Goal: Task Accomplishment & Management: Manage account settings

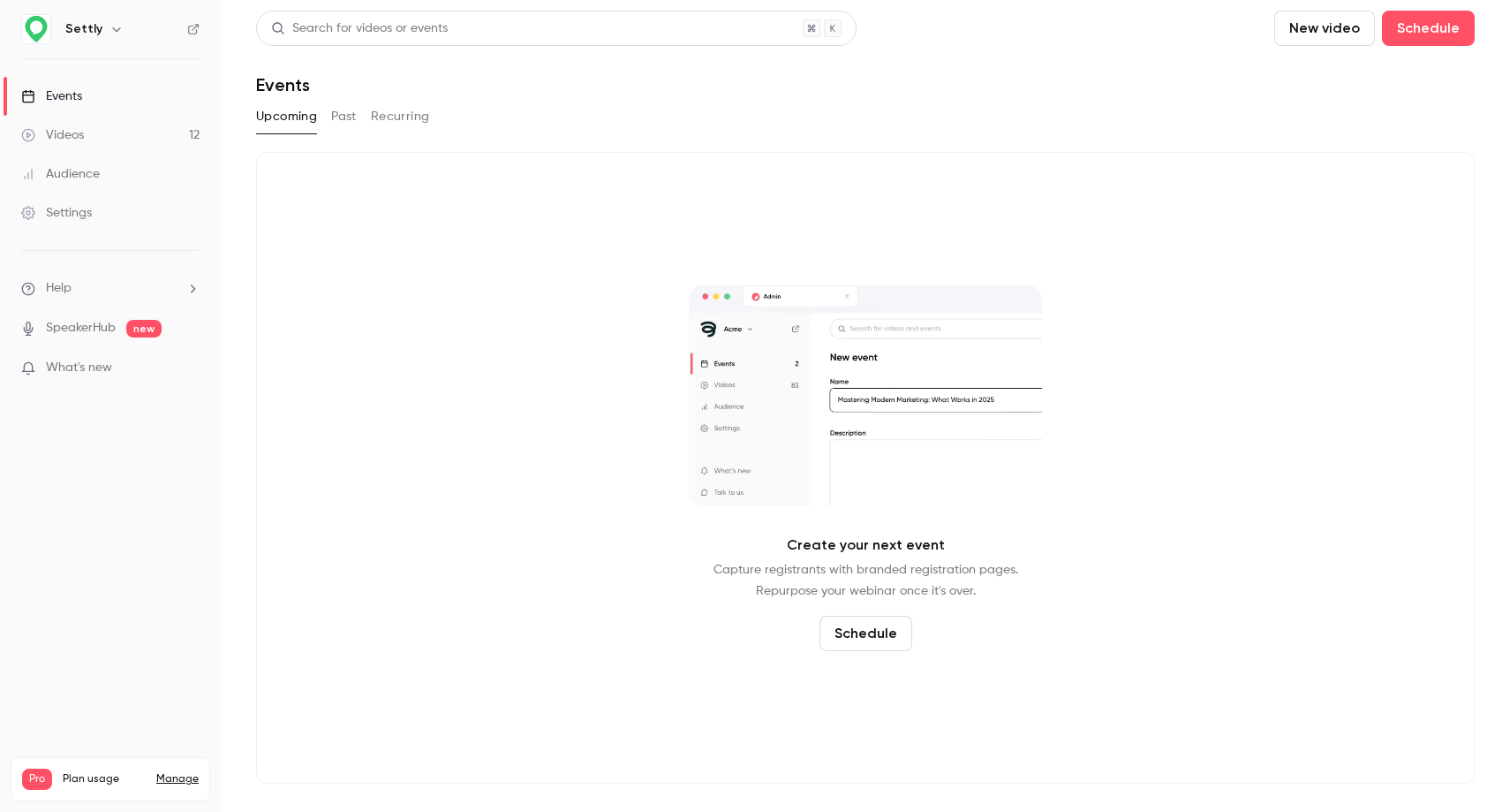
click at [1319, 29] on button "New video" at bounding box center [1325, 29] width 101 height 36
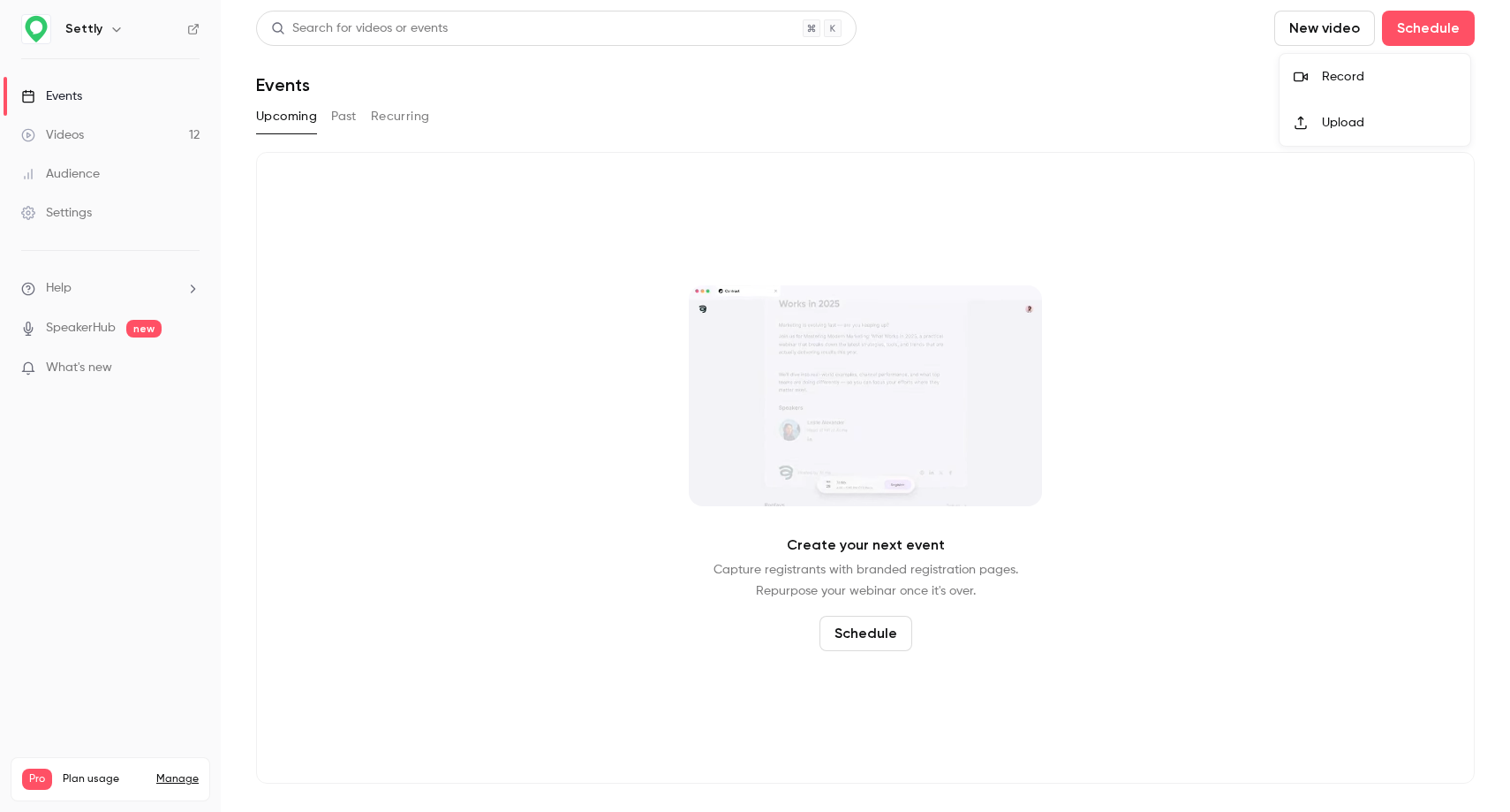
click at [1319, 29] on div at bounding box center [755, 406] width 1510 height 812
click at [1461, 28] on button "Schedule" at bounding box center [1429, 29] width 93 height 36
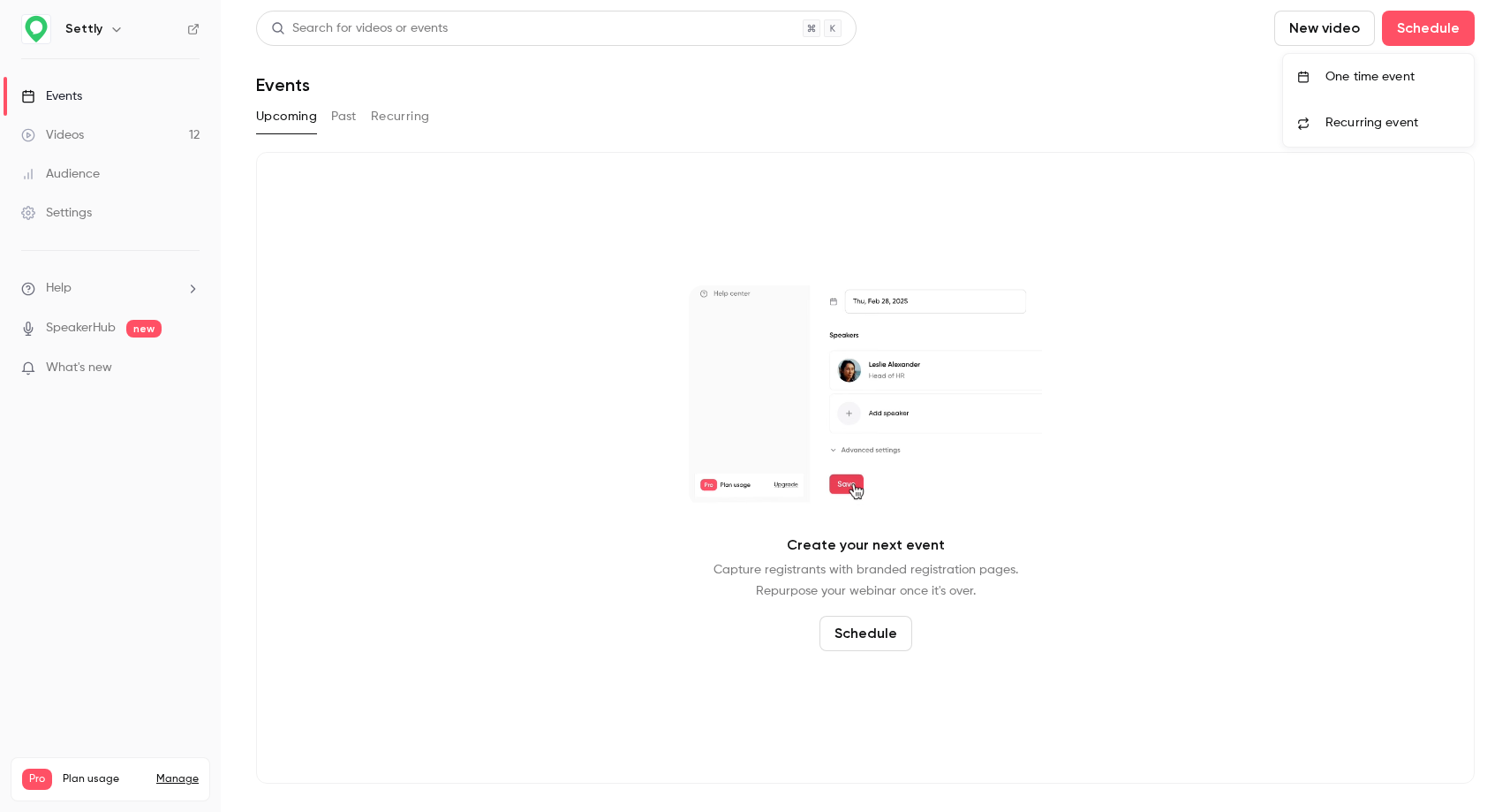
click at [1373, 79] on div "One time event" at bounding box center [1392, 77] width 135 height 18
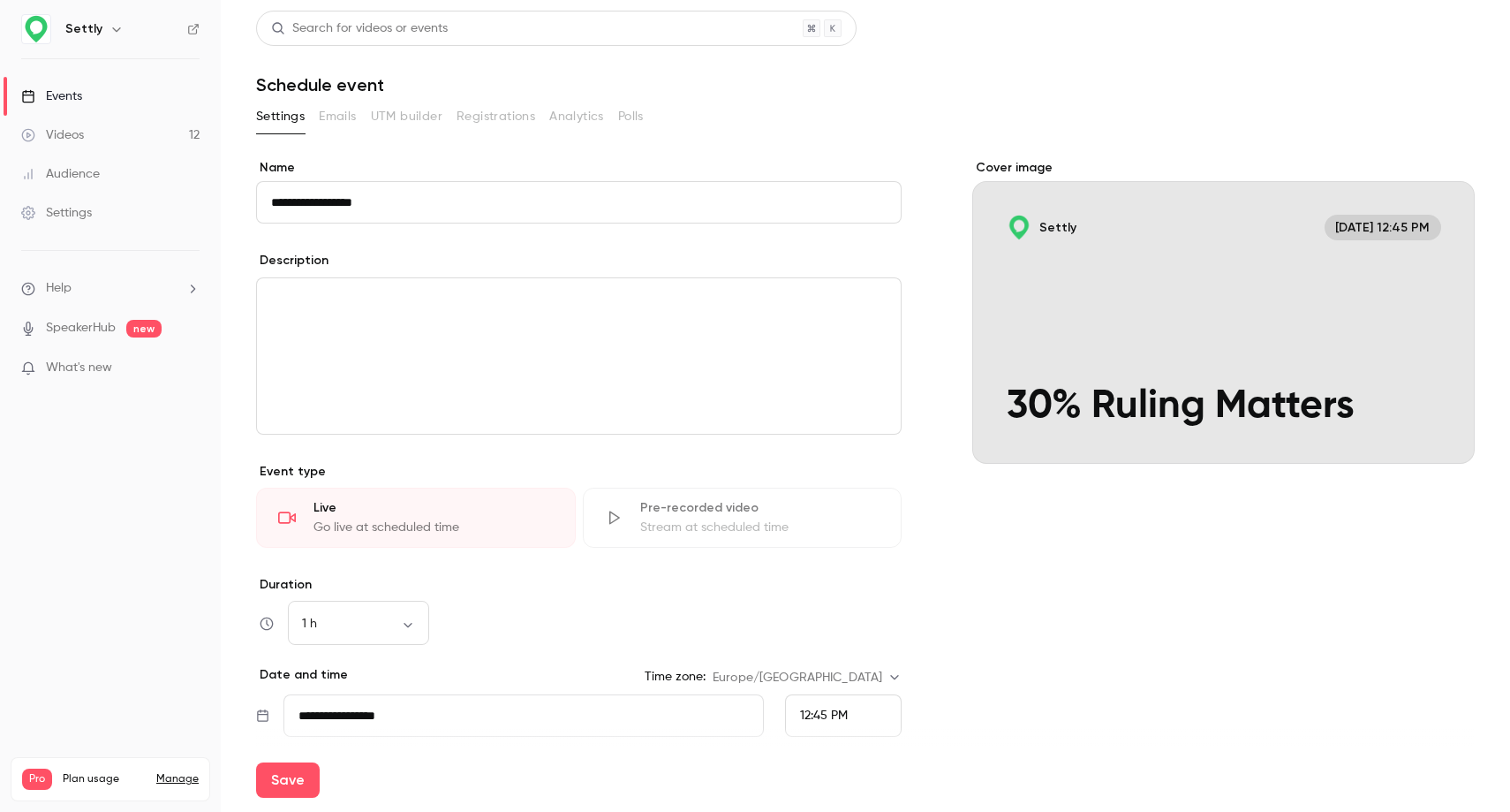
type input "**********"
click at [423, 299] on p "editor" at bounding box center [579, 299] width 616 height 21
click at [555, 329] on div "editor" at bounding box center [579, 356] width 644 height 155
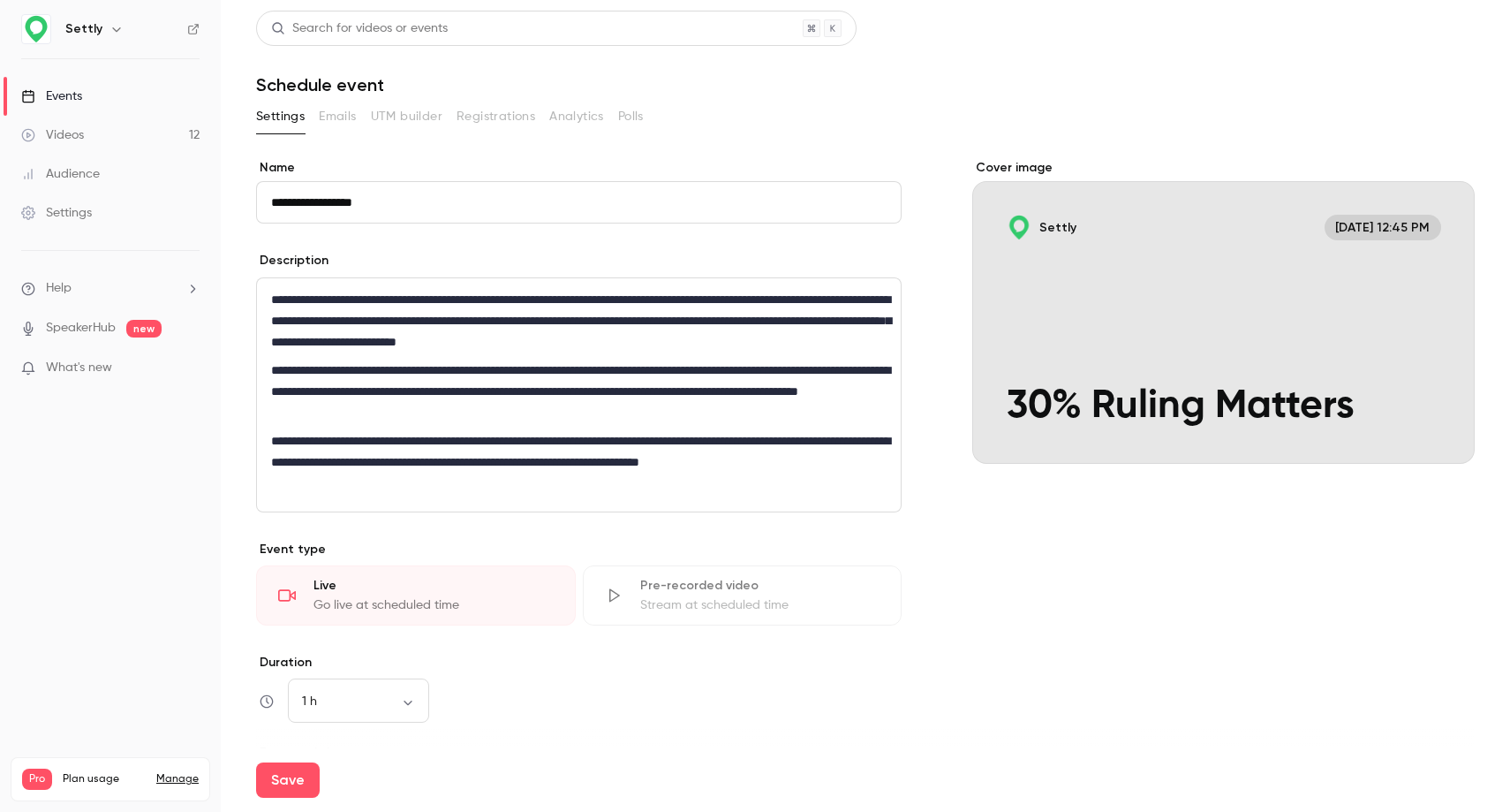
click at [583, 299] on p "**********" at bounding box center [579, 320] width 616 height 63
click at [462, 337] on p "**********" at bounding box center [579, 320] width 616 height 63
click at [595, 321] on p "**********" at bounding box center [579, 320] width 616 height 63
click at [582, 321] on p "**********" at bounding box center [579, 320] width 616 height 63
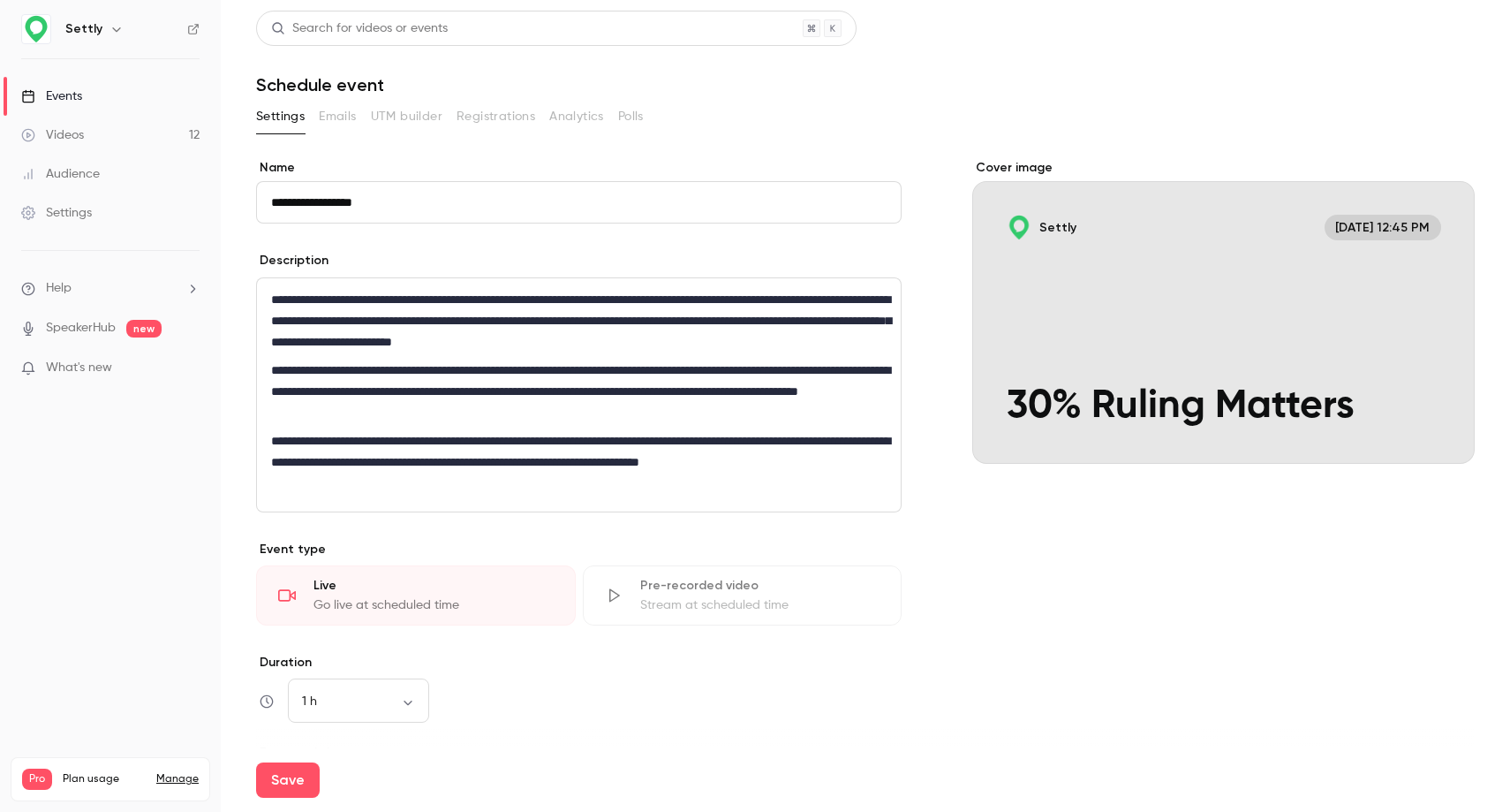
click at [582, 321] on p "**********" at bounding box center [579, 320] width 616 height 63
click at [567, 405] on p "**********" at bounding box center [579, 390] width 616 height 63
click at [392, 392] on p "**********" at bounding box center [579, 390] width 616 height 63
click at [390, 488] on p "**********" at bounding box center [579, 462] width 616 height 63
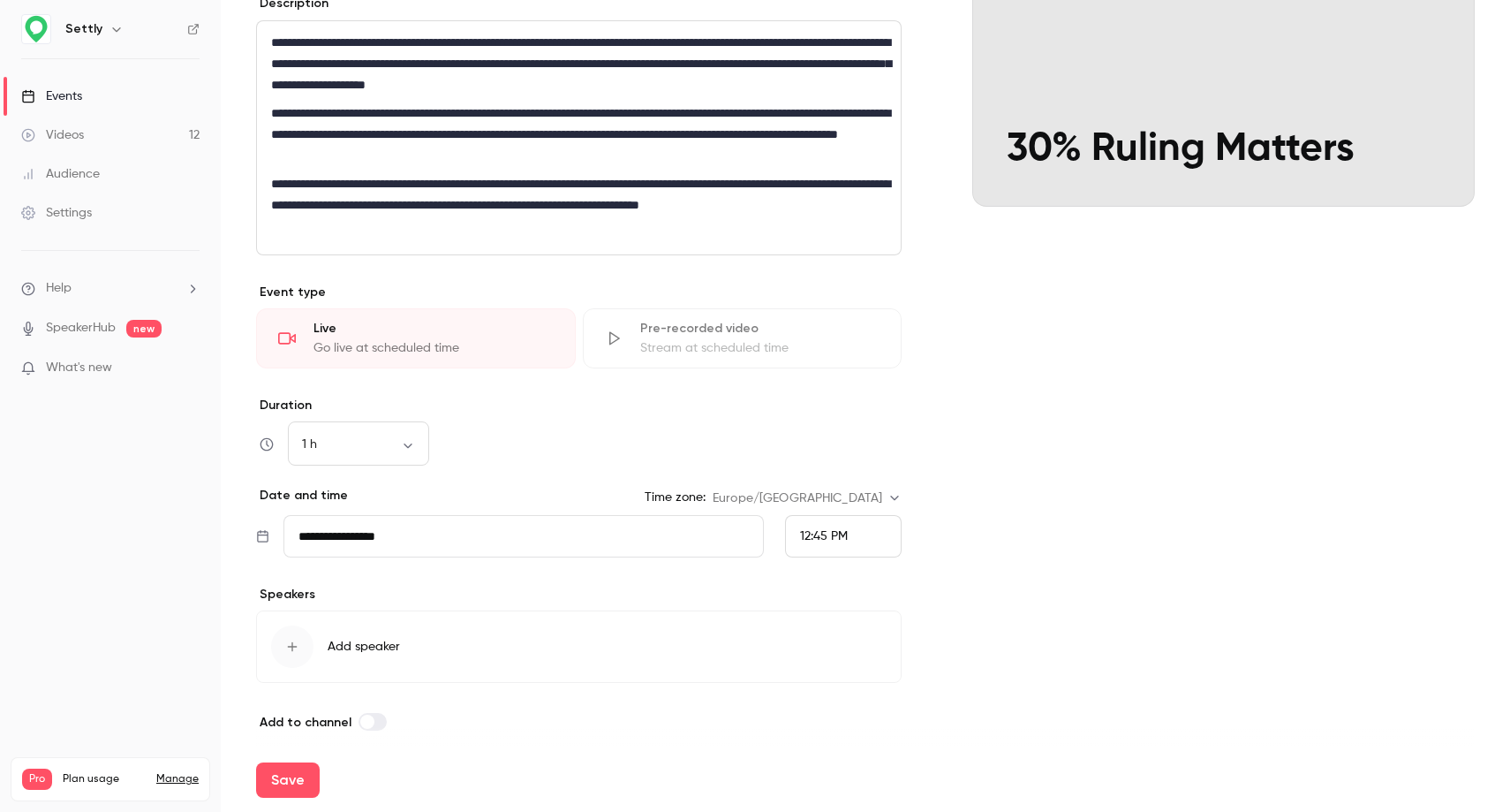
scroll to position [269, 0]
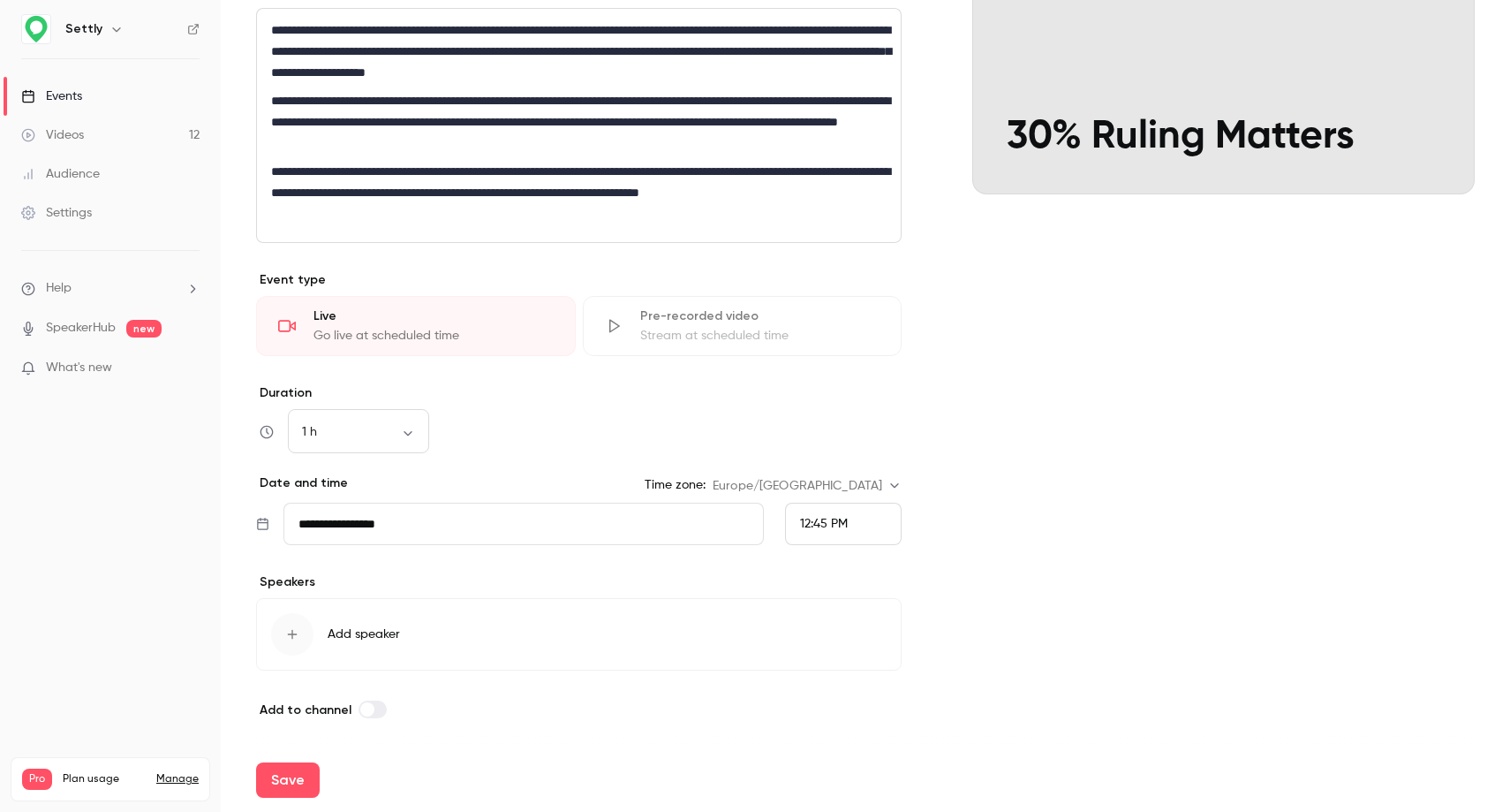
click at [302, 625] on div "button" at bounding box center [292, 635] width 43 height 43
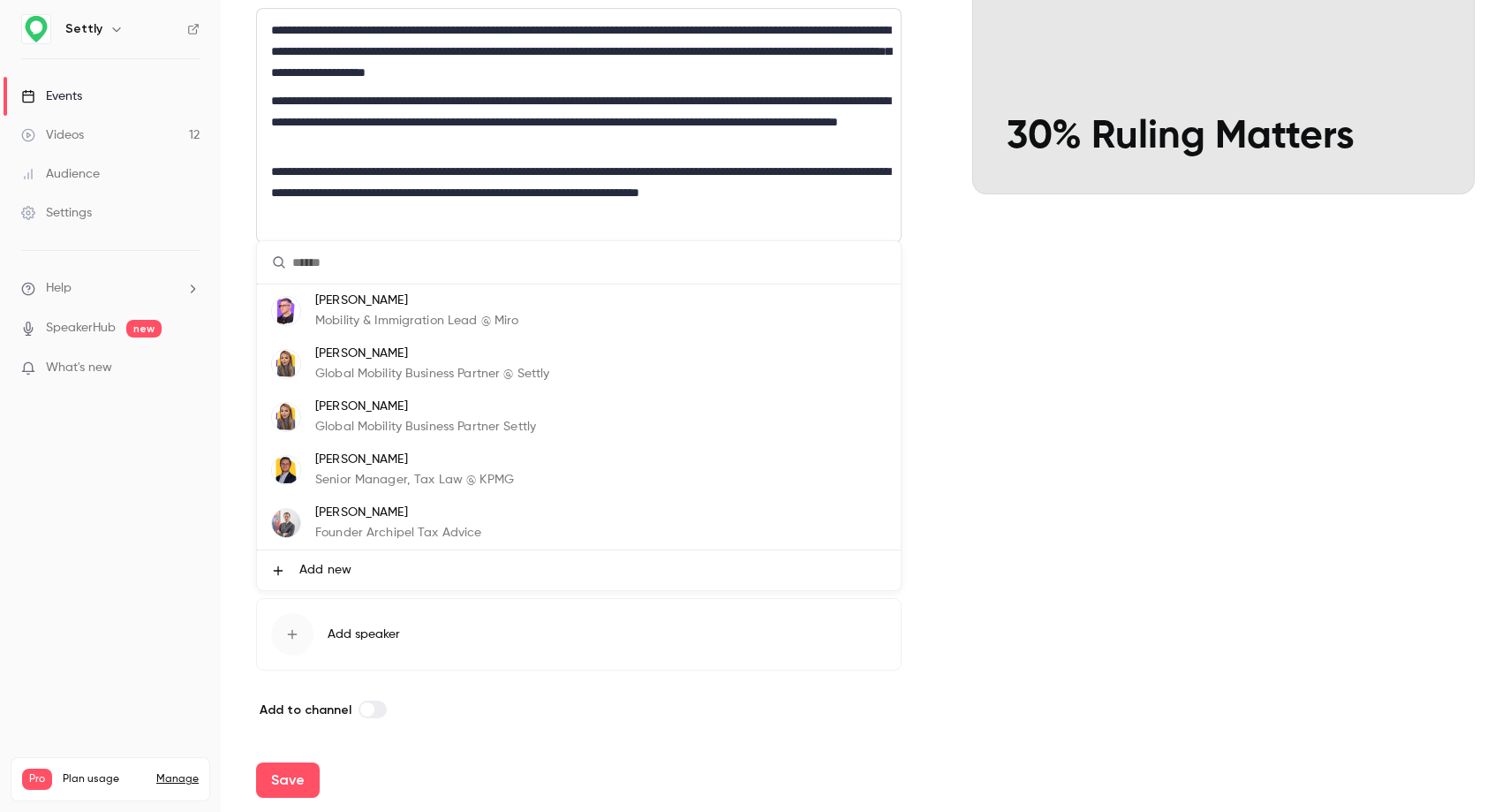
click at [404, 513] on p "[PERSON_NAME]" at bounding box center [398, 513] width 167 height 19
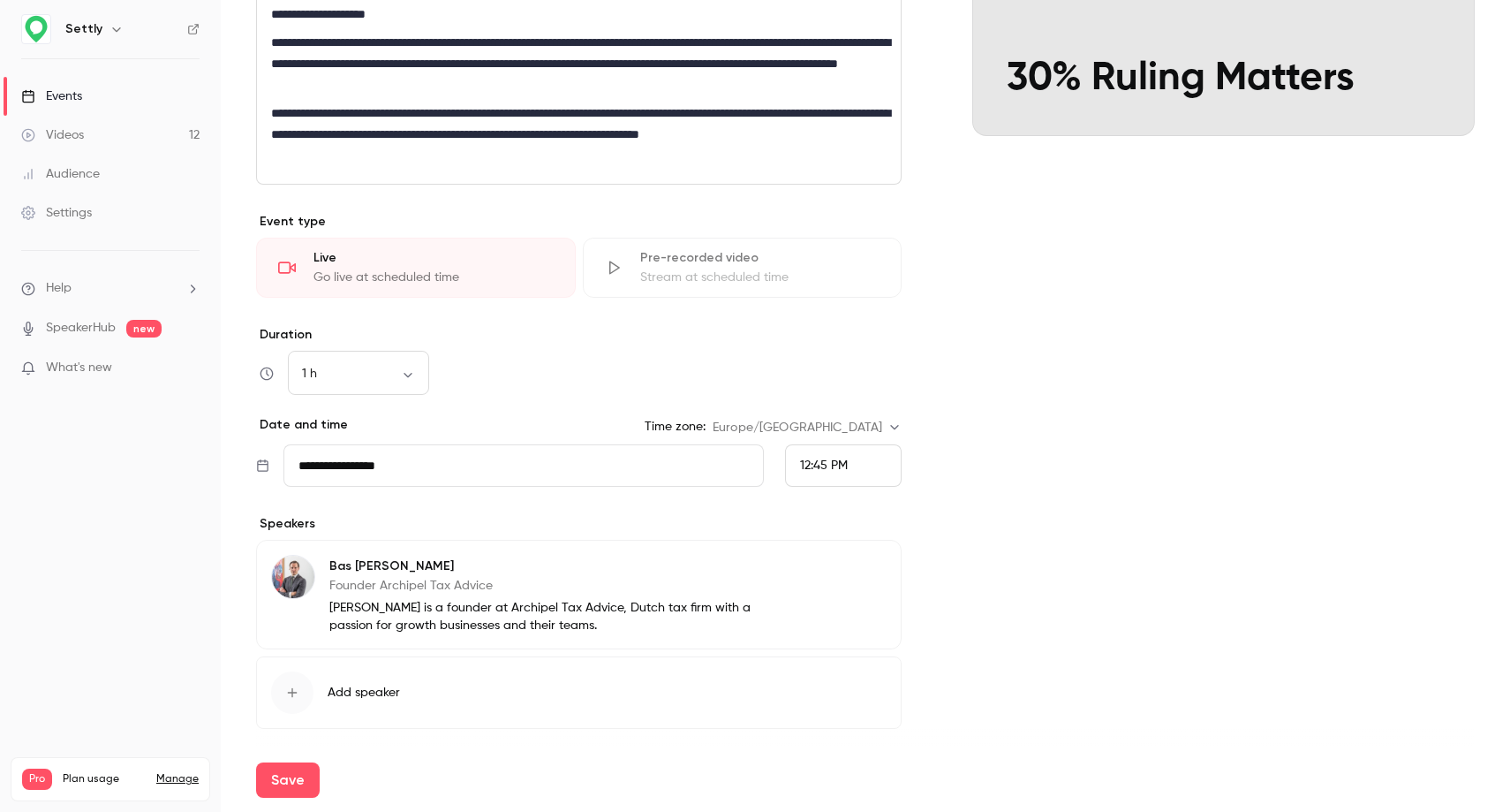
scroll to position [386, 0]
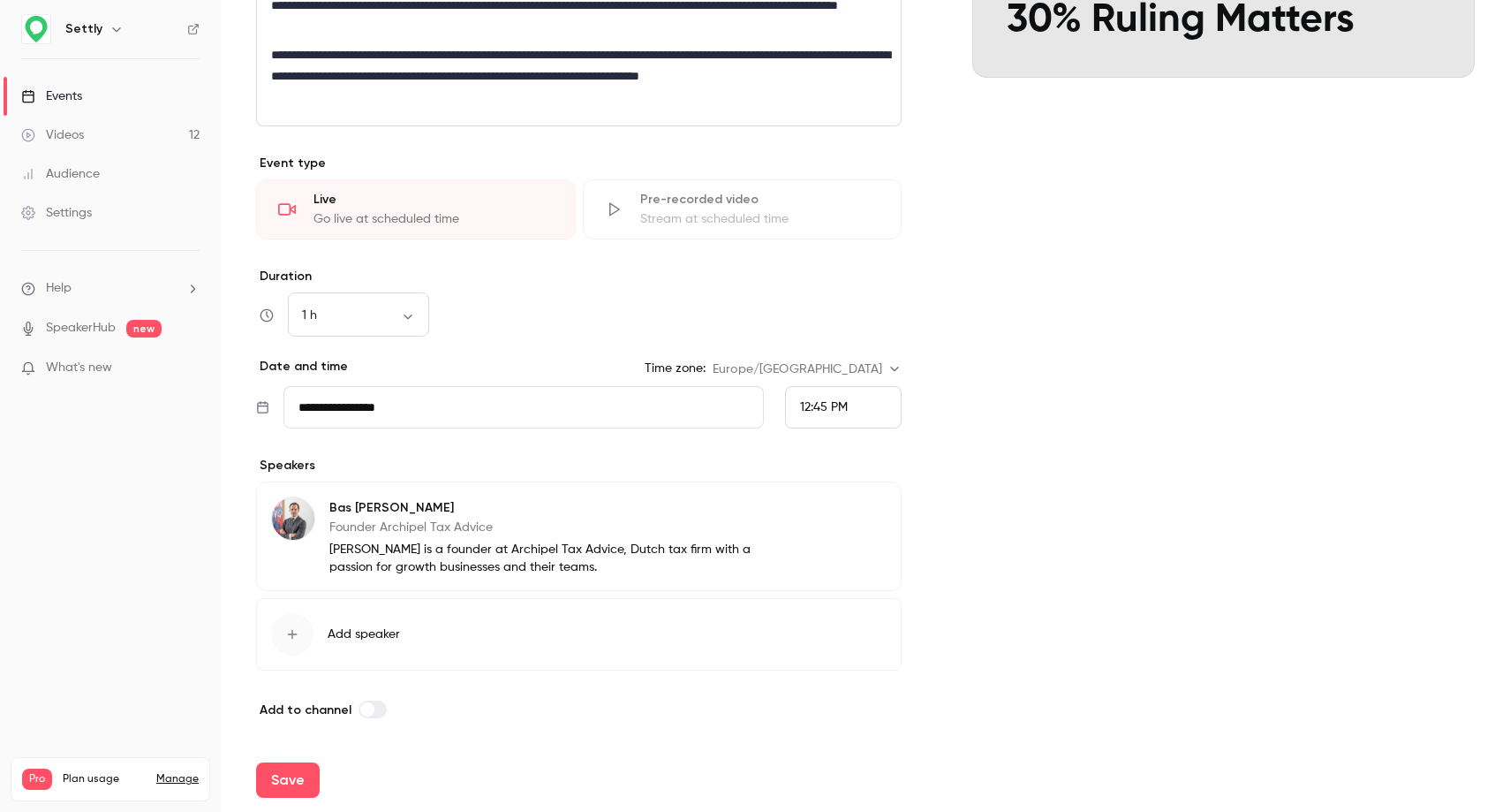
click at [298, 638] on icon "button" at bounding box center [292, 635] width 14 height 14
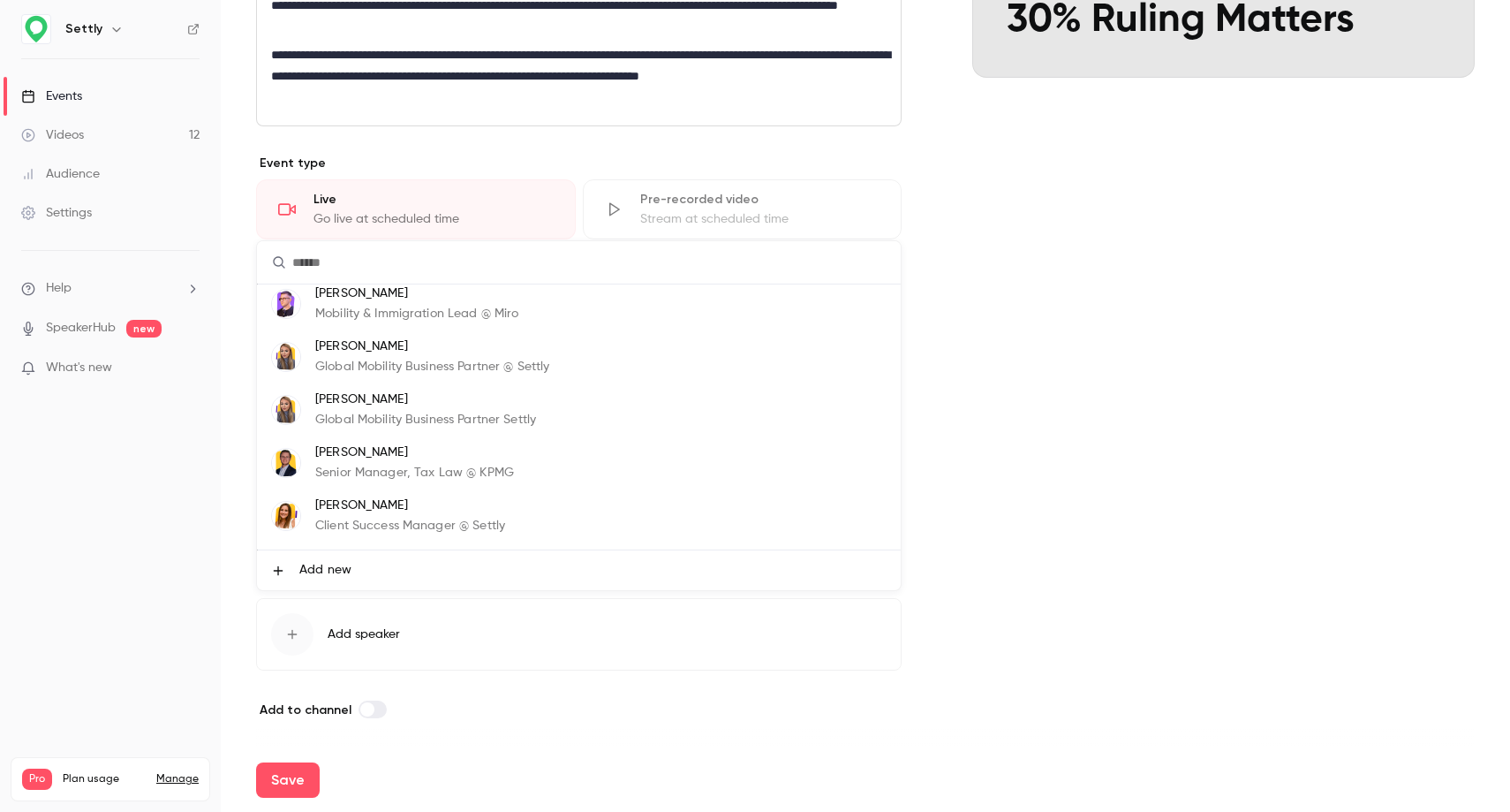
scroll to position [0, 0]
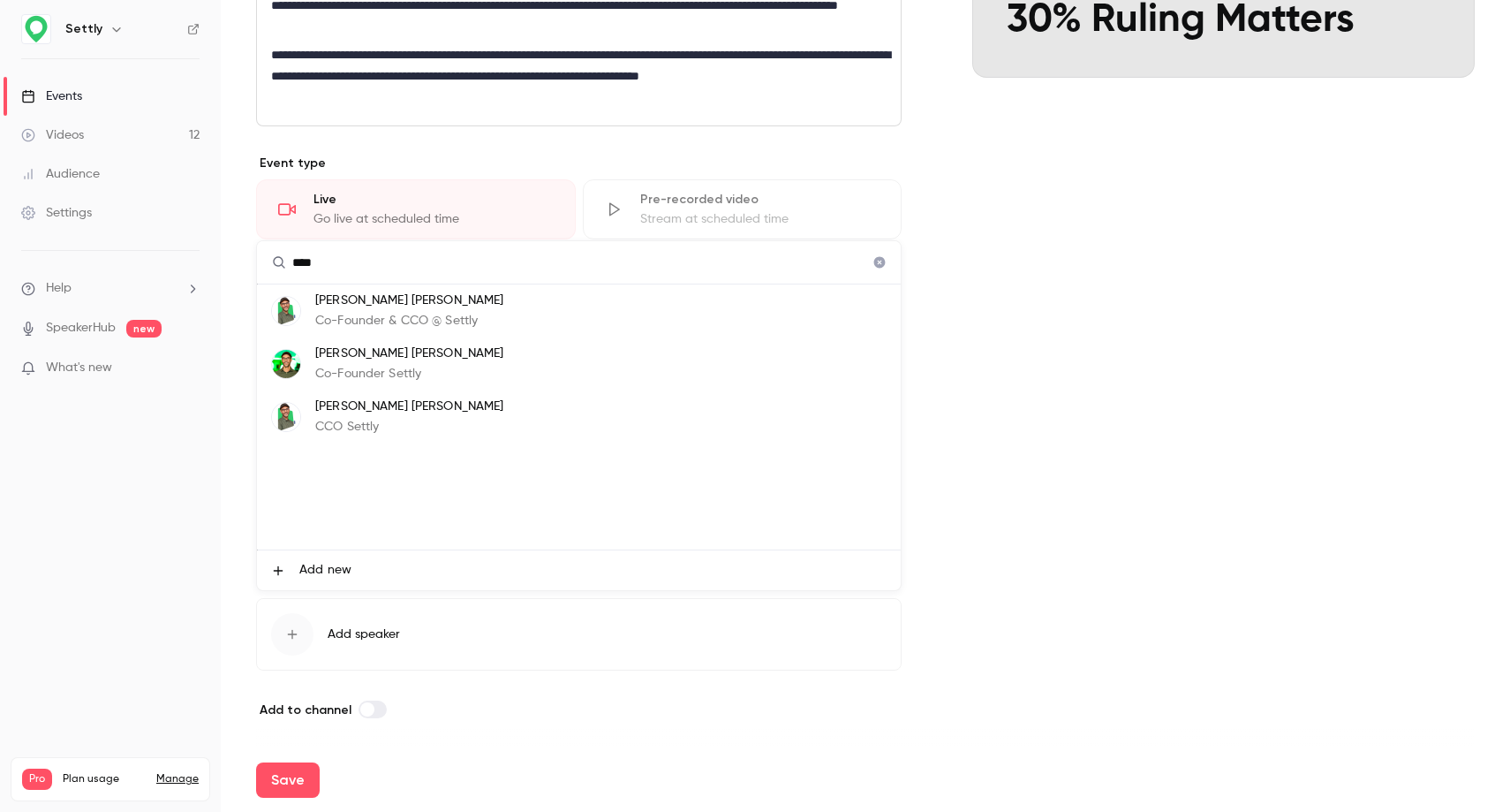
type input "****"
click at [387, 301] on p "[PERSON_NAME] [PERSON_NAME]" at bounding box center [410, 300] width 189 height 19
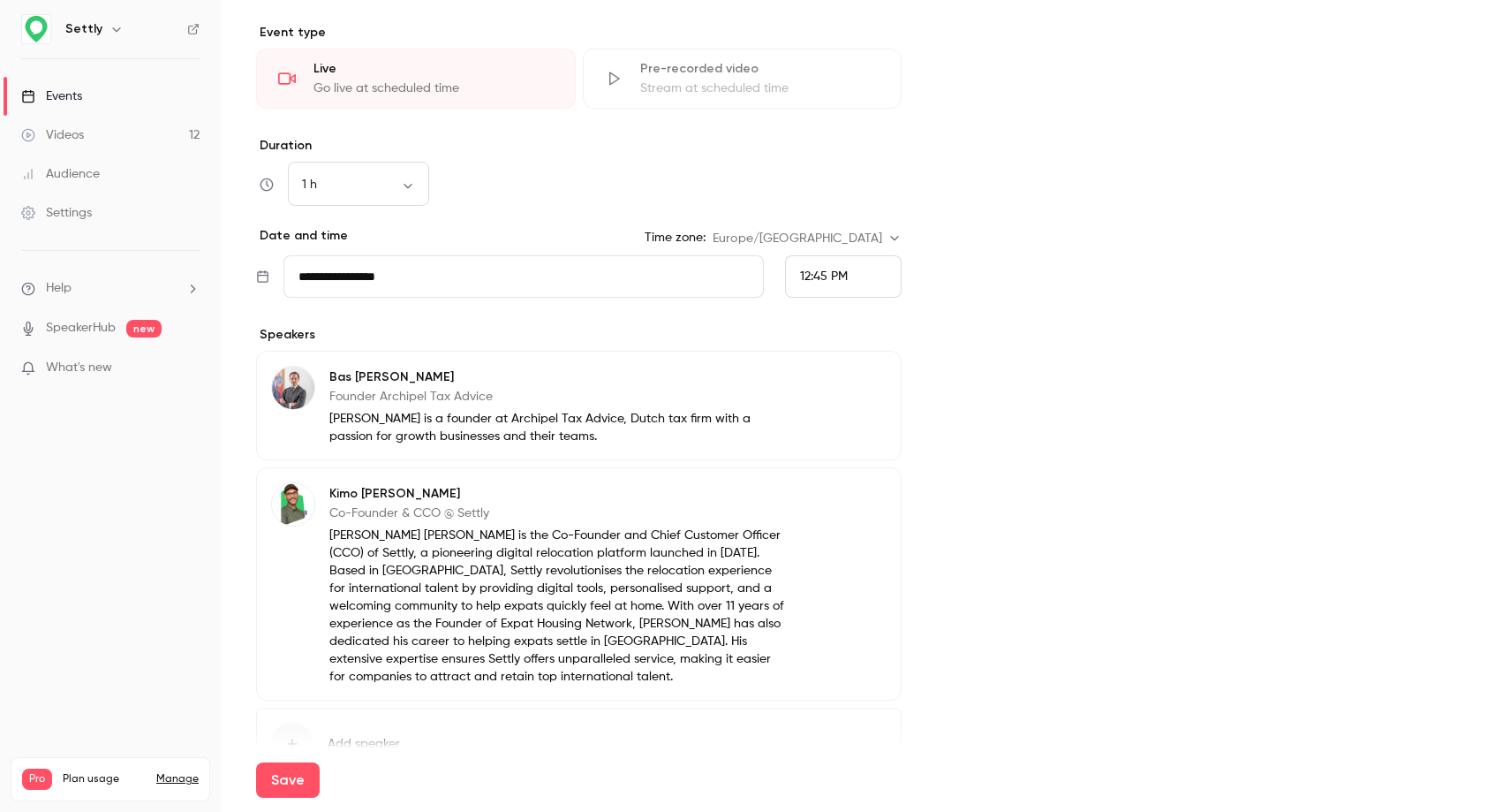
scroll to position [523, 0]
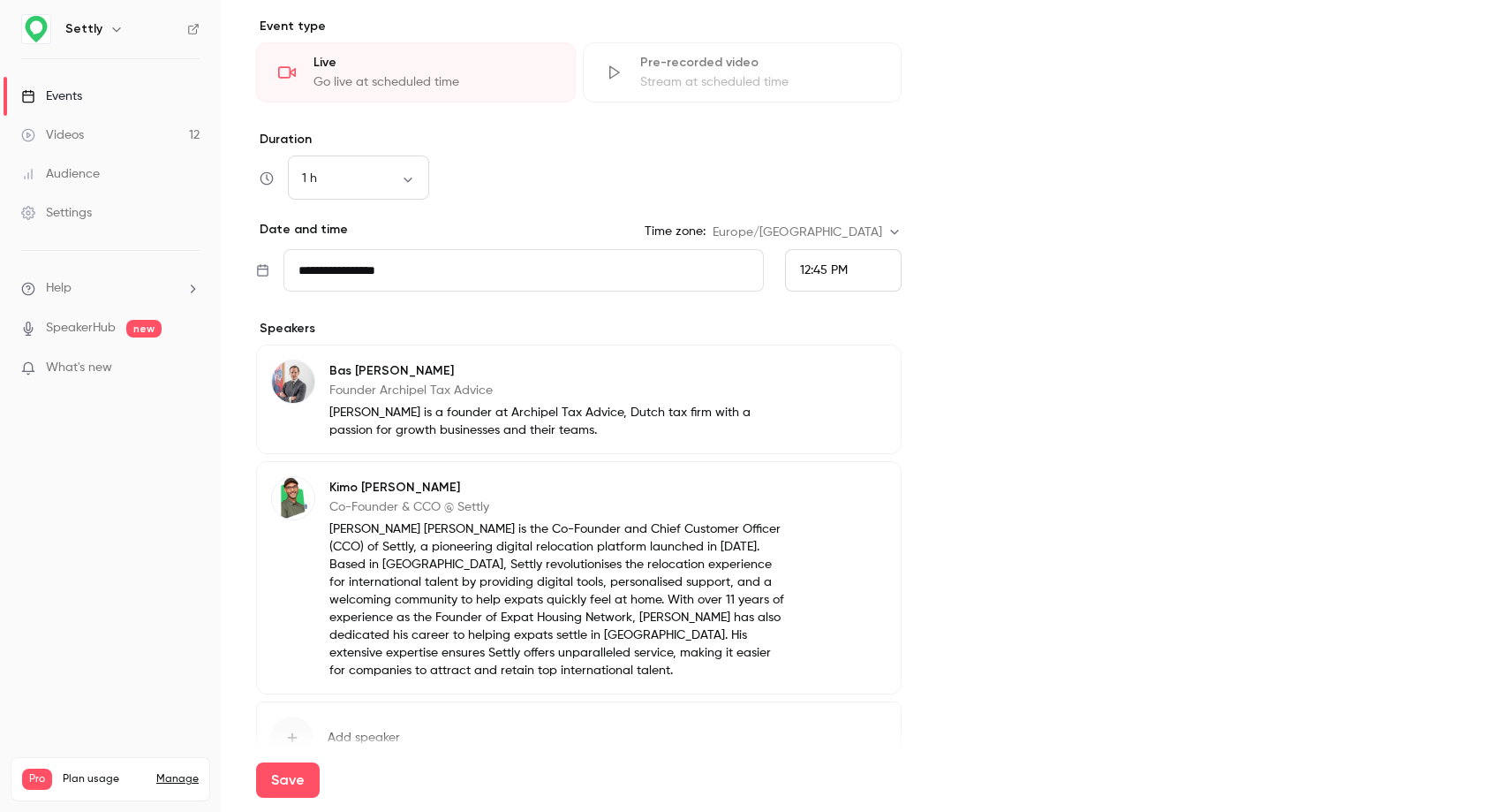
click at [373, 364] on p "[PERSON_NAME]" at bounding box center [558, 371] width 457 height 18
click at [861, 369] on button "Edit" at bounding box center [855, 373] width 64 height 29
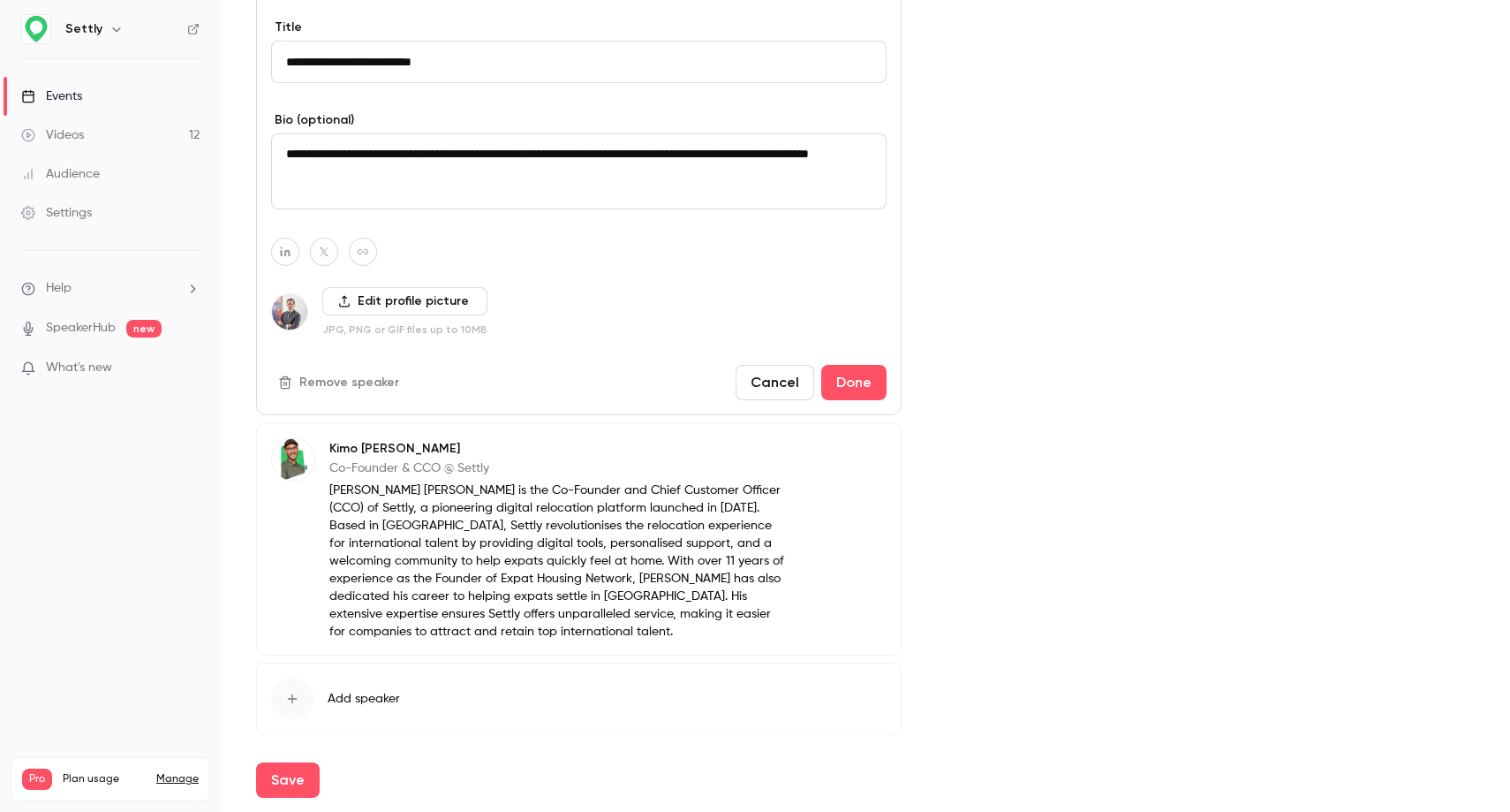
scroll to position [956, 0]
click at [369, 308] on label "Edit profile picture" at bounding box center [405, 302] width 165 height 29
click at [0, 0] on input "Edit profile picture" at bounding box center [0, 0] width 0 height 0
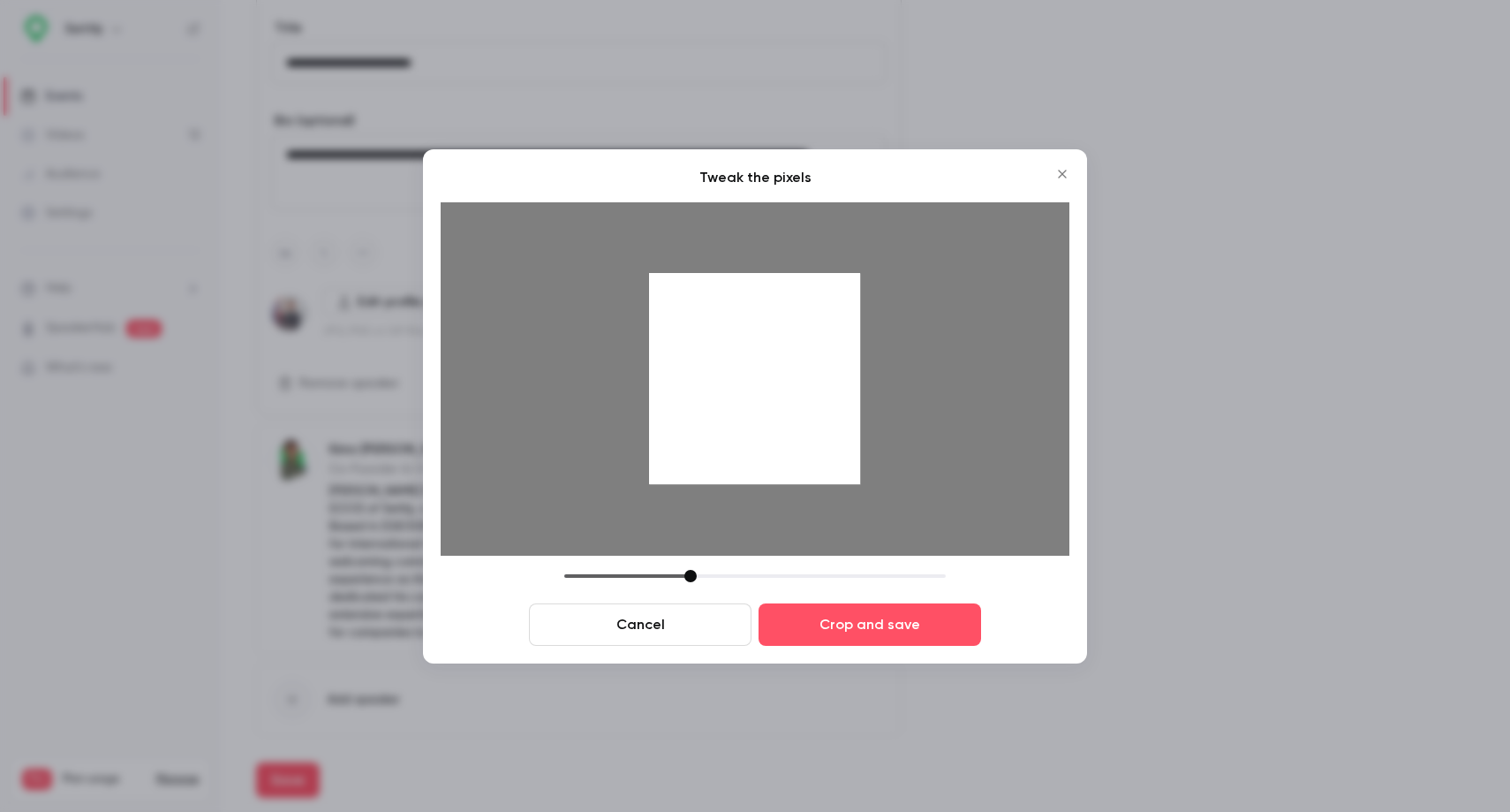
drag, startPoint x: 687, startPoint y: 381, endPoint x: 673, endPoint y: 343, distance: 40.5
click at [673, 344] on div at bounding box center [754, 378] width 211 height 211
drag, startPoint x: 686, startPoint y: 573, endPoint x: 658, endPoint y: 571, distance: 28.1
click at [658, 571] on div at bounding box center [662, 576] width 12 height 12
click at [880, 617] on button "Crop and save" at bounding box center [870, 625] width 223 height 43
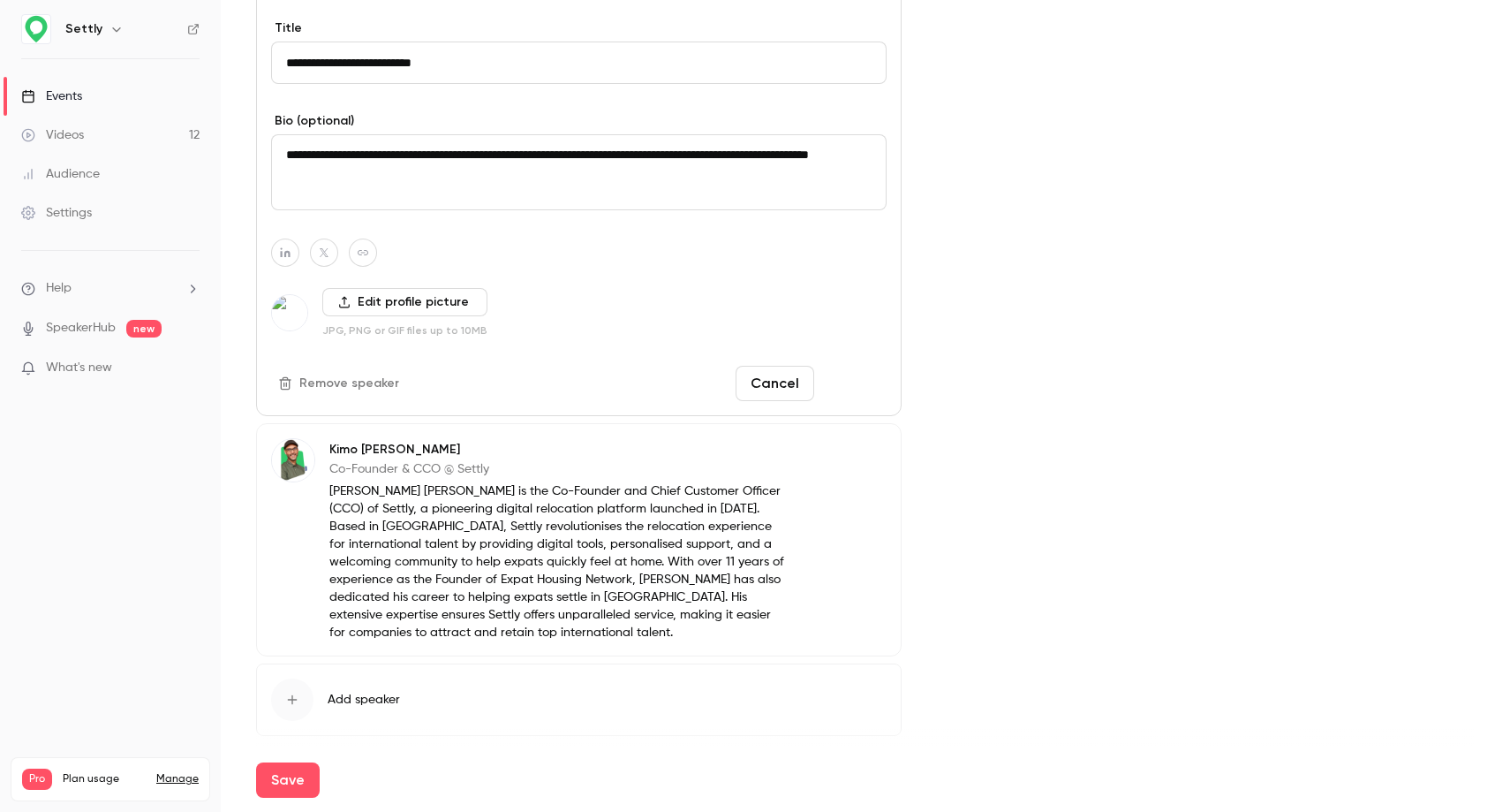
click at [851, 379] on button "Done" at bounding box center [854, 383] width 65 height 36
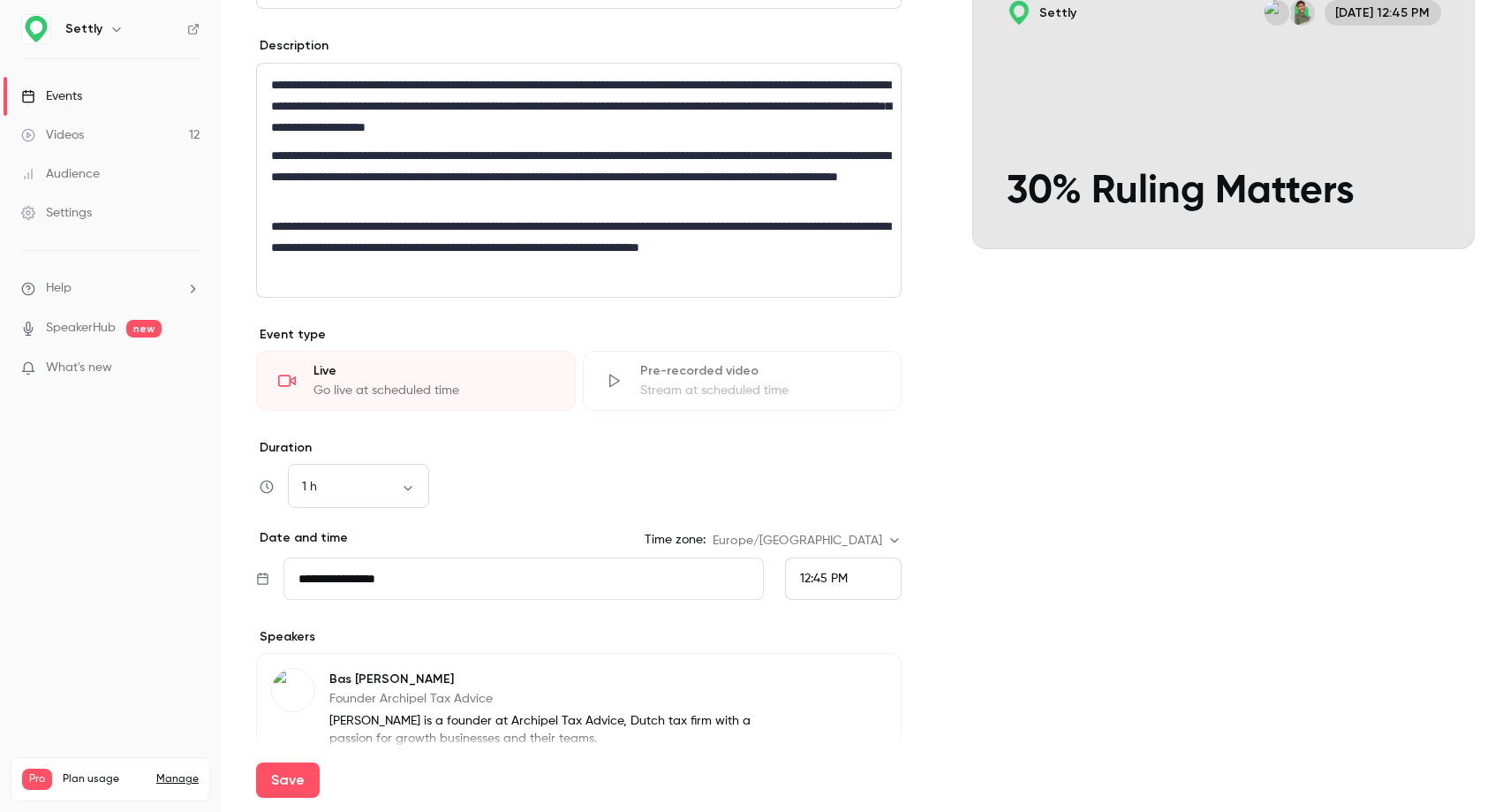
scroll to position [0, 0]
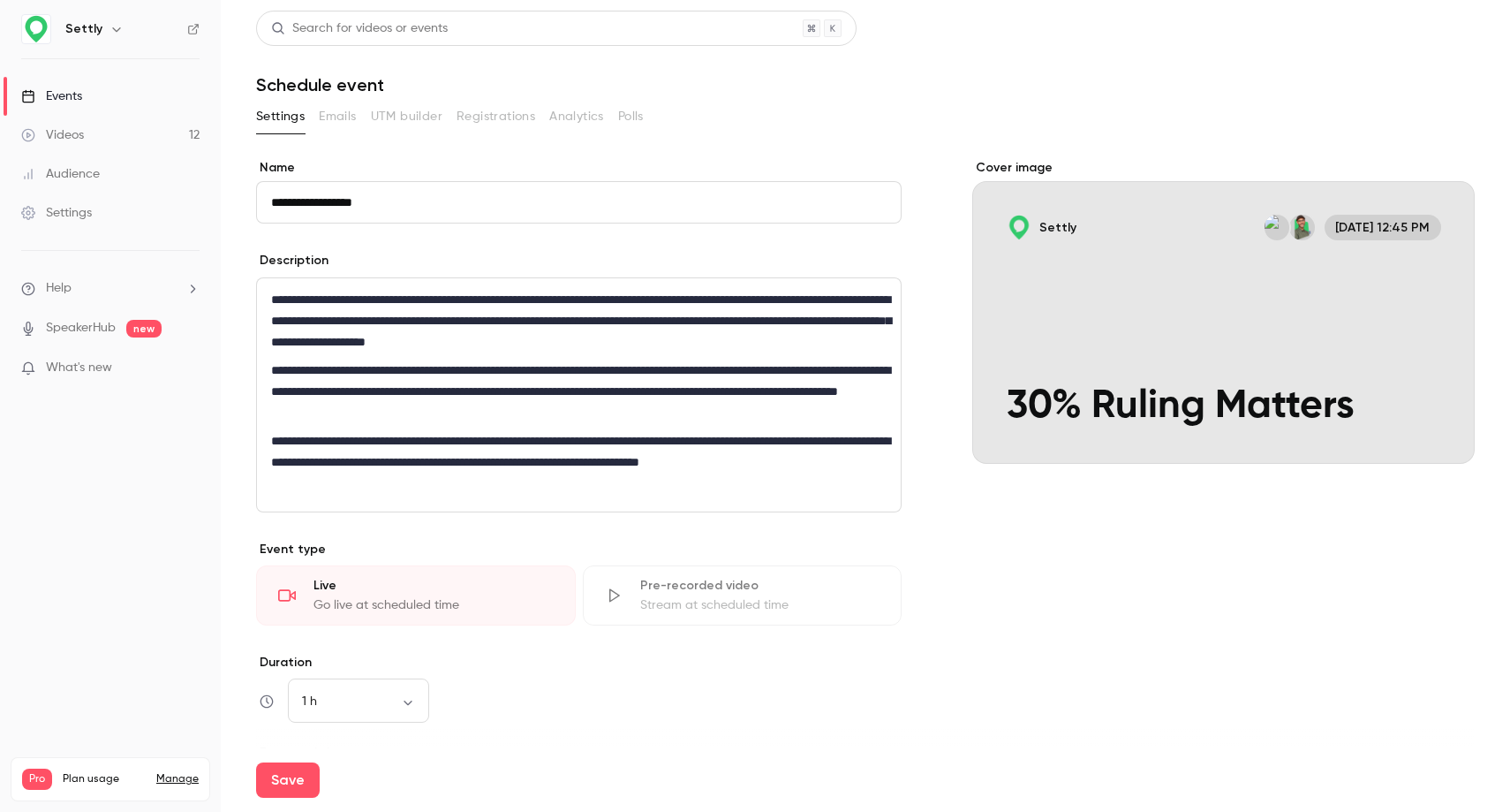
click at [474, 217] on input "**********" at bounding box center [579, 202] width 645 height 43
click at [474, 206] on input "**********" at bounding box center [579, 202] width 645 height 43
click at [572, 188] on input "**********" at bounding box center [579, 202] width 645 height 43
click at [547, 201] on input "**********" at bounding box center [579, 202] width 645 height 43
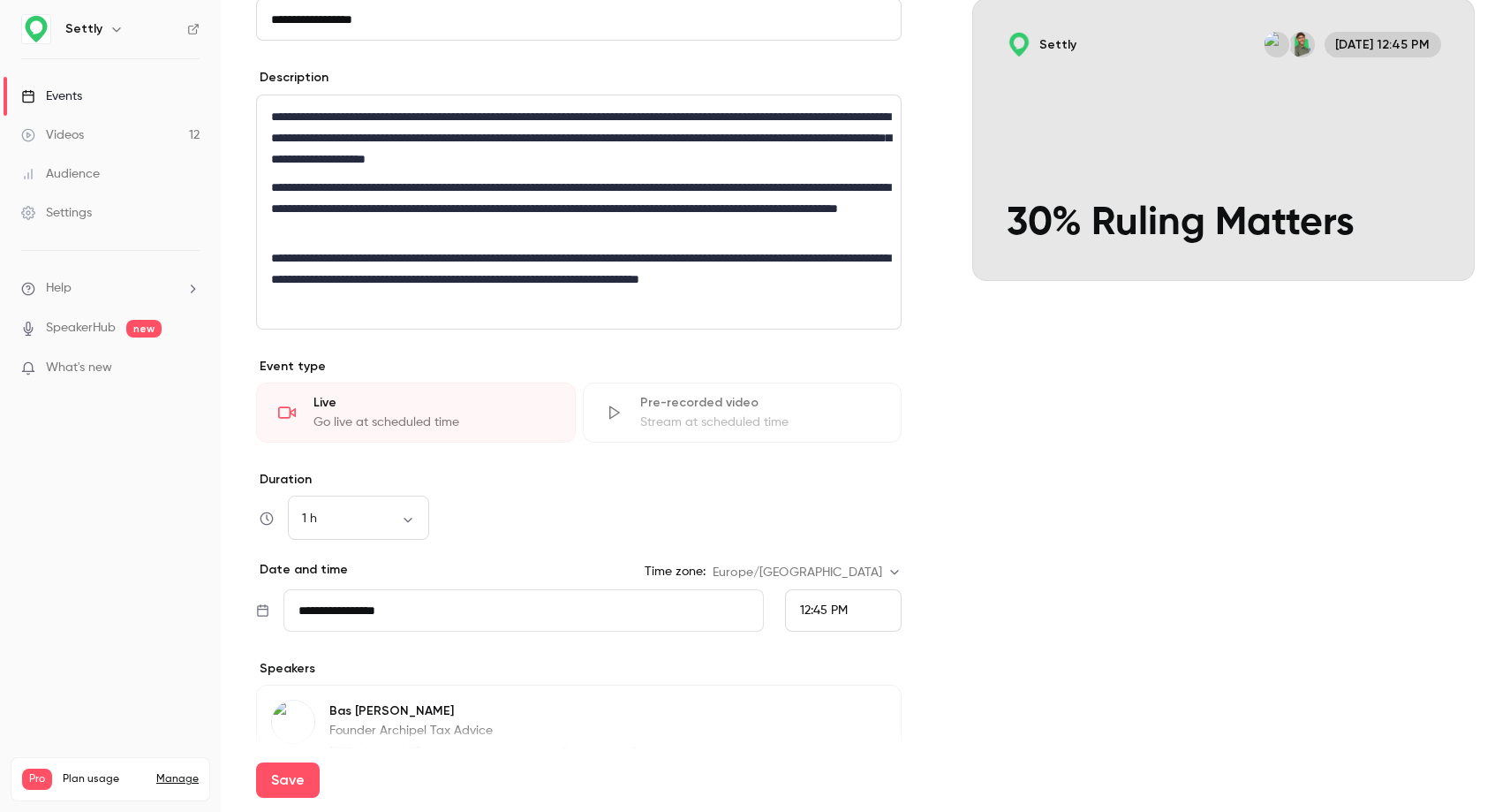
scroll to position [176, 0]
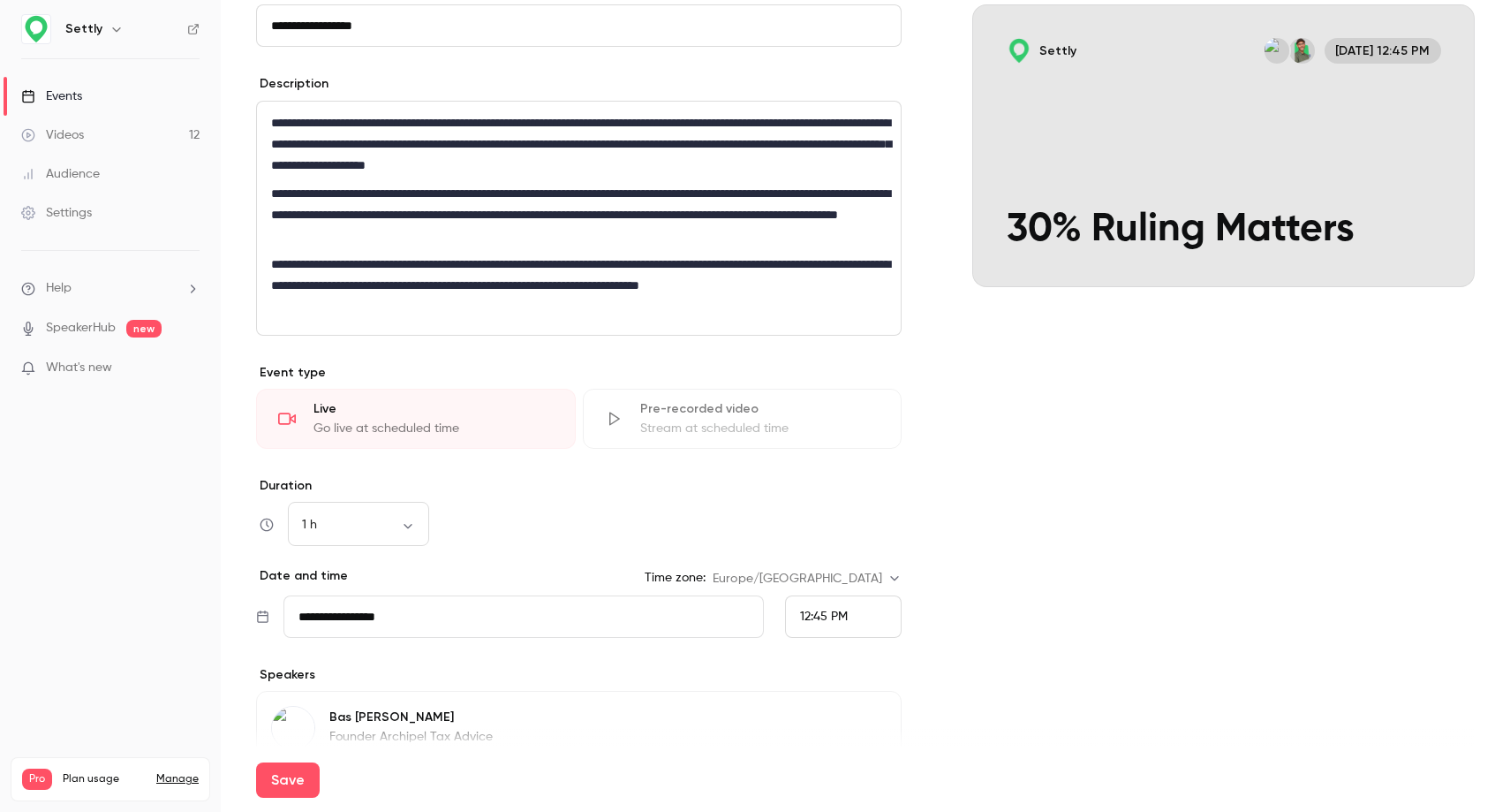
type input "**********"
click at [398, 627] on input "**********" at bounding box center [523, 617] width 480 height 43
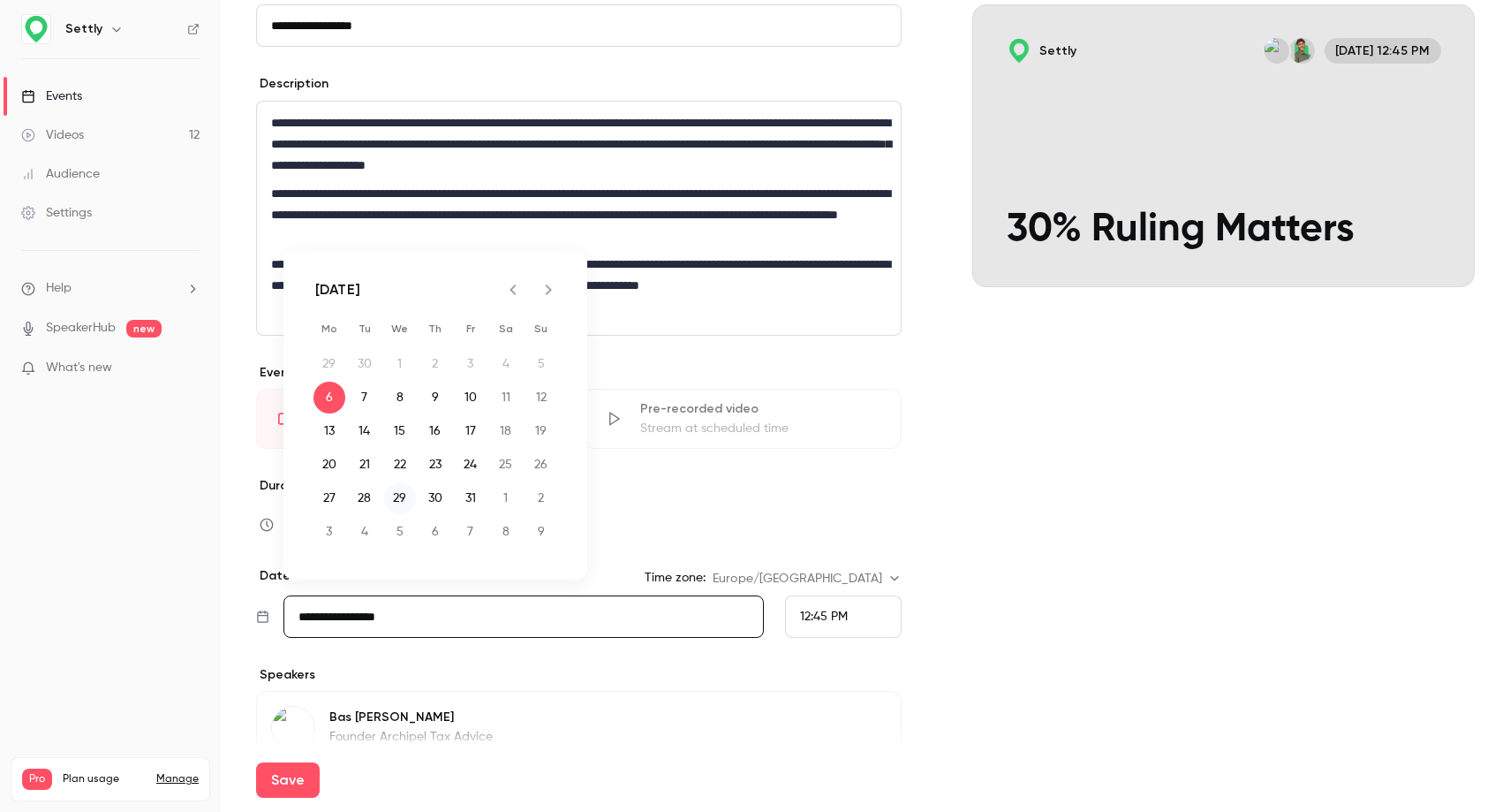
click at [399, 495] on button "29" at bounding box center [400, 498] width 32 height 32
type input "**********"
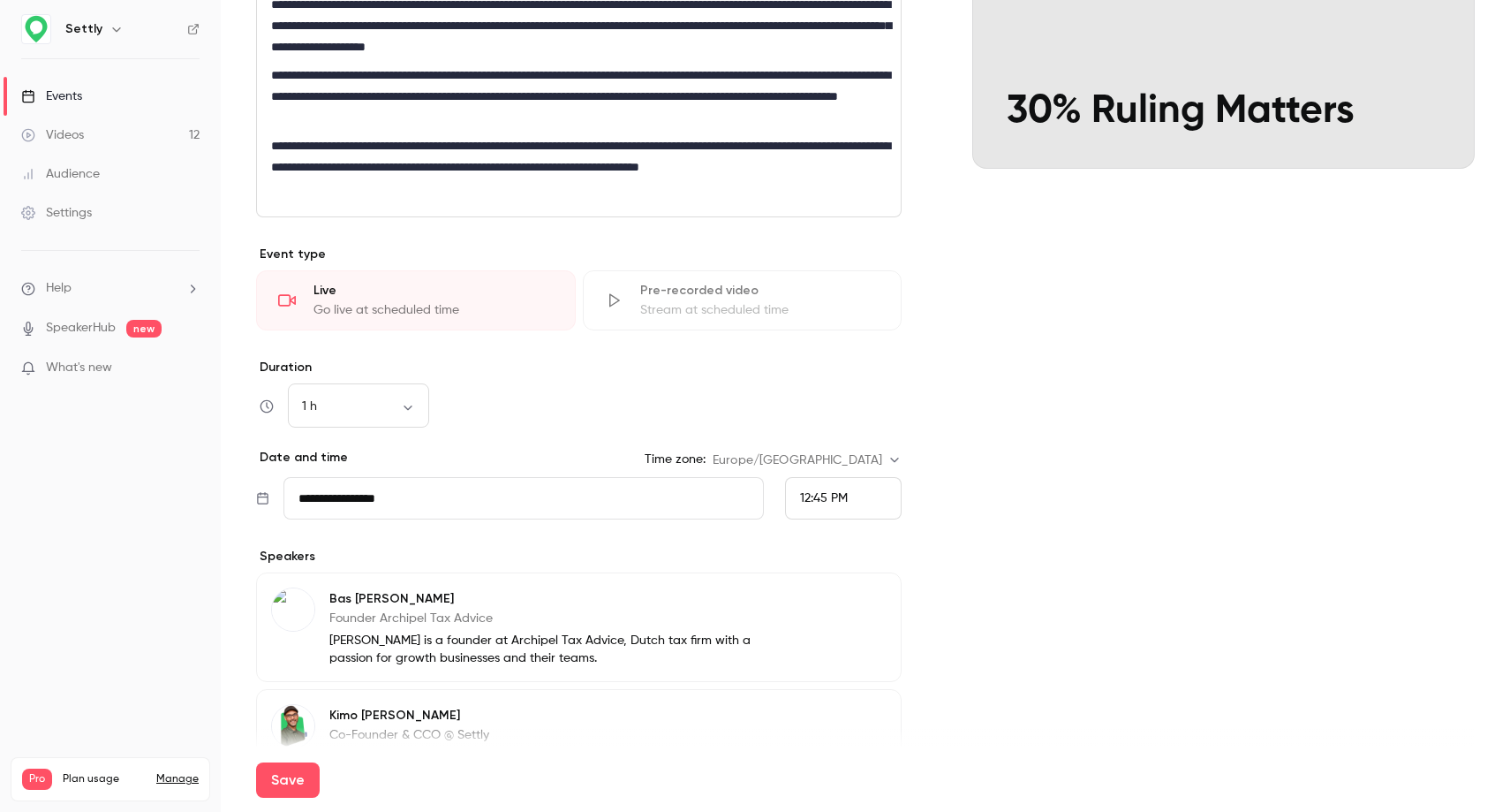
scroll to position [321, 0]
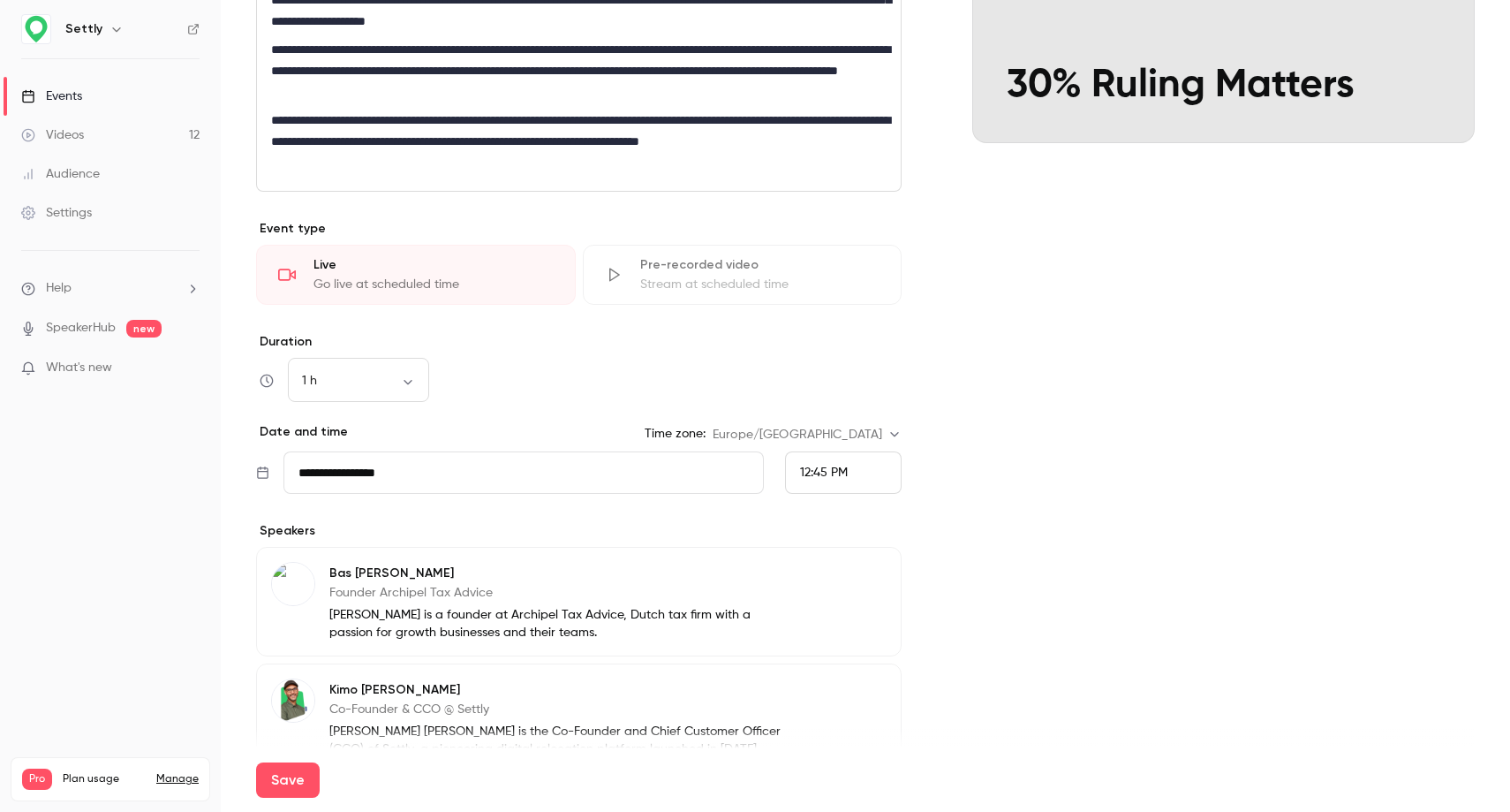
click at [817, 466] on span "12:45 PM" at bounding box center [825, 472] width 48 height 12
click at [837, 341] on span "11:00 AM" at bounding box center [825, 342] width 49 height 12
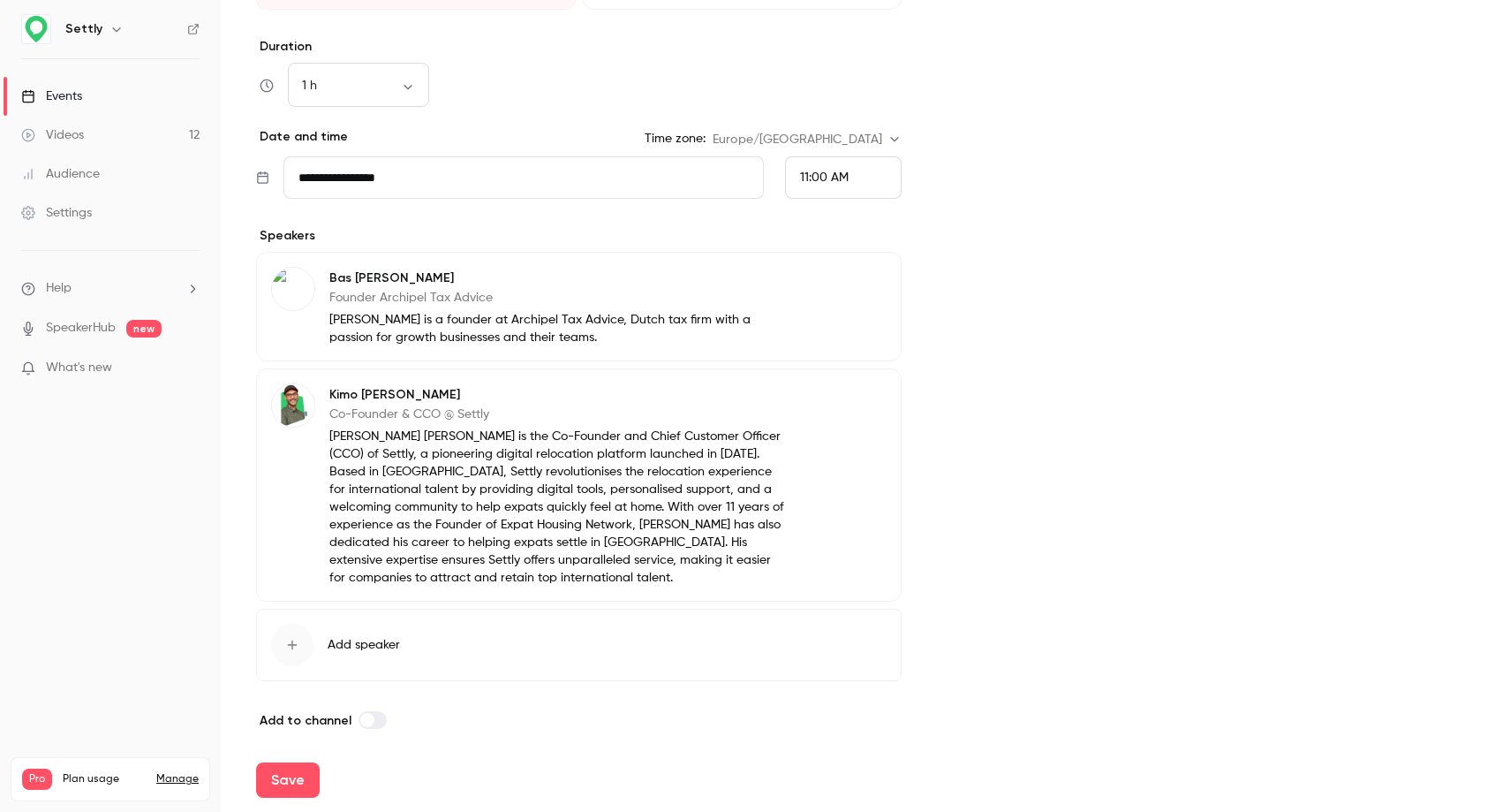
scroll to position [627, 0]
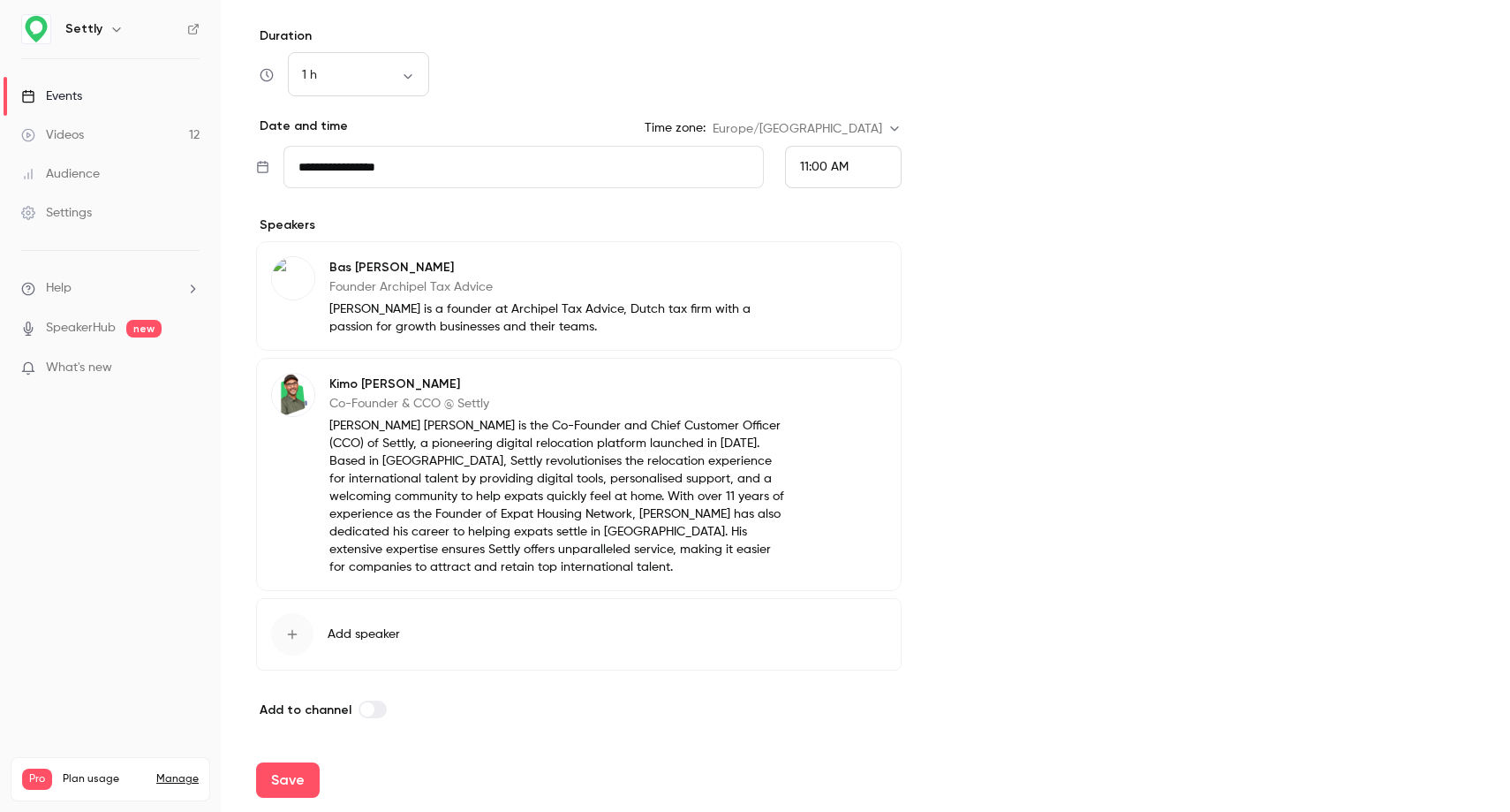
click at [373, 718] on label at bounding box center [373, 709] width 29 height 18
click at [299, 765] on button "Save" at bounding box center [287, 780] width 63 height 36
type input "**********"
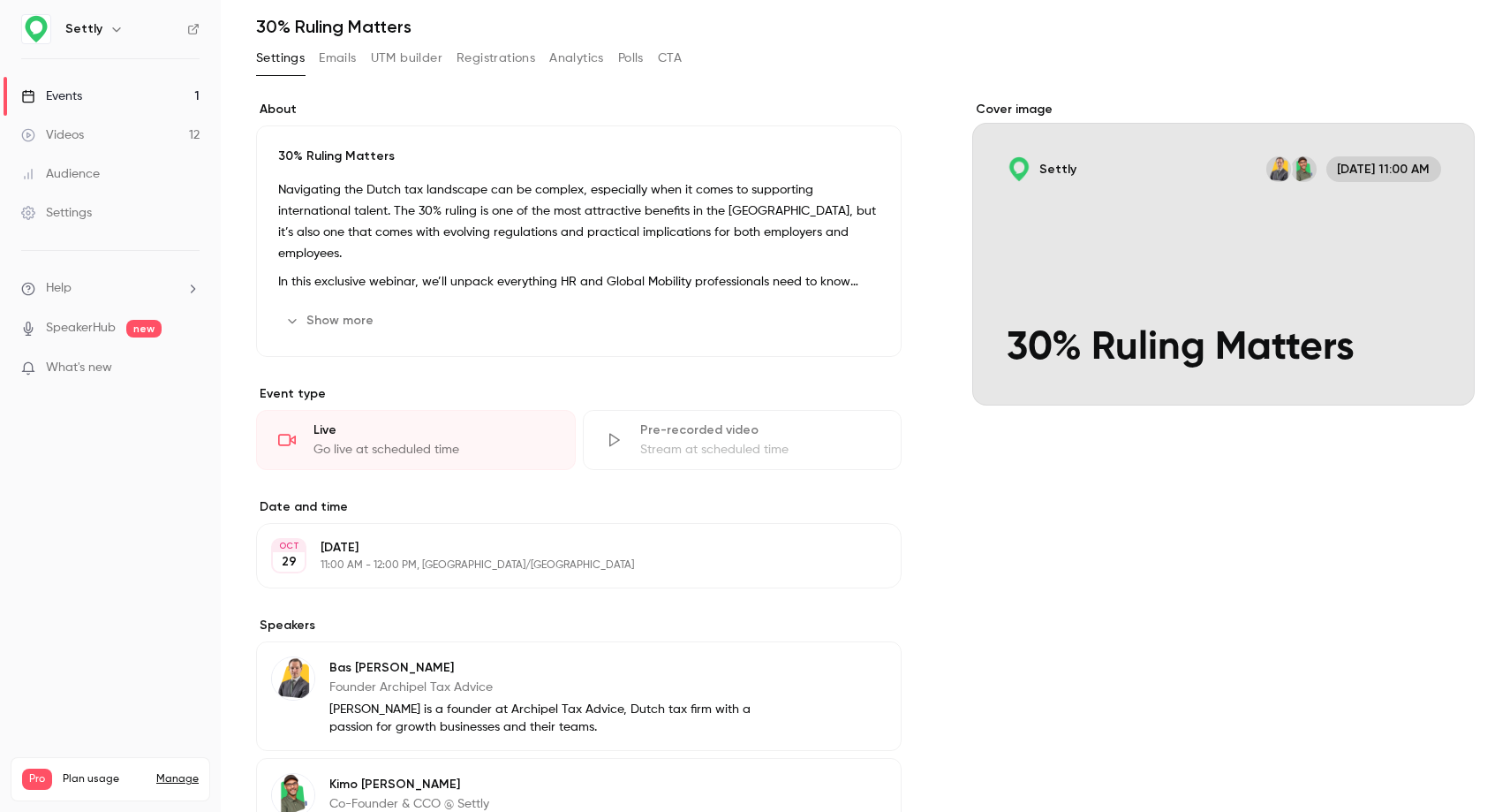
scroll to position [49, 0]
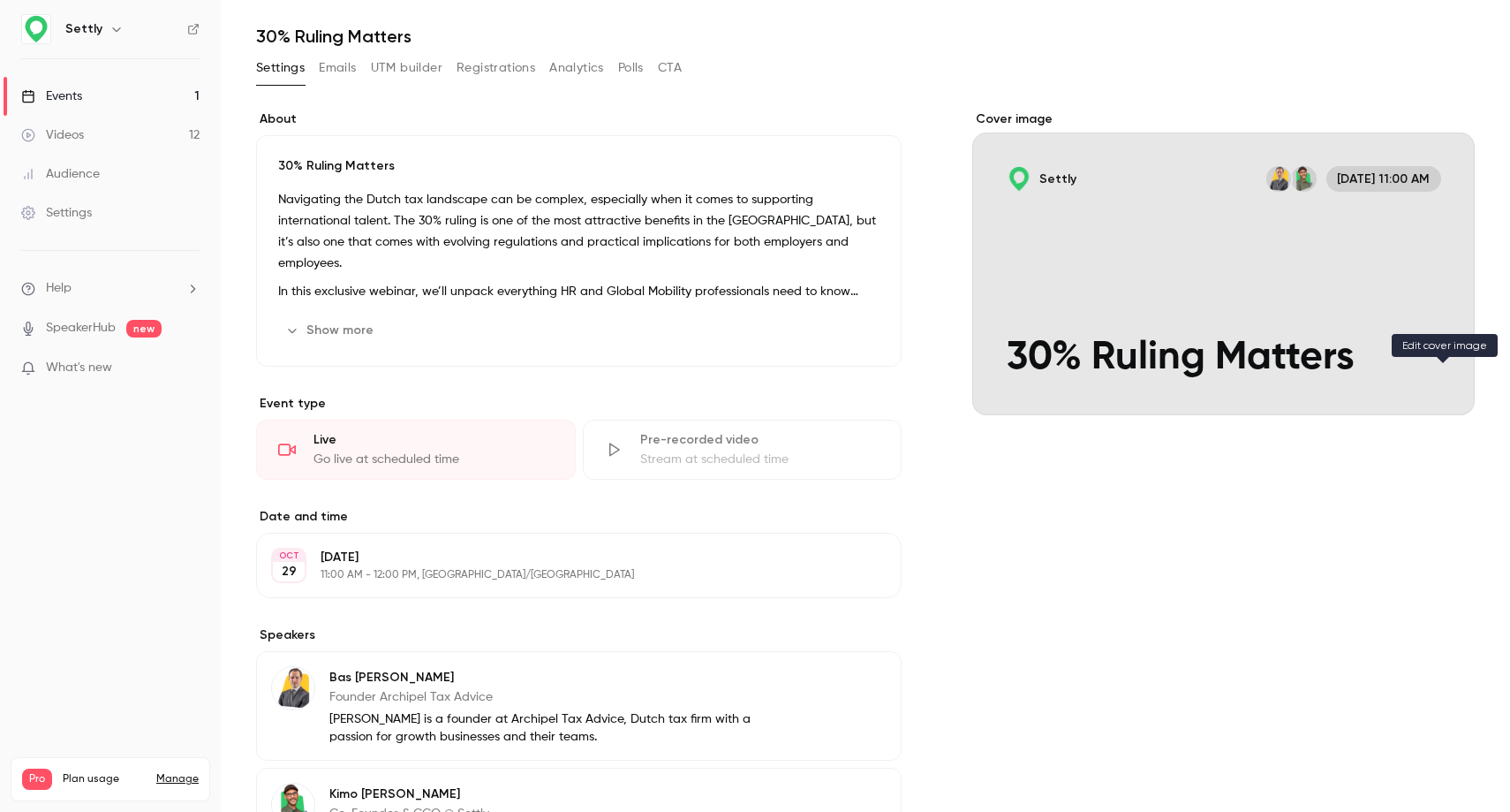
click at [1437, 383] on icon "Cover image" at bounding box center [1443, 383] width 20 height 14
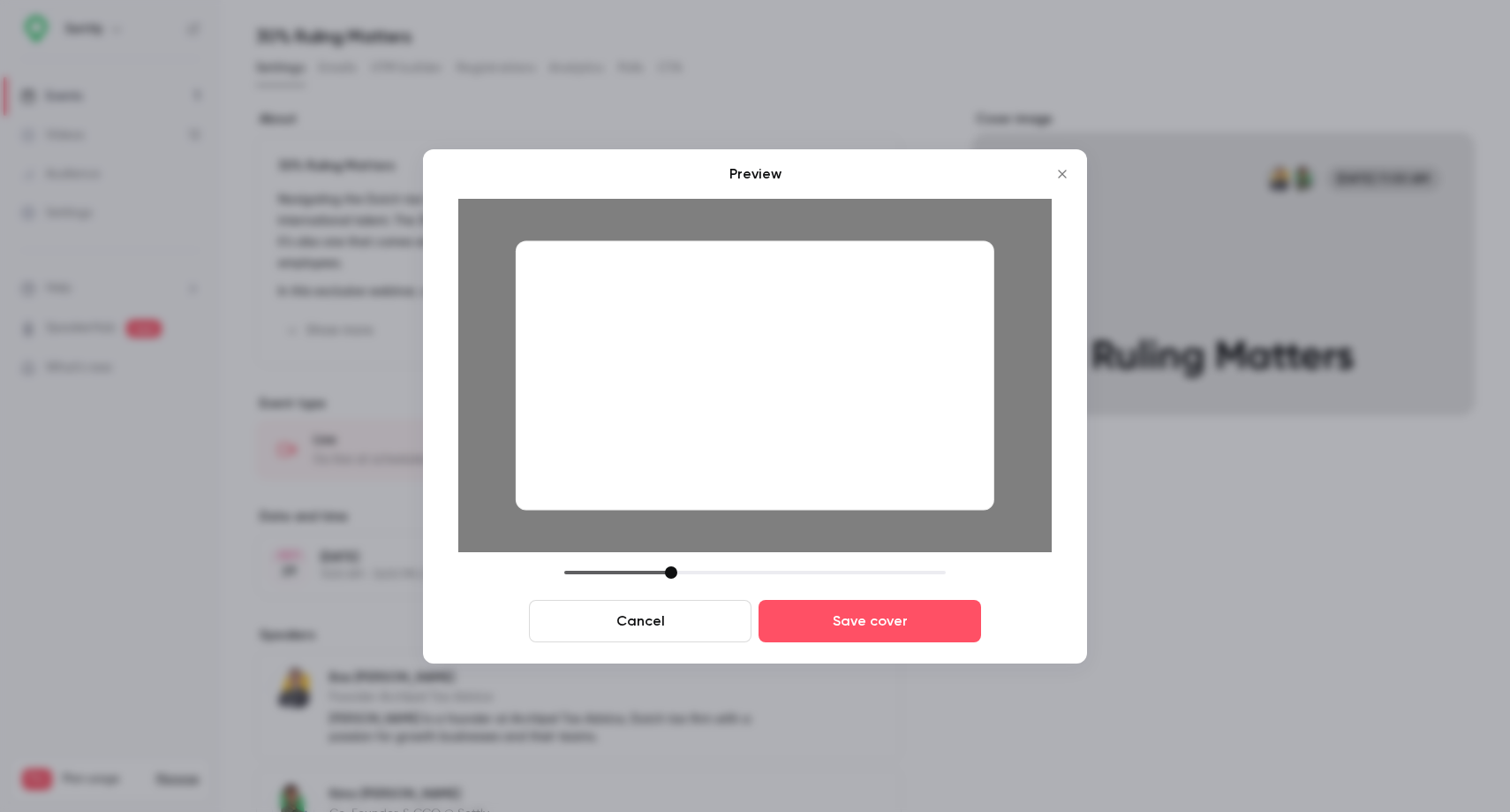
drag, startPoint x: 686, startPoint y: 571, endPoint x: 668, endPoint y: 570, distance: 18.0
click at [668, 570] on div at bounding box center [671, 572] width 12 height 12
click at [798, 639] on button "Save cover" at bounding box center [870, 621] width 223 height 43
click at [806, 630] on label "Speakers" at bounding box center [579, 636] width 645 height 18
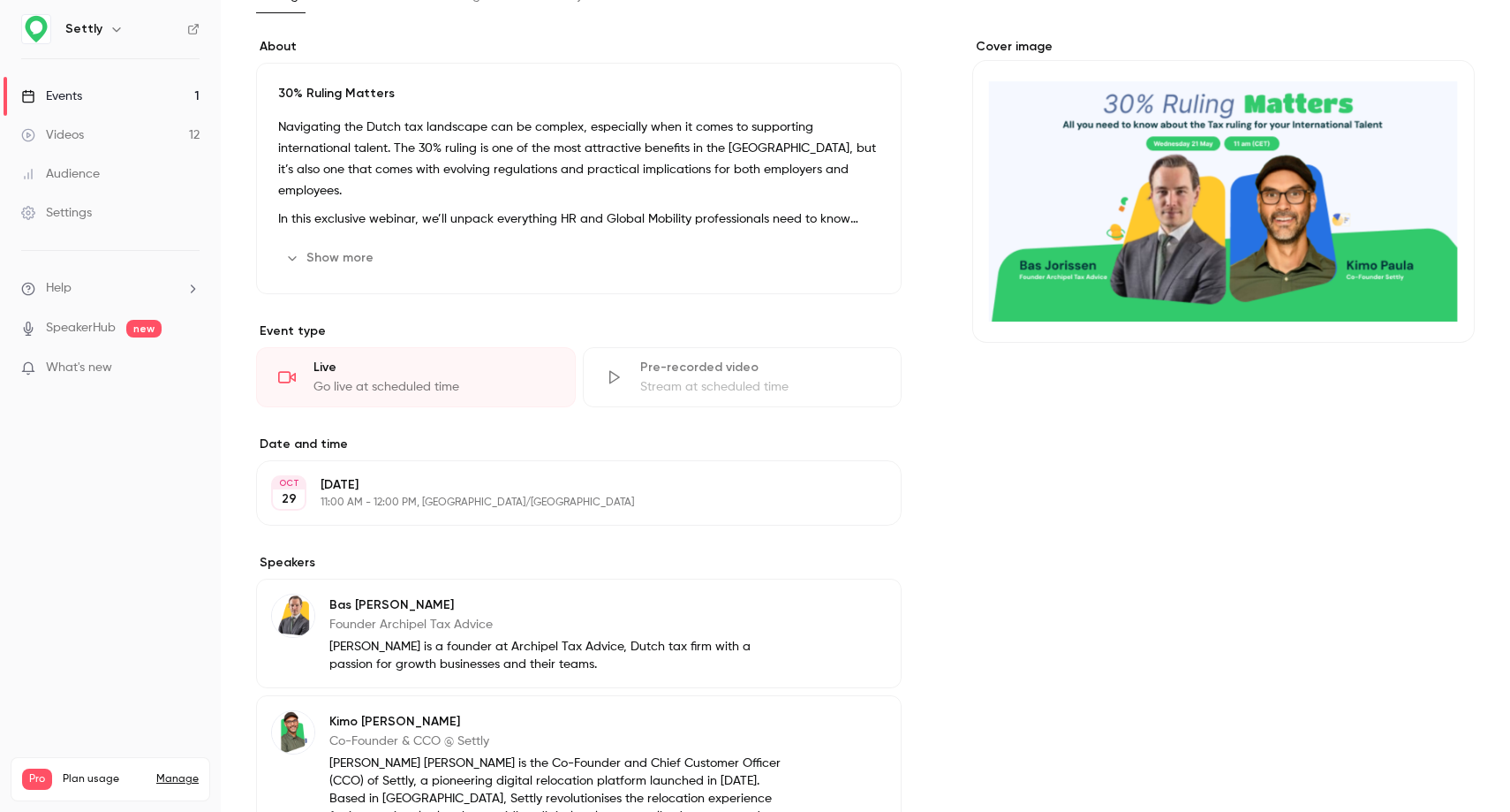
scroll to position [0, 0]
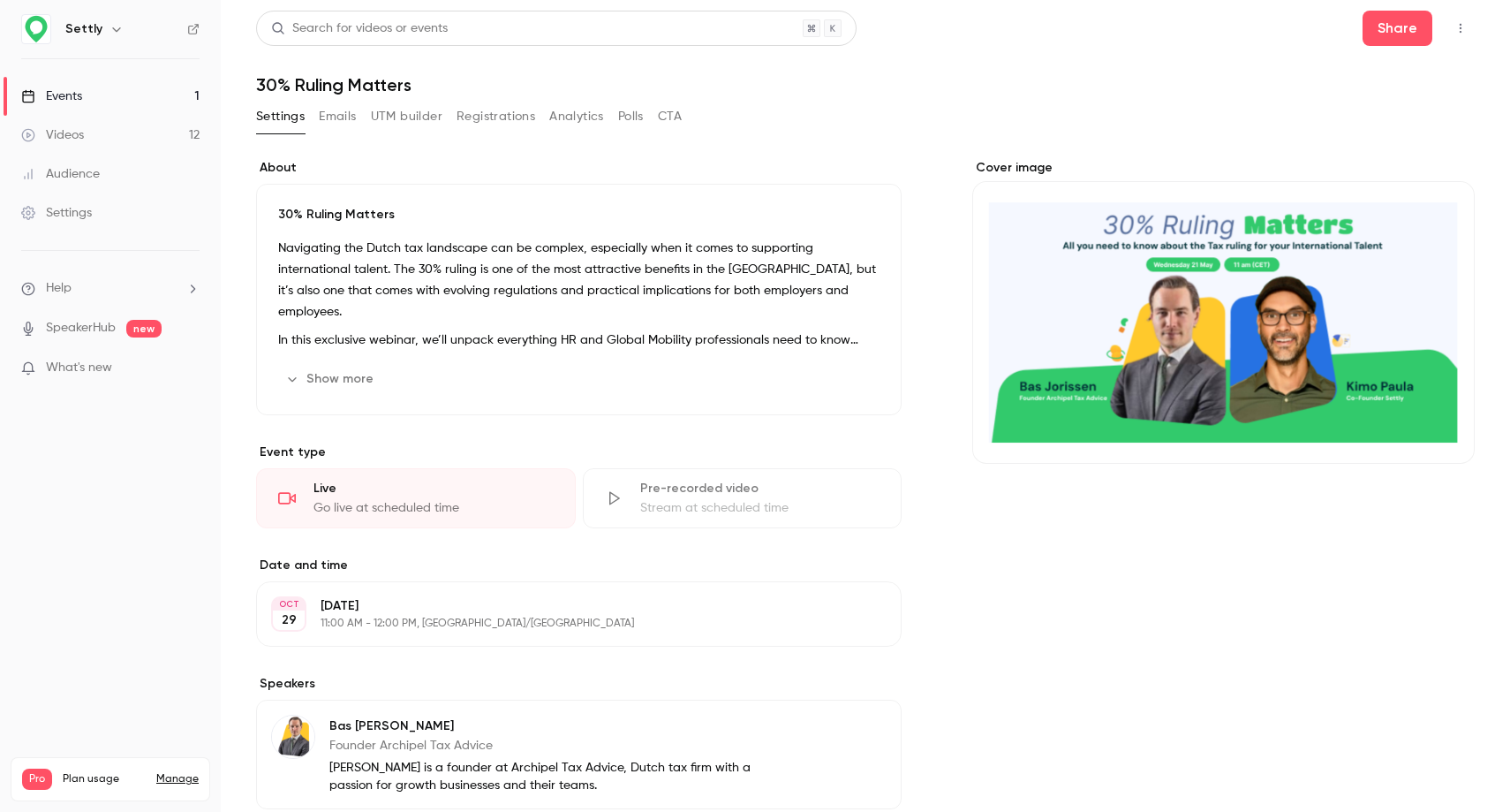
click at [1457, 30] on icon "button" at bounding box center [1461, 29] width 14 height 12
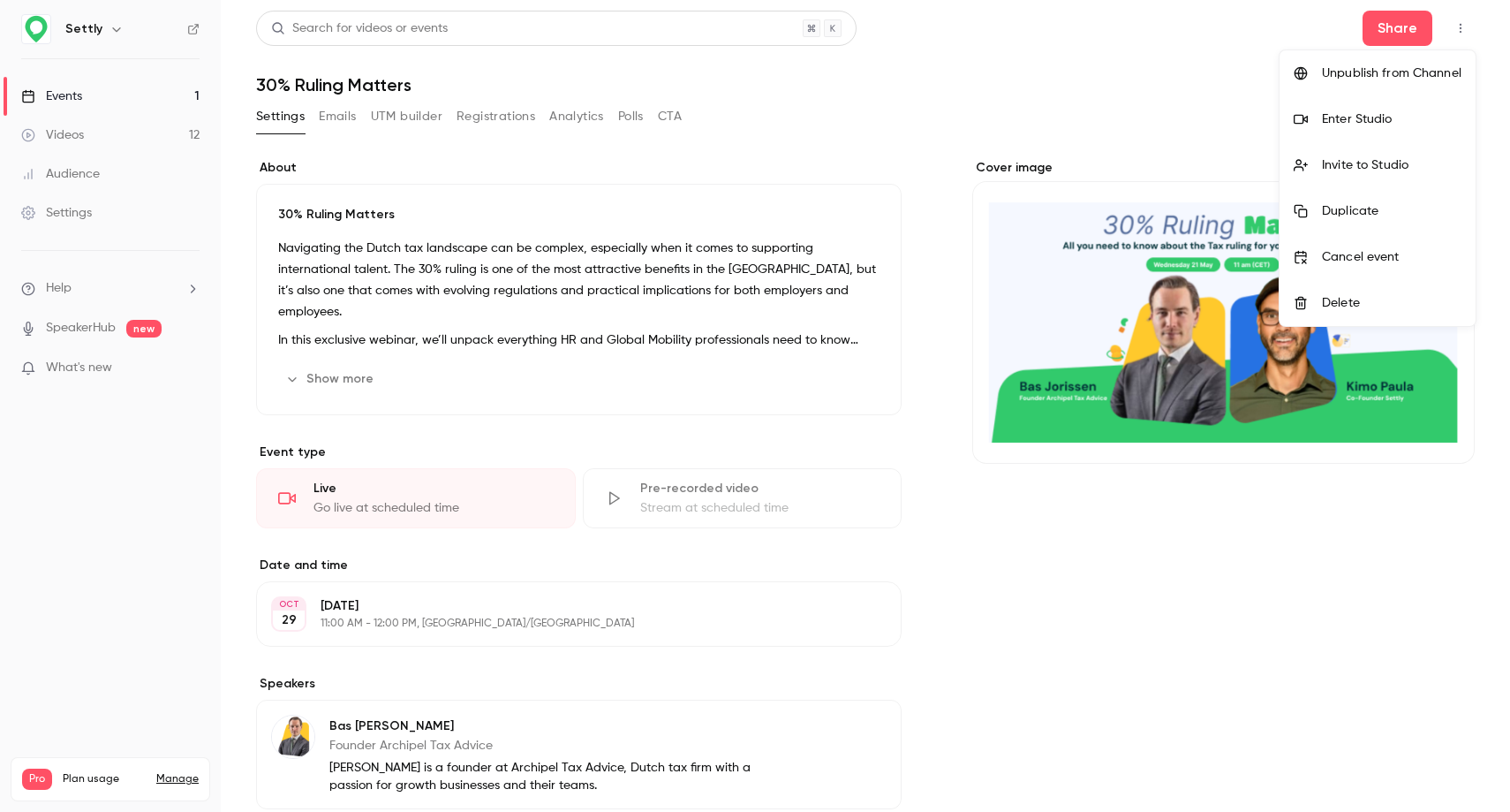
click at [1207, 53] on div at bounding box center [755, 406] width 1510 height 812
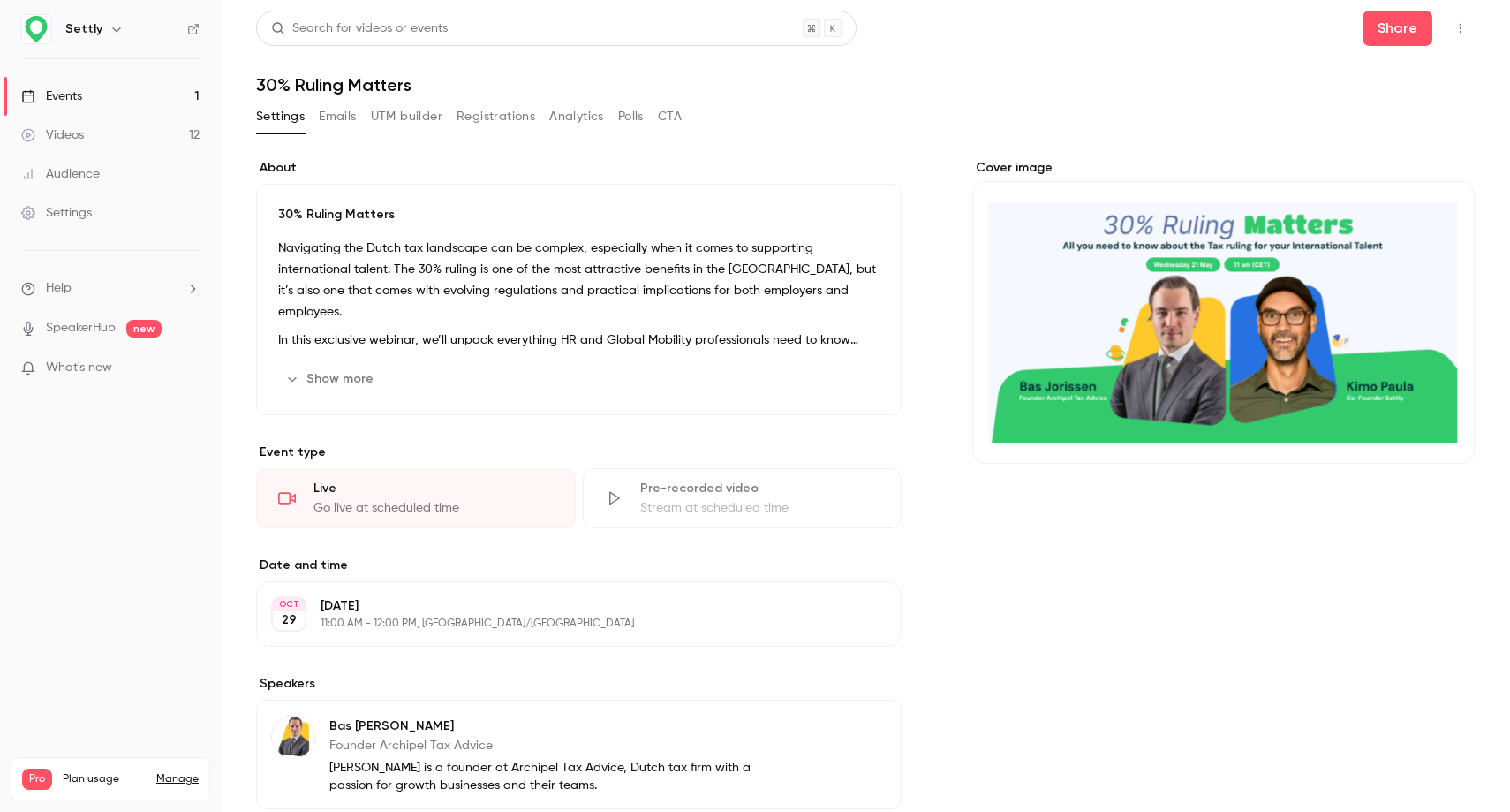
click at [100, 98] on link "Events 1" at bounding box center [111, 96] width 221 height 39
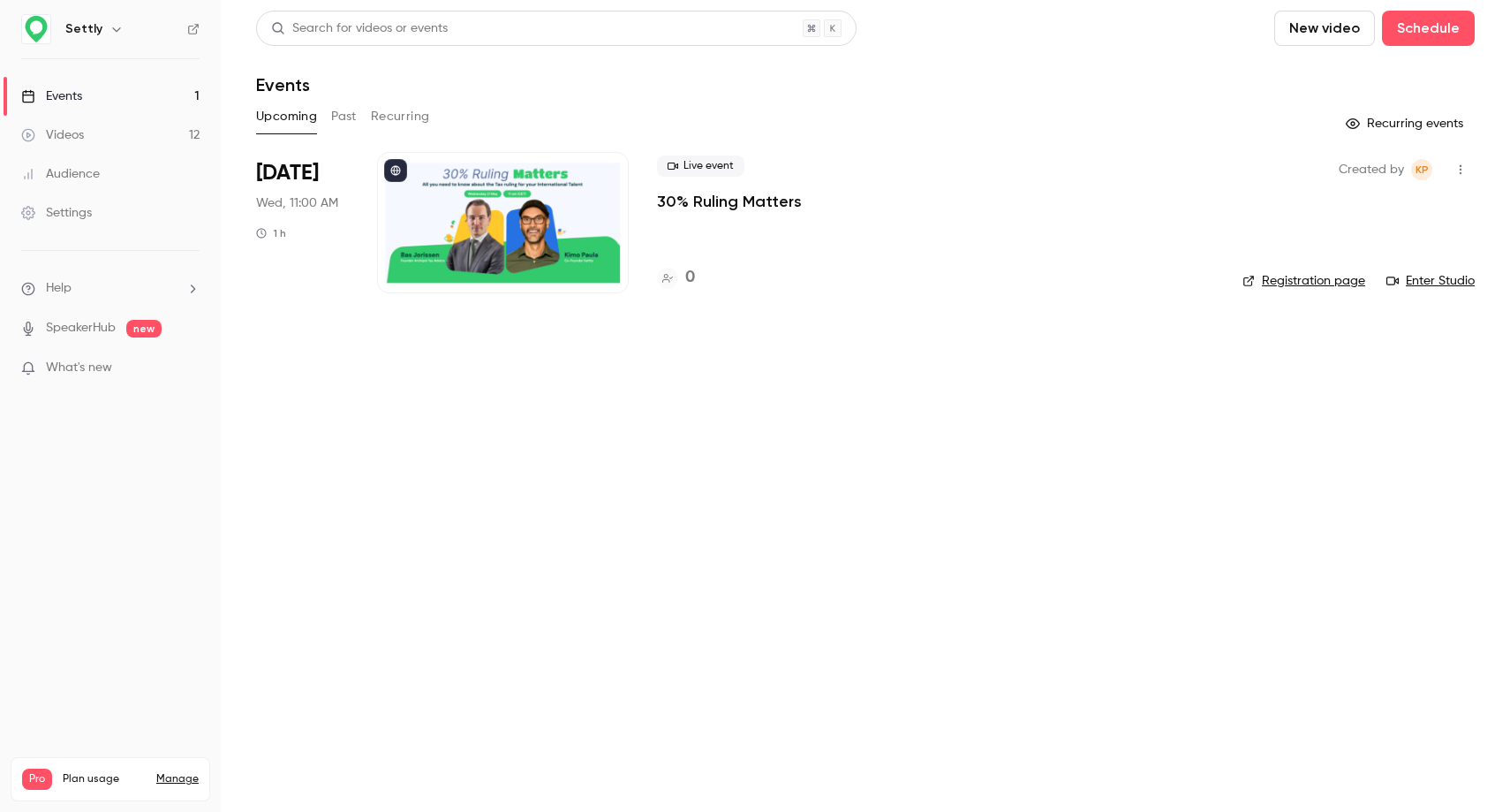
click at [121, 129] on link "Videos 12" at bounding box center [111, 135] width 221 height 39
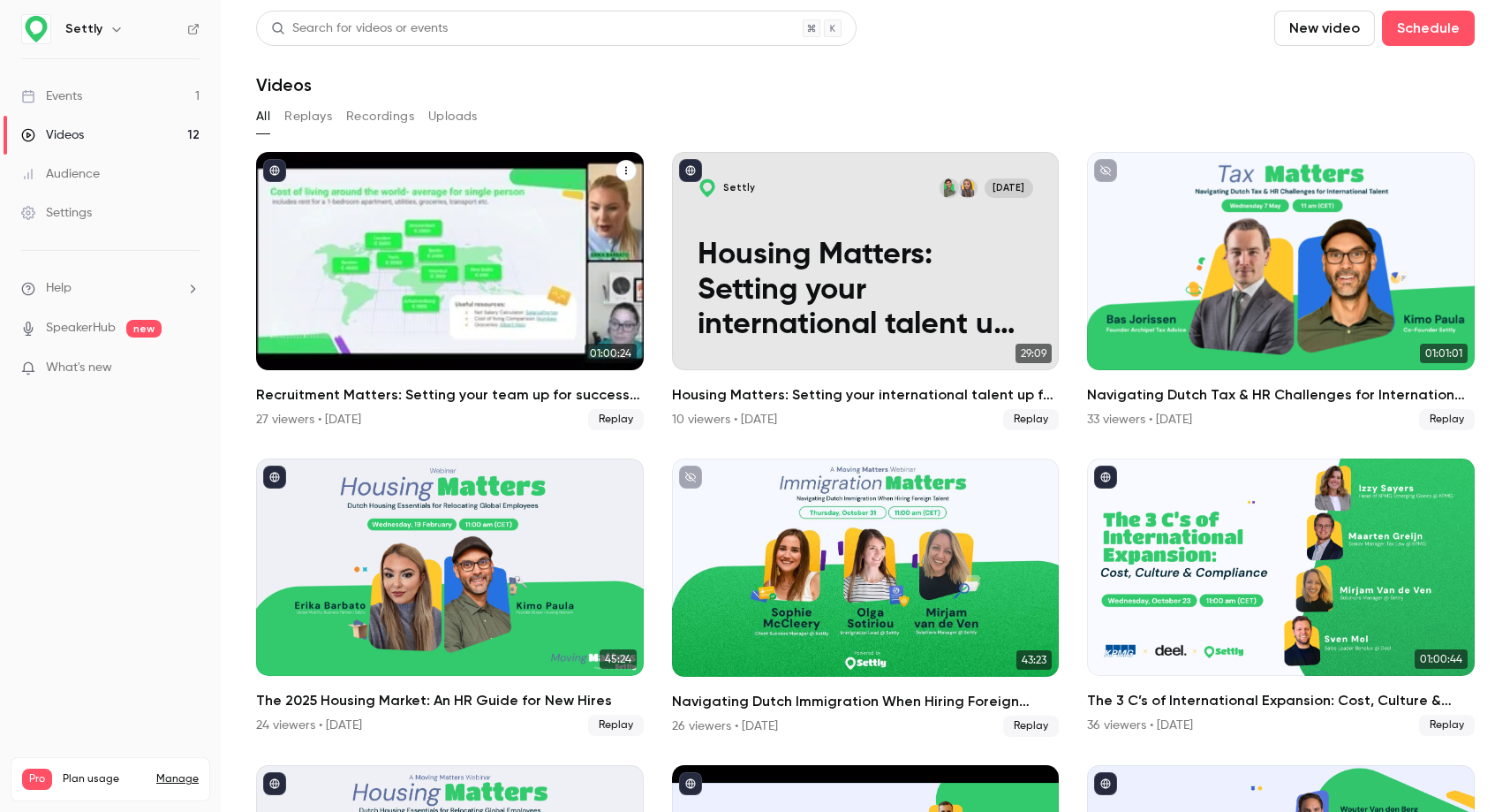
click at [450, 251] on p "Recruitment Matters: Setting your team up for success when hiring international…" at bounding box center [450, 291] width 335 height 105
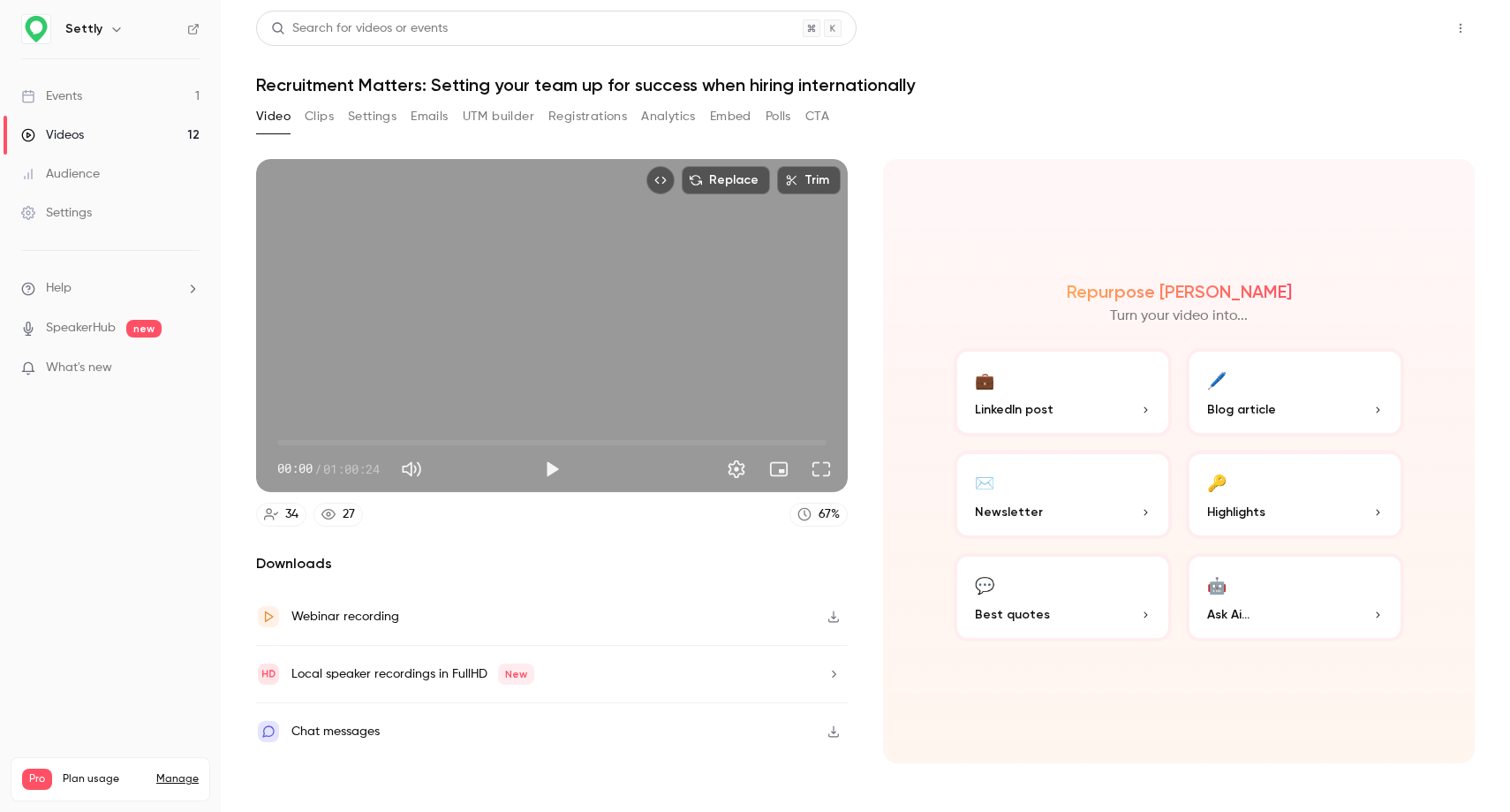
click at [1399, 19] on button "Share" at bounding box center [1398, 29] width 70 height 36
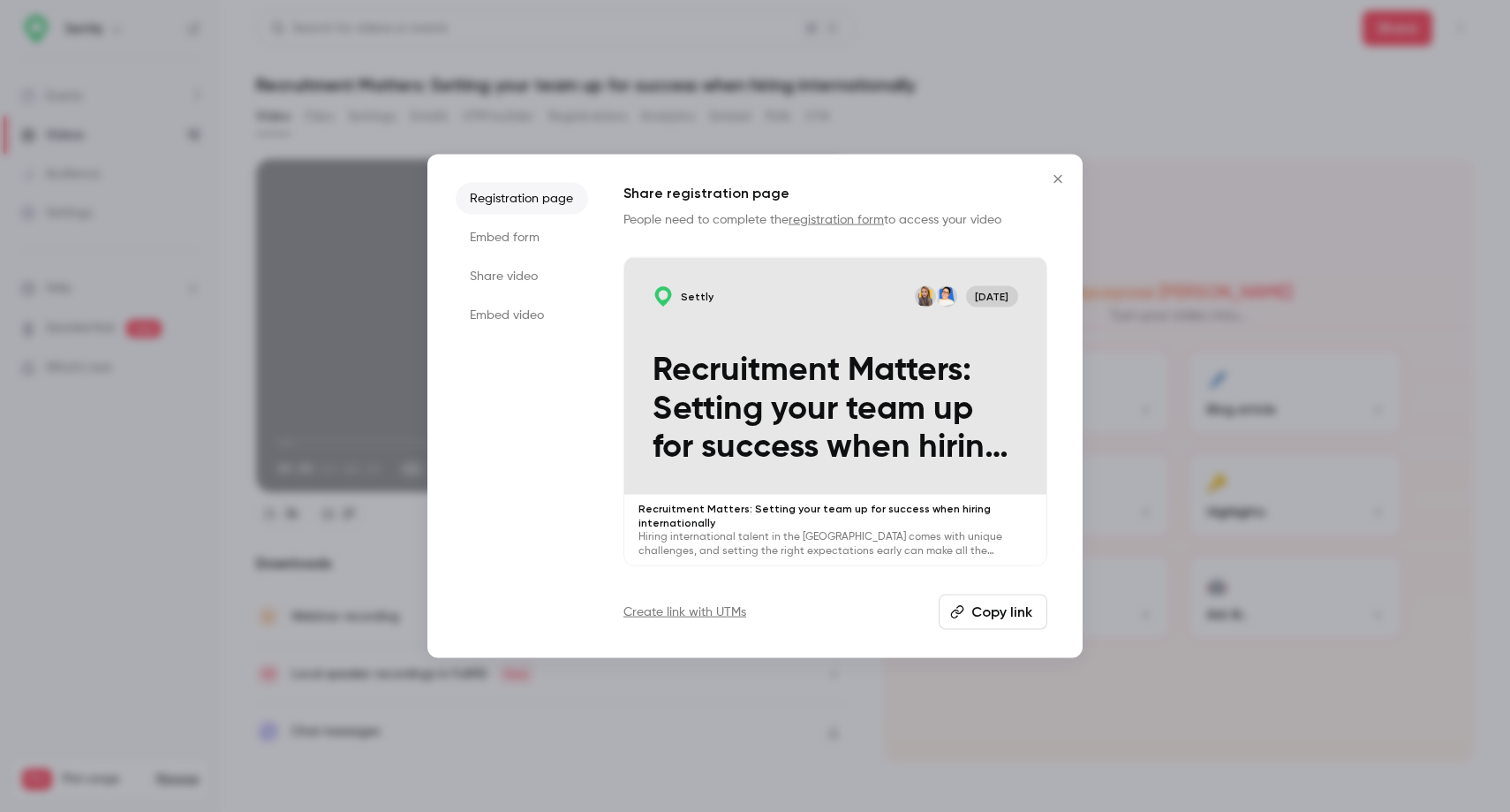
click at [529, 280] on li "Share video" at bounding box center [521, 275] width 133 height 32
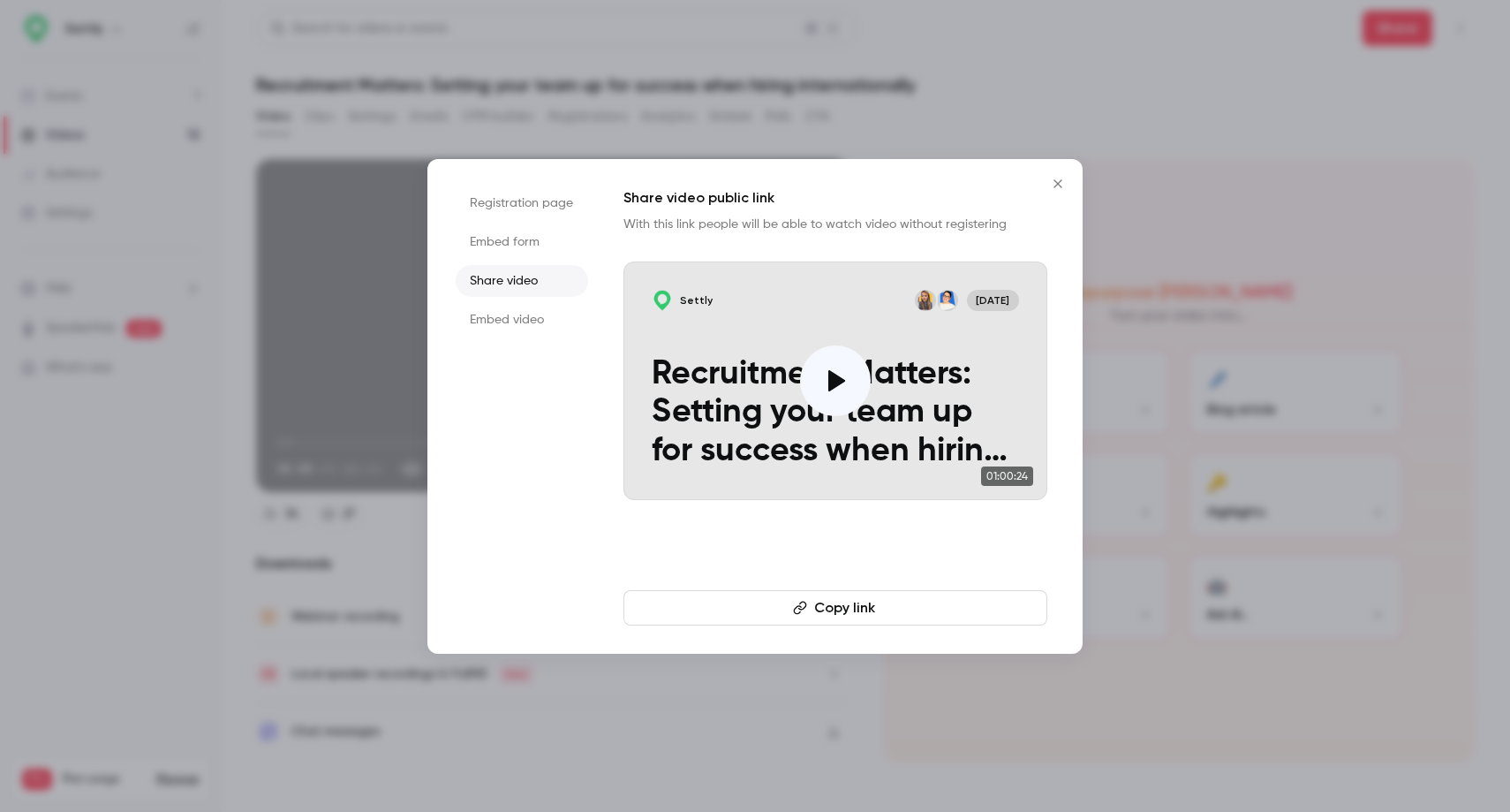
click at [541, 207] on li "Registration page" at bounding box center [521, 203] width 133 height 32
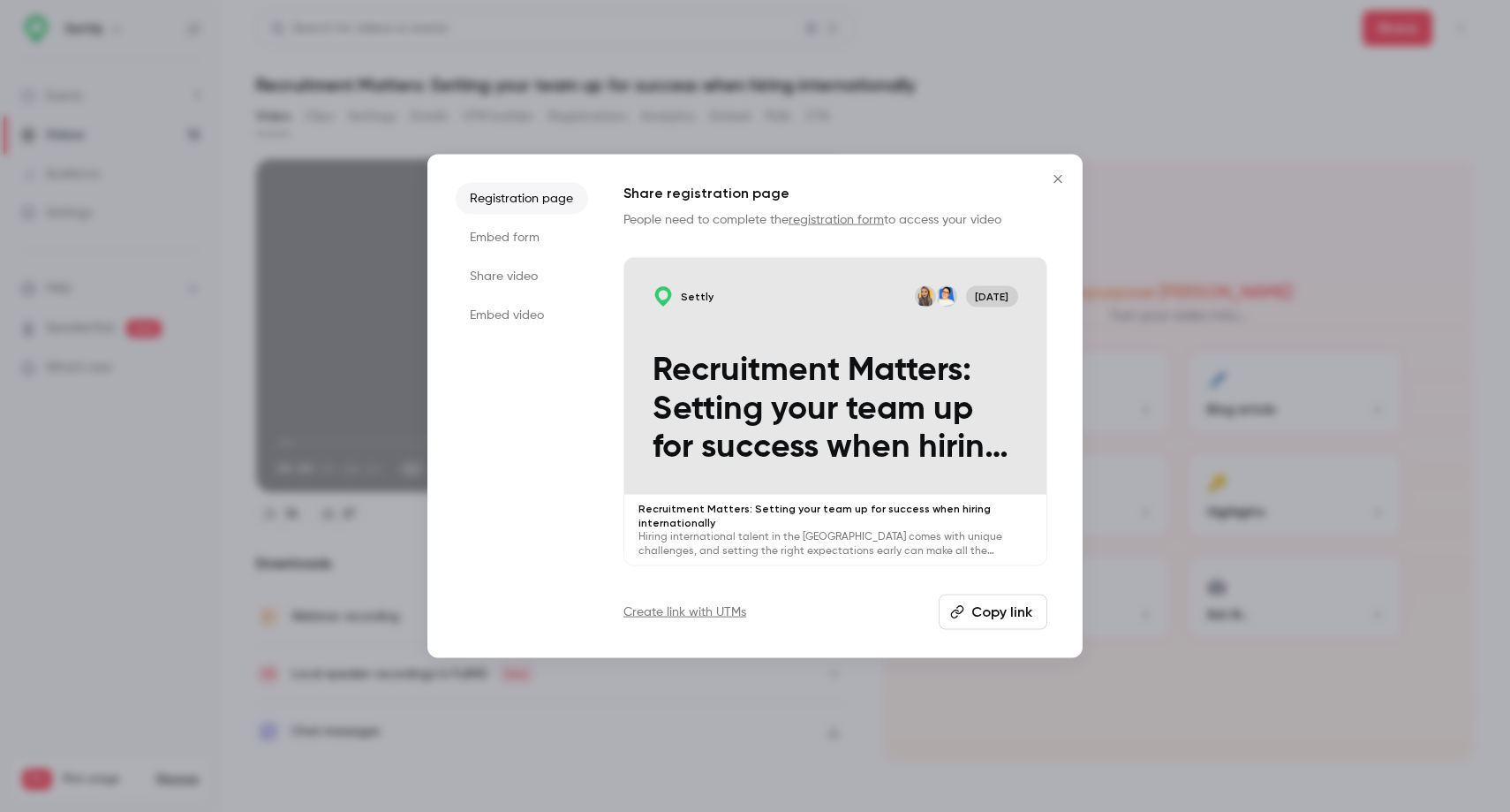
click at [536, 262] on li "Share video" at bounding box center [521, 275] width 133 height 32
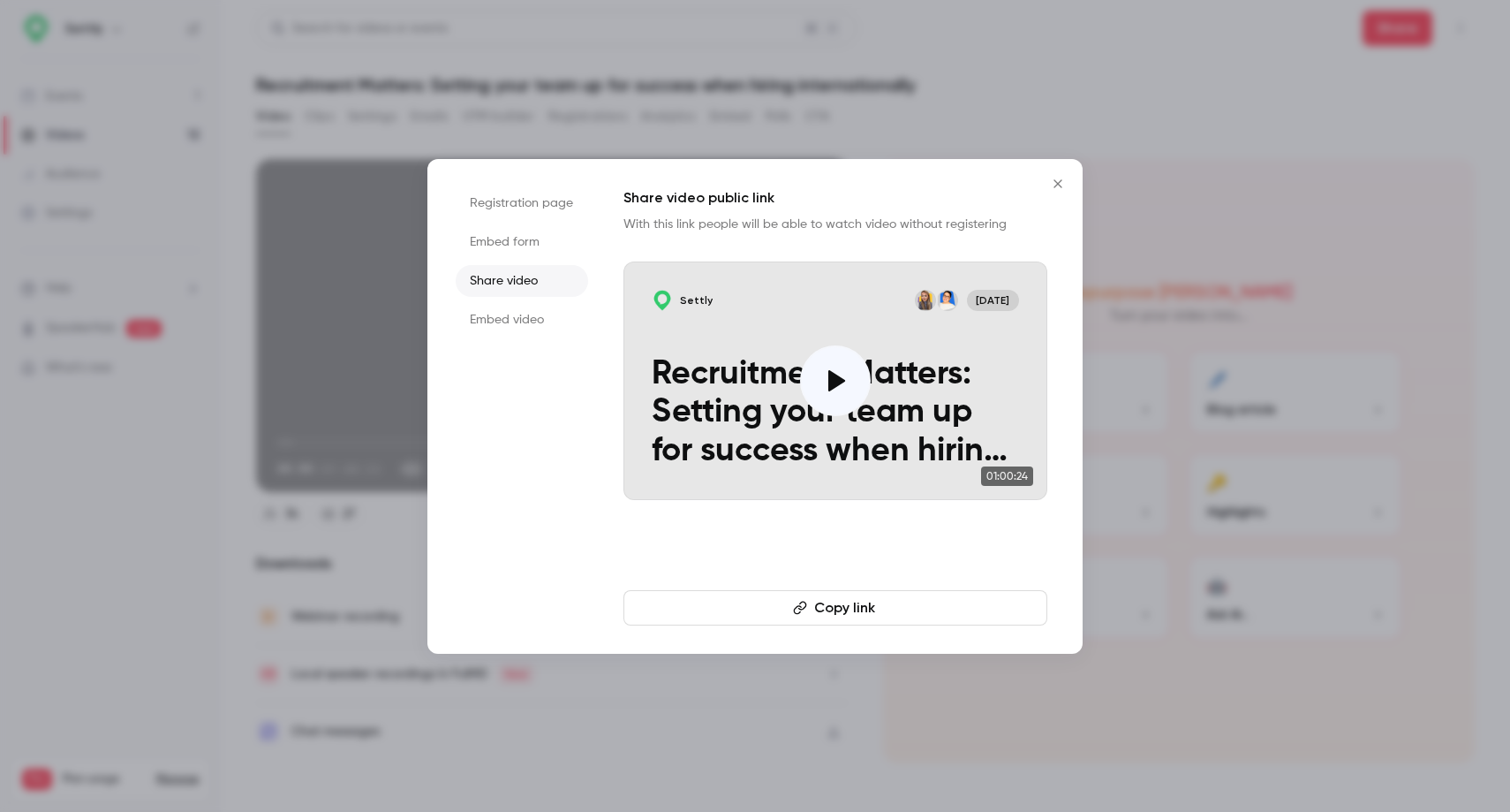
click at [880, 618] on button "Copy link" at bounding box center [836, 608] width 424 height 36
click at [512, 236] on li "Embed form" at bounding box center [521, 242] width 133 height 32
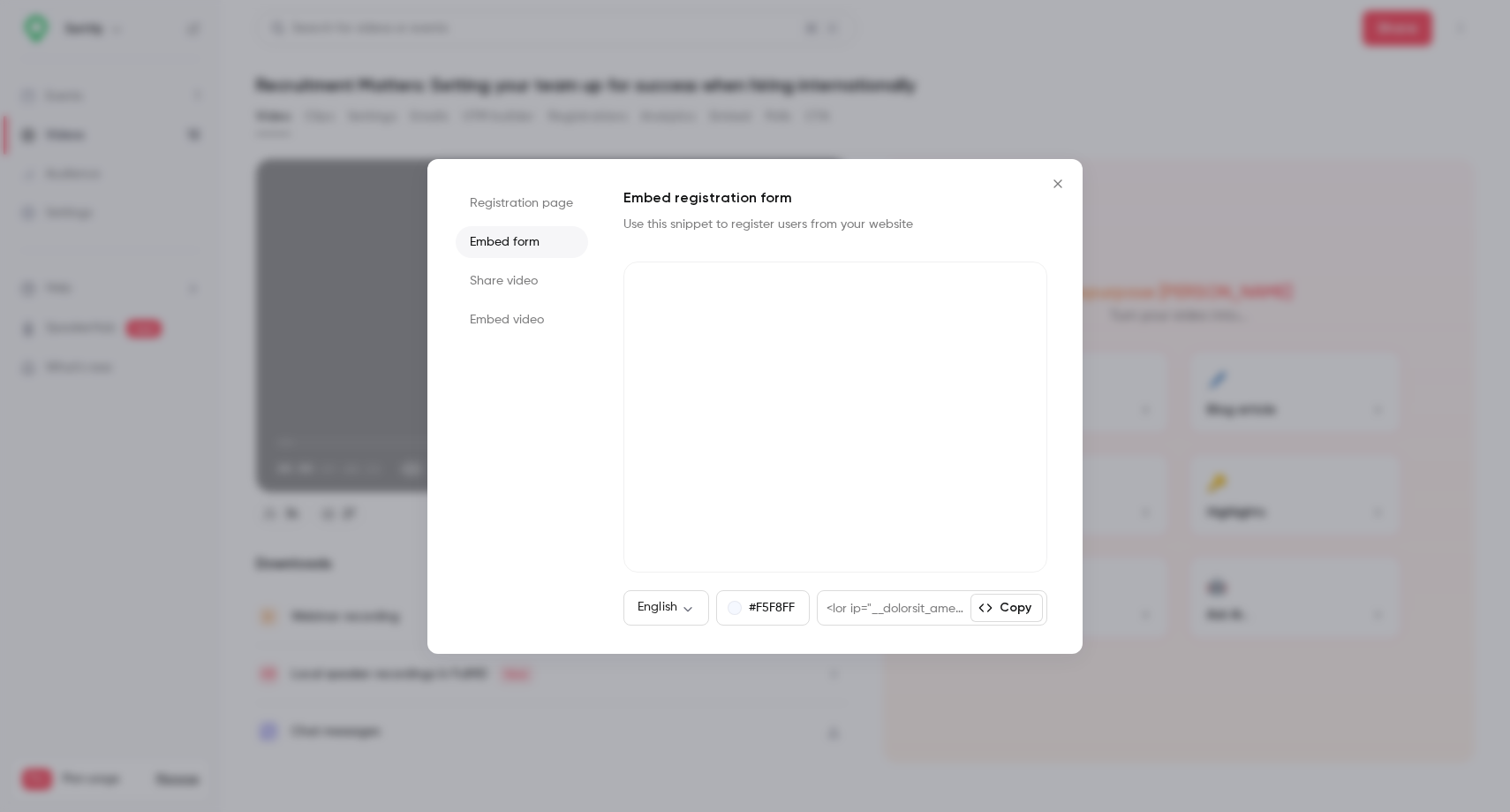
click at [513, 280] on li "Share video" at bounding box center [521, 281] width 133 height 32
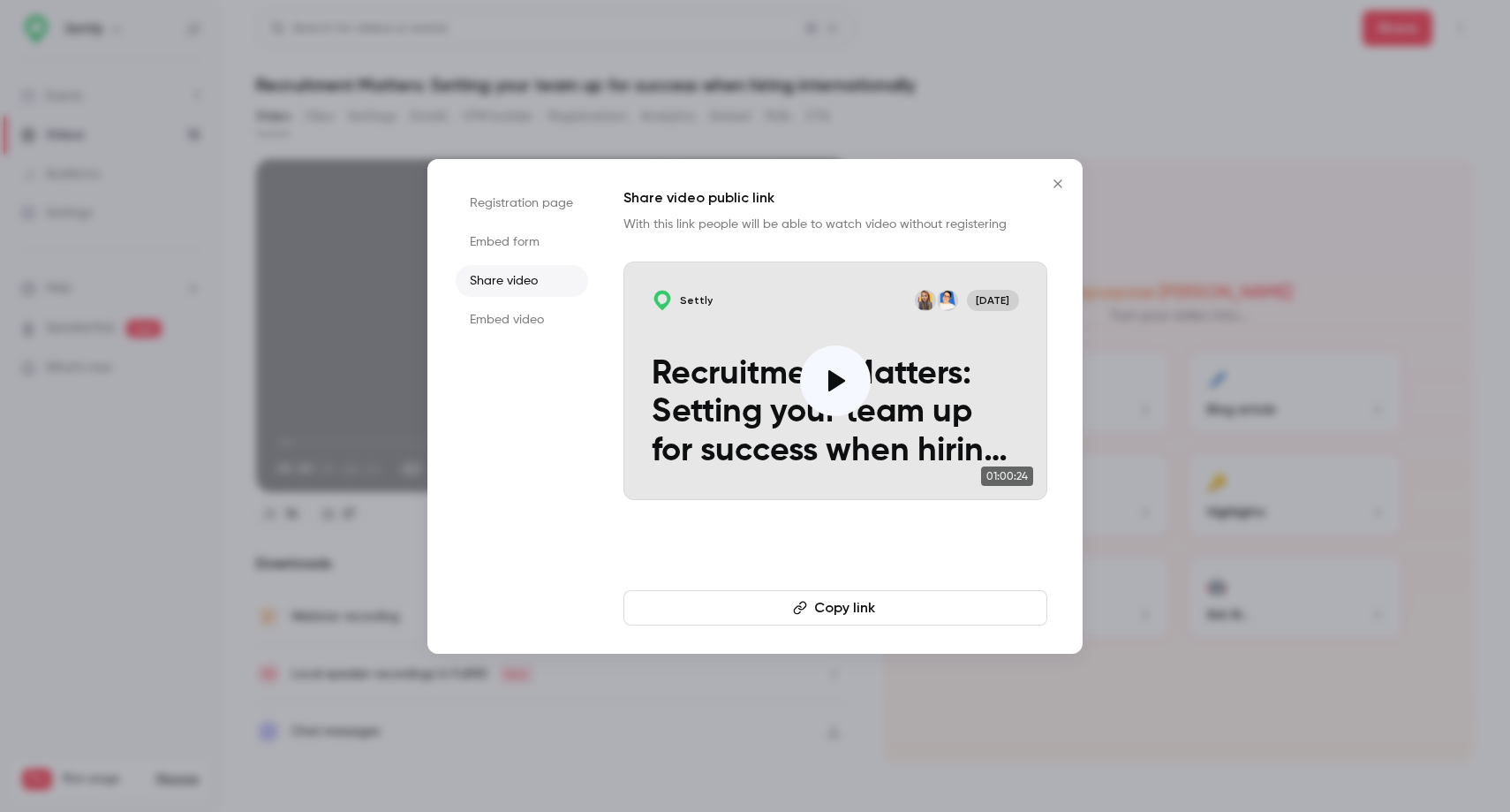
click at [511, 321] on li "Embed video" at bounding box center [521, 320] width 133 height 32
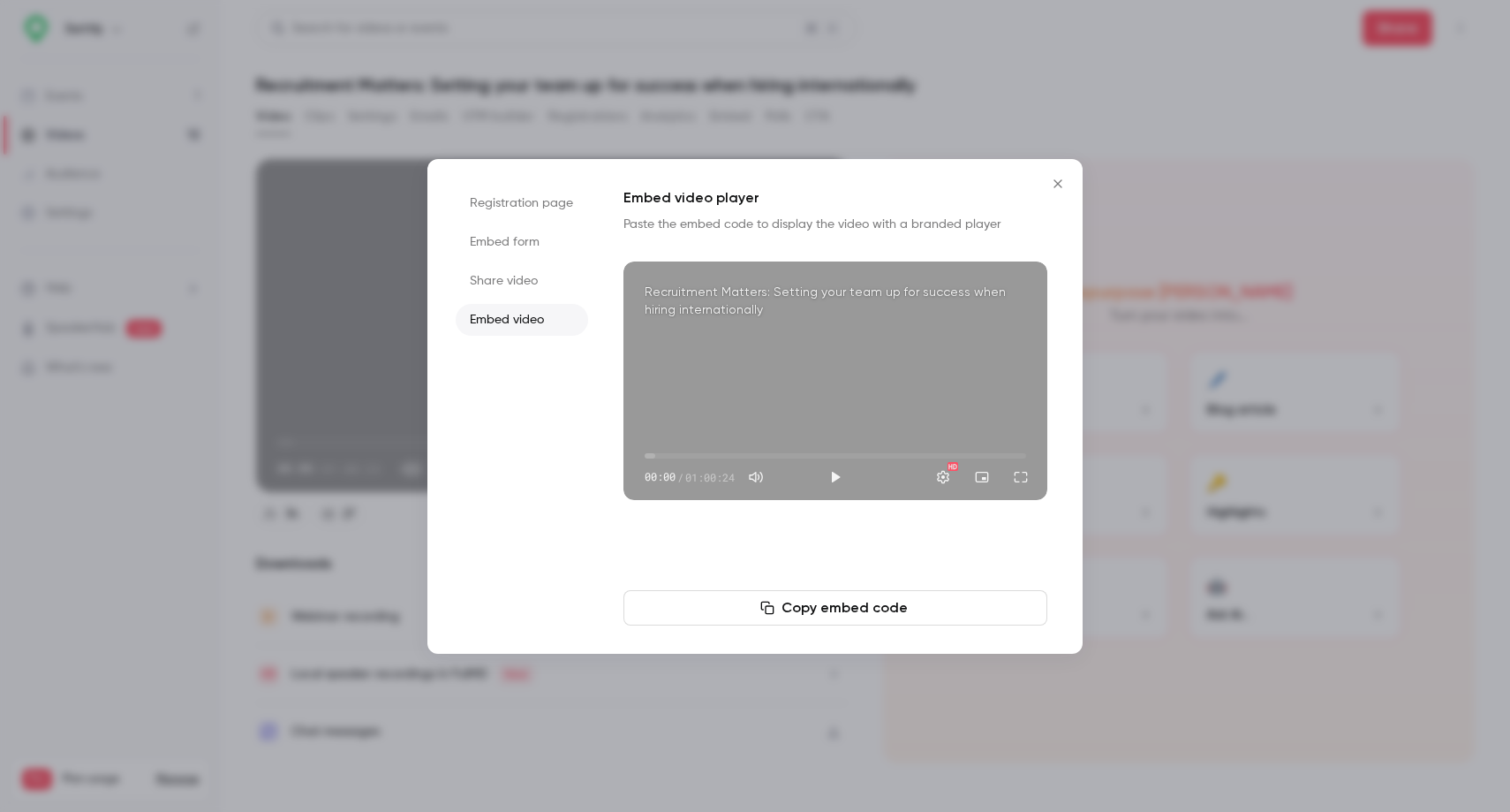
click at [520, 194] on li "Registration page" at bounding box center [521, 203] width 133 height 32
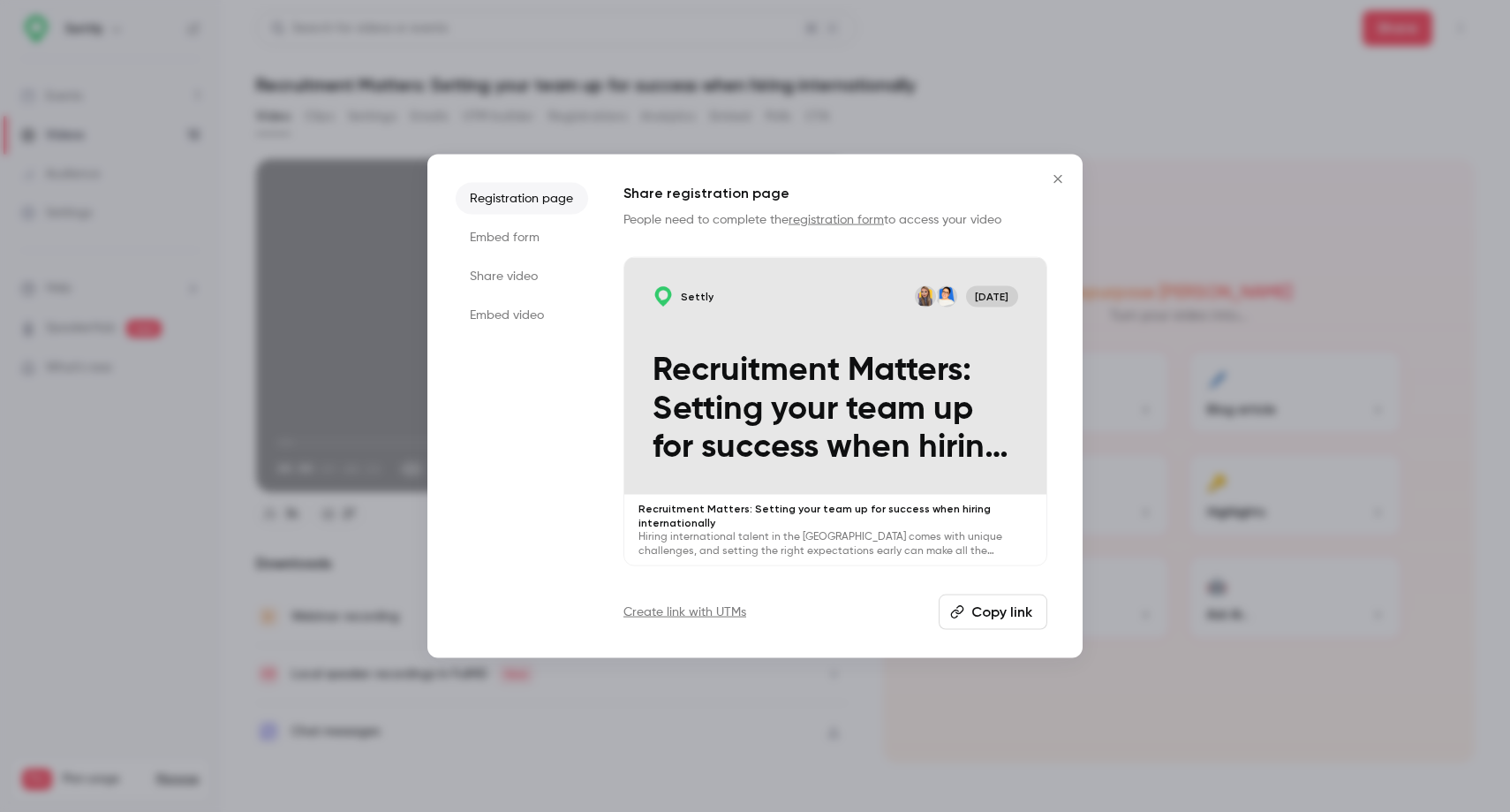
click at [970, 604] on button "Copy link" at bounding box center [993, 612] width 109 height 36
click at [868, 606] on div "Create link with UTMs Copy link" at bounding box center [836, 612] width 424 height 36
click at [991, 608] on button "Copy link" at bounding box center [993, 612] width 109 height 36
click at [1060, 177] on icon "Close" at bounding box center [1058, 178] width 21 height 14
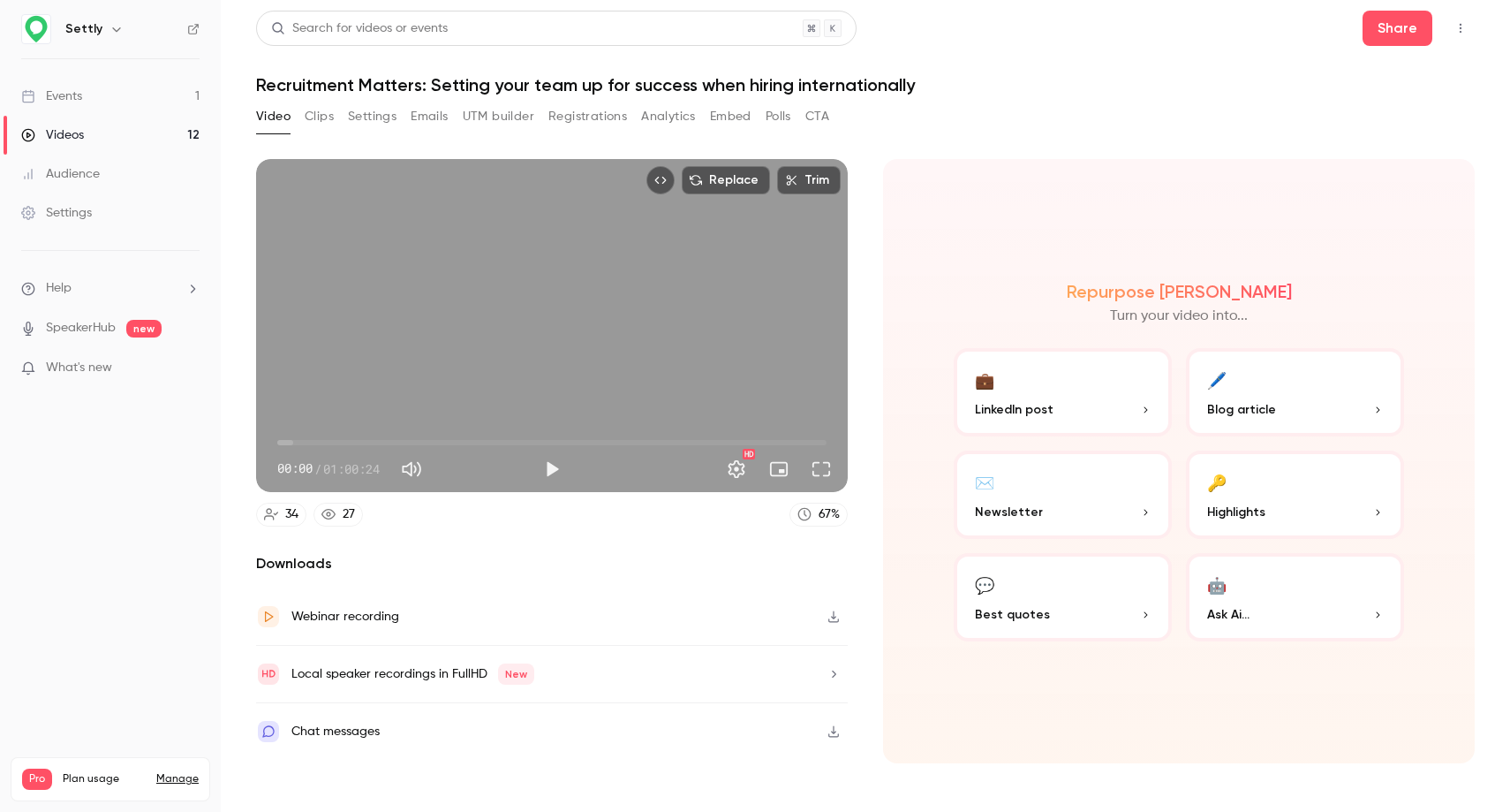
click at [80, 88] on div "Events" at bounding box center [52, 96] width 61 height 18
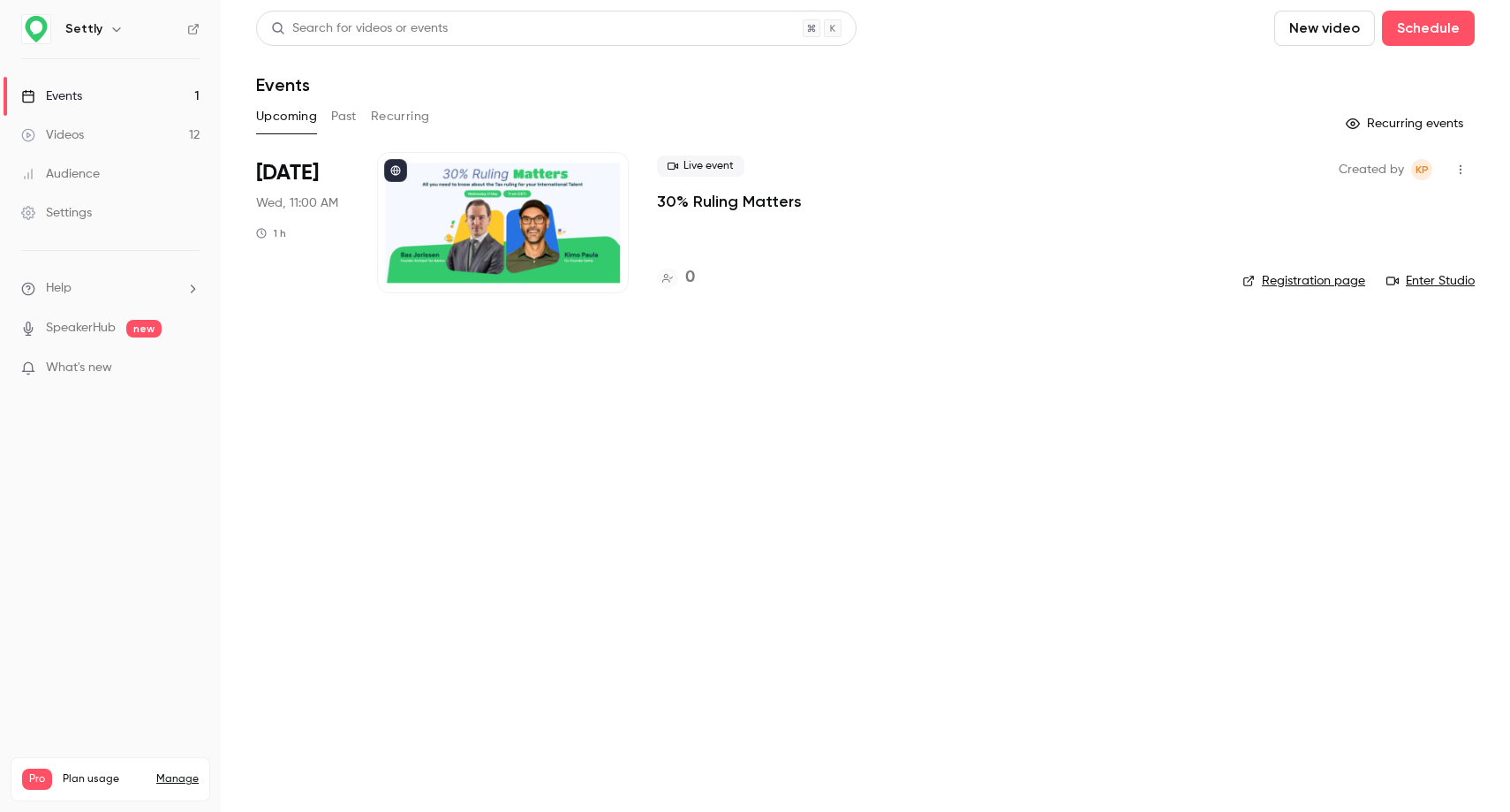
click at [612, 185] on div at bounding box center [503, 222] width 251 height 142
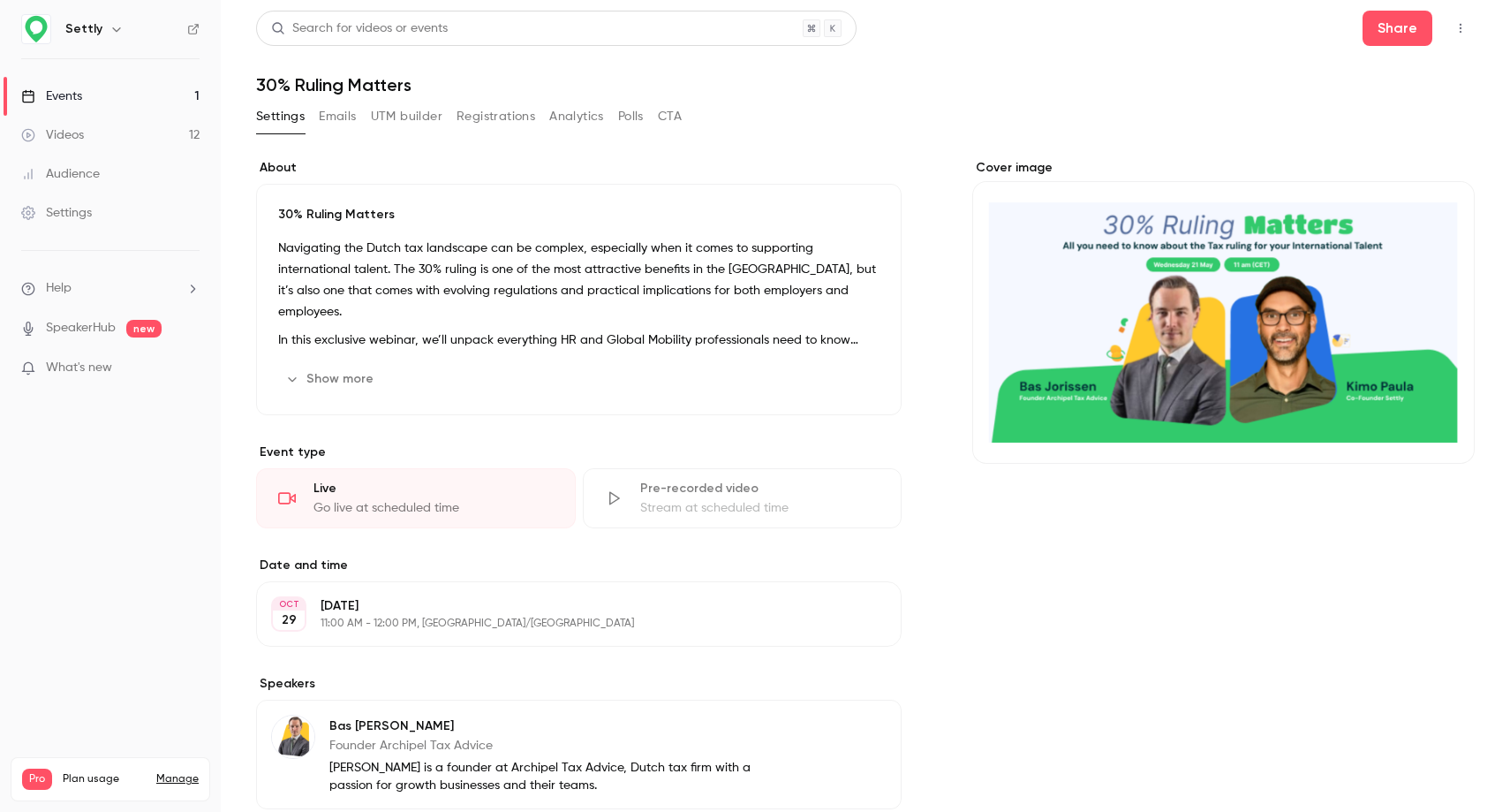
click at [1361, 37] on div "Search for videos or events Share" at bounding box center [865, 29] width 1219 height 36
click at [1379, 36] on button "Share" at bounding box center [1398, 29] width 70 height 36
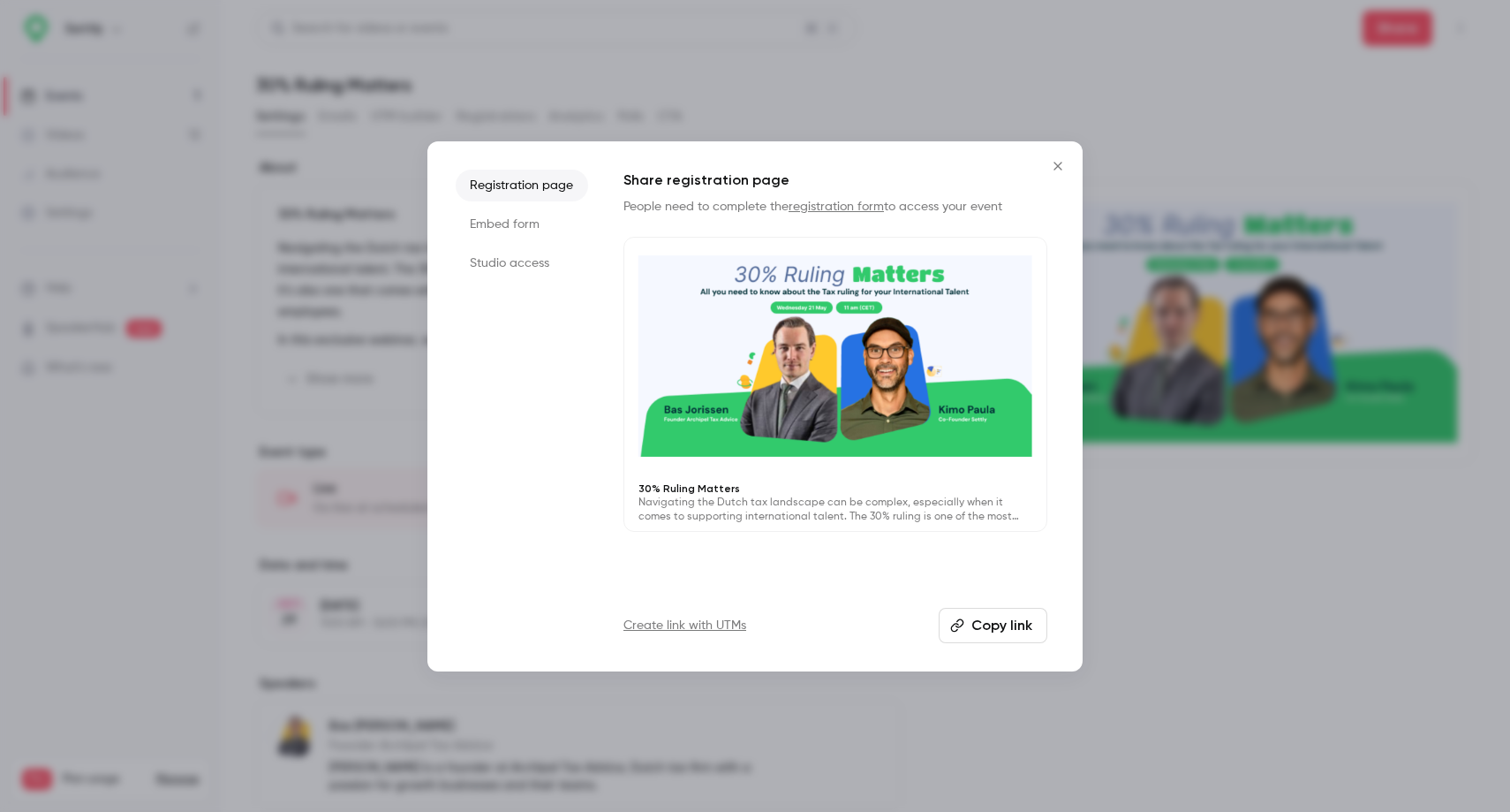
click at [993, 619] on button "Copy link" at bounding box center [993, 626] width 109 height 36
click at [1067, 160] on icon "Close" at bounding box center [1058, 166] width 21 height 14
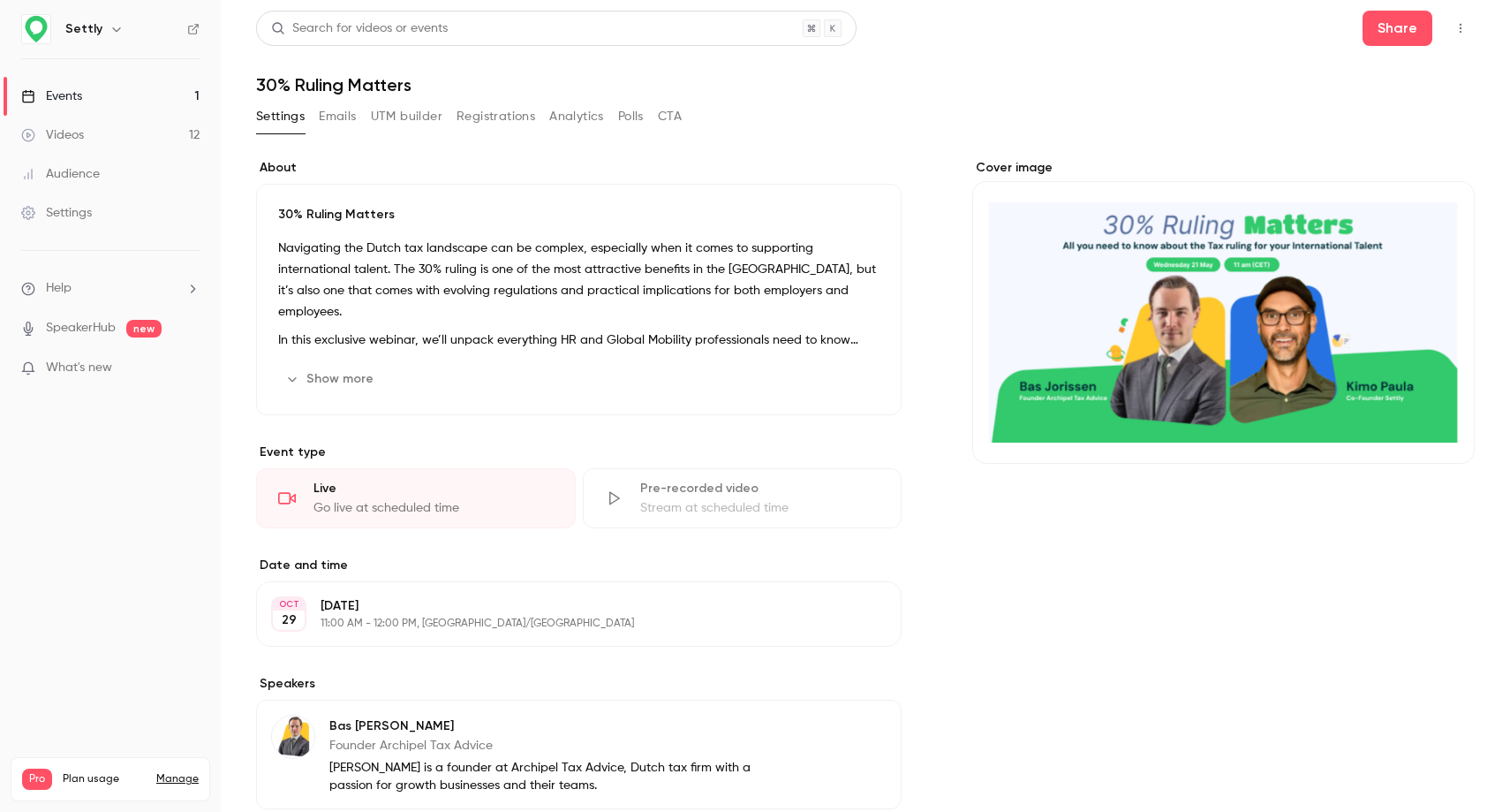
click at [129, 97] on link "Events 1" at bounding box center [111, 96] width 221 height 39
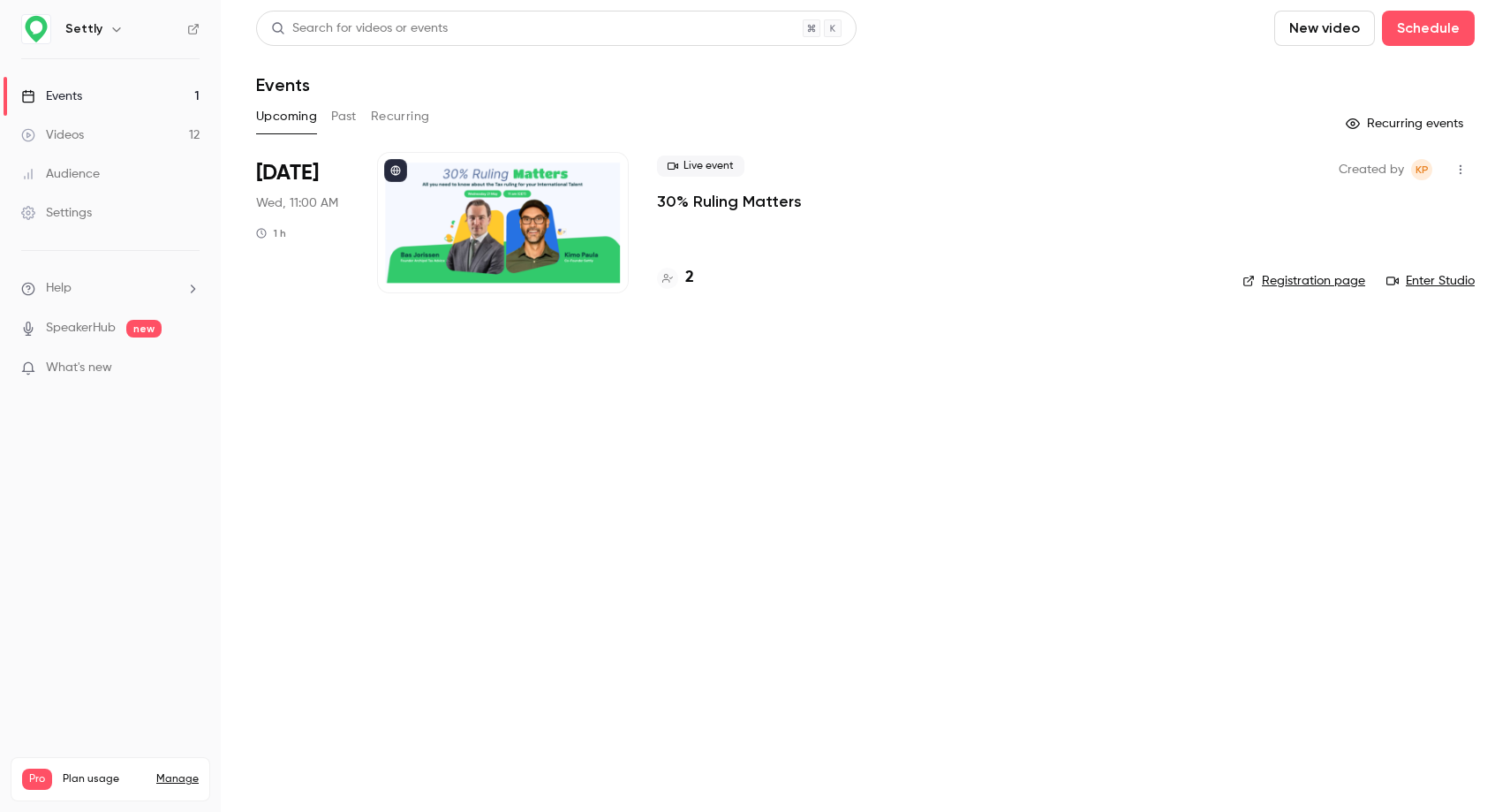
click at [689, 270] on h4 "2" at bounding box center [690, 277] width 9 height 24
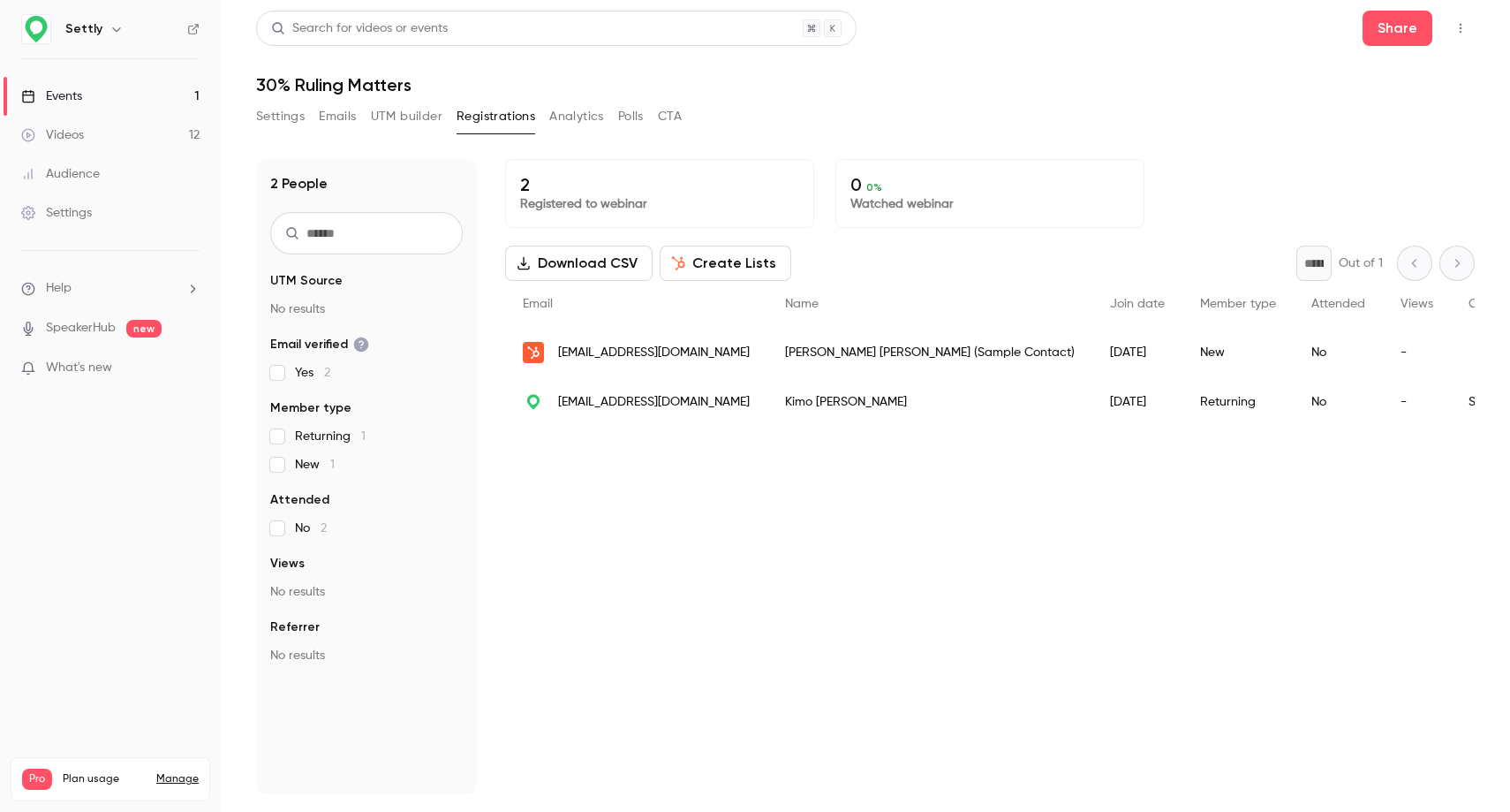
click at [63, 100] on div "Events" at bounding box center [52, 96] width 61 height 18
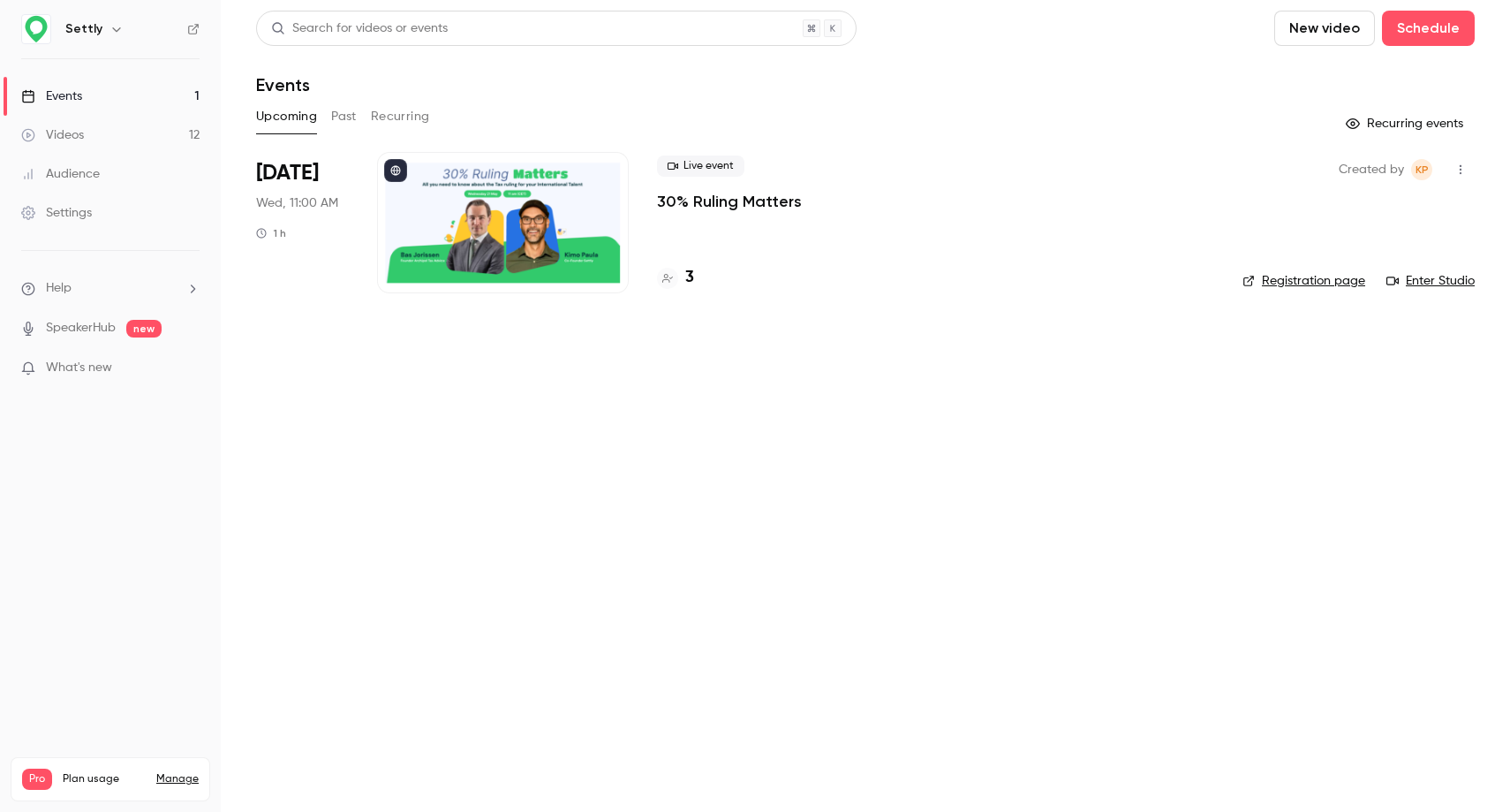
click at [695, 278] on div "3" at bounding box center [935, 277] width 557 height 24
click at [693, 277] on h4 "3" at bounding box center [690, 277] width 9 height 24
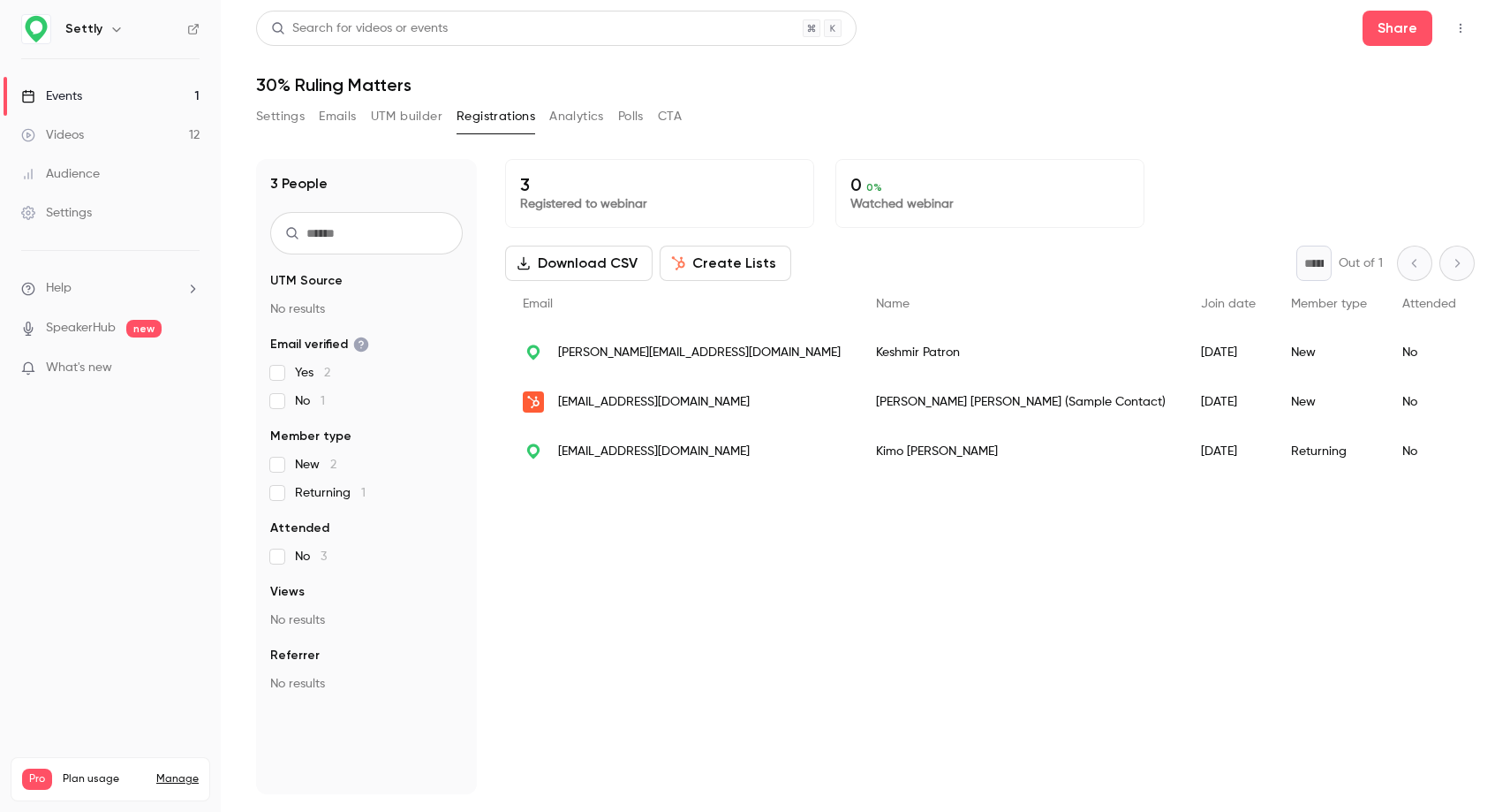
click at [574, 356] on span "kimo@getsettly.com" at bounding box center [699, 352] width 283 height 19
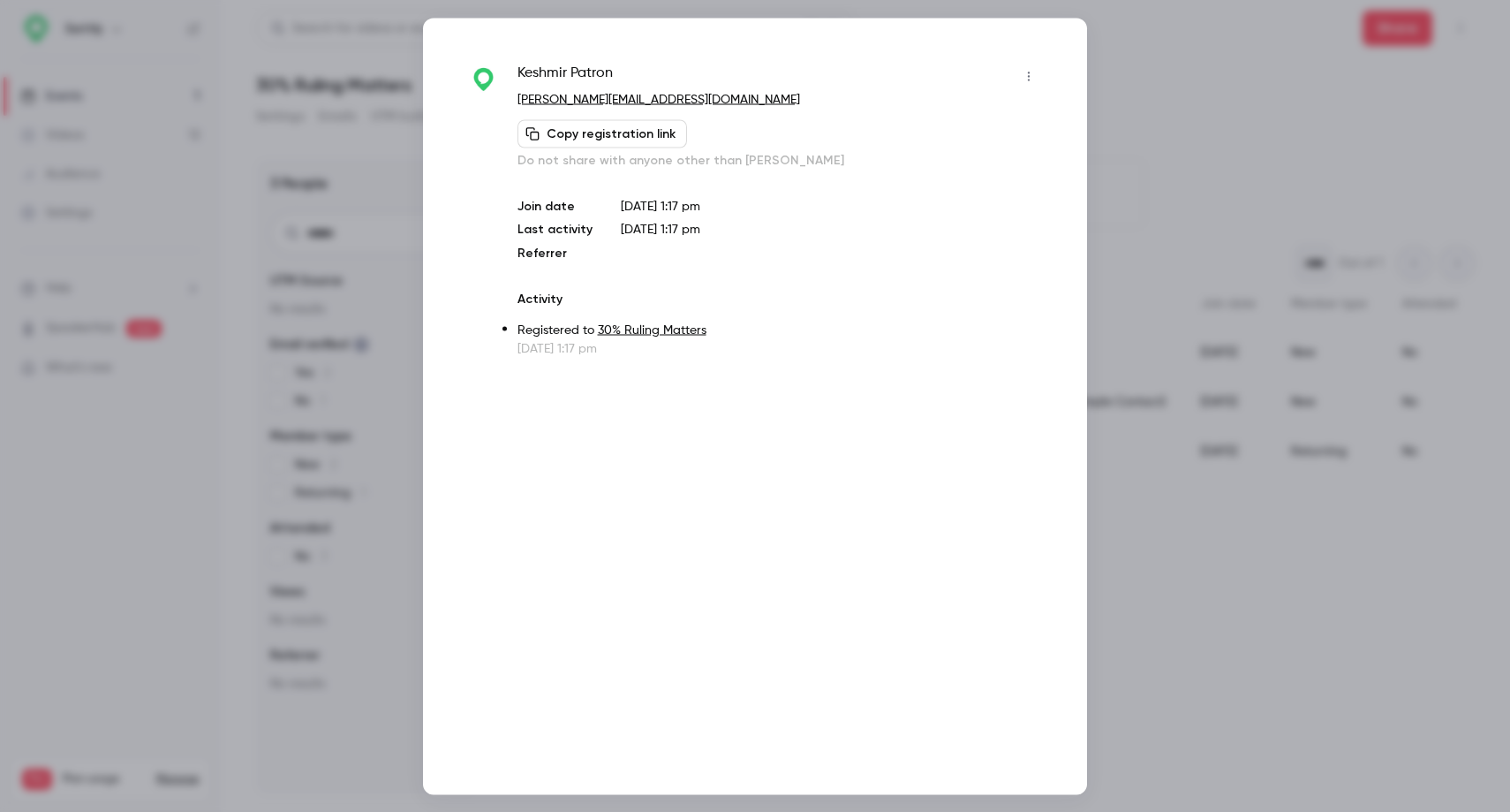
click at [1024, 86] on button "button" at bounding box center [1030, 76] width 29 height 29
click at [945, 163] on div "Remove registration" at bounding box center [961, 167] width 135 height 18
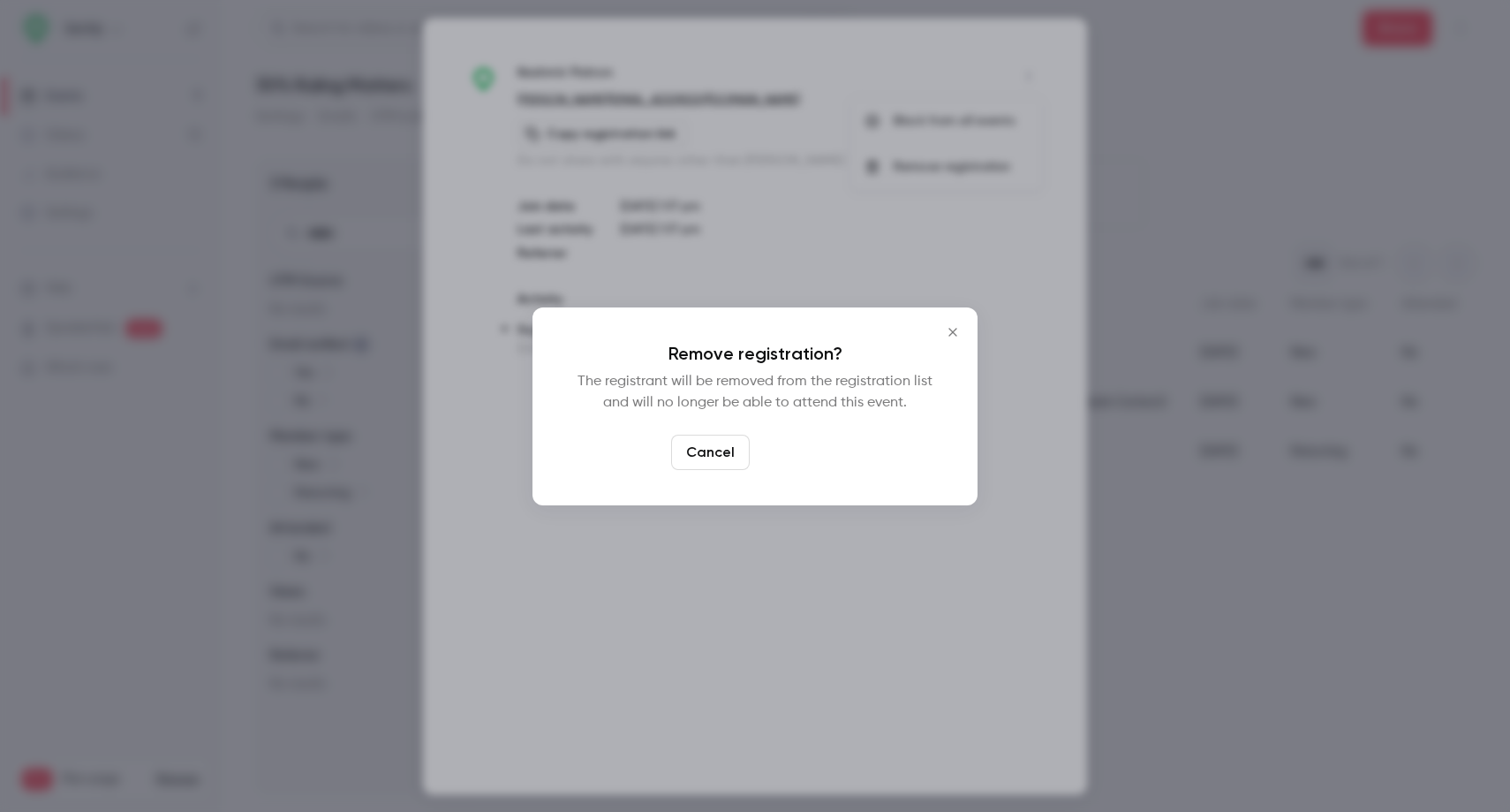
click at [781, 446] on button "Confirm" at bounding box center [798, 453] width 83 height 36
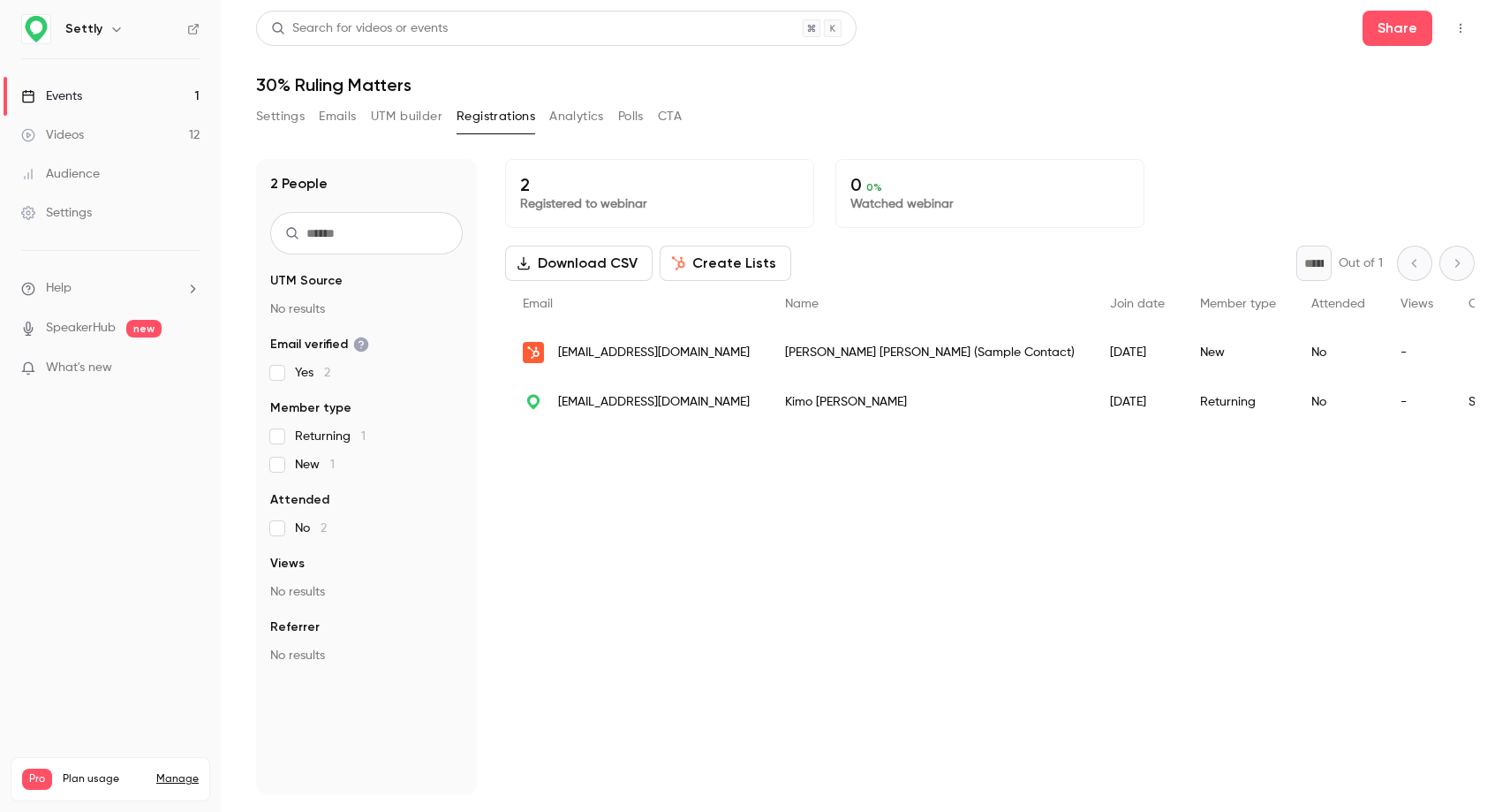
click at [767, 357] on div "Brian Halligan (Sample Contact)" at bounding box center [930, 352] width 325 height 49
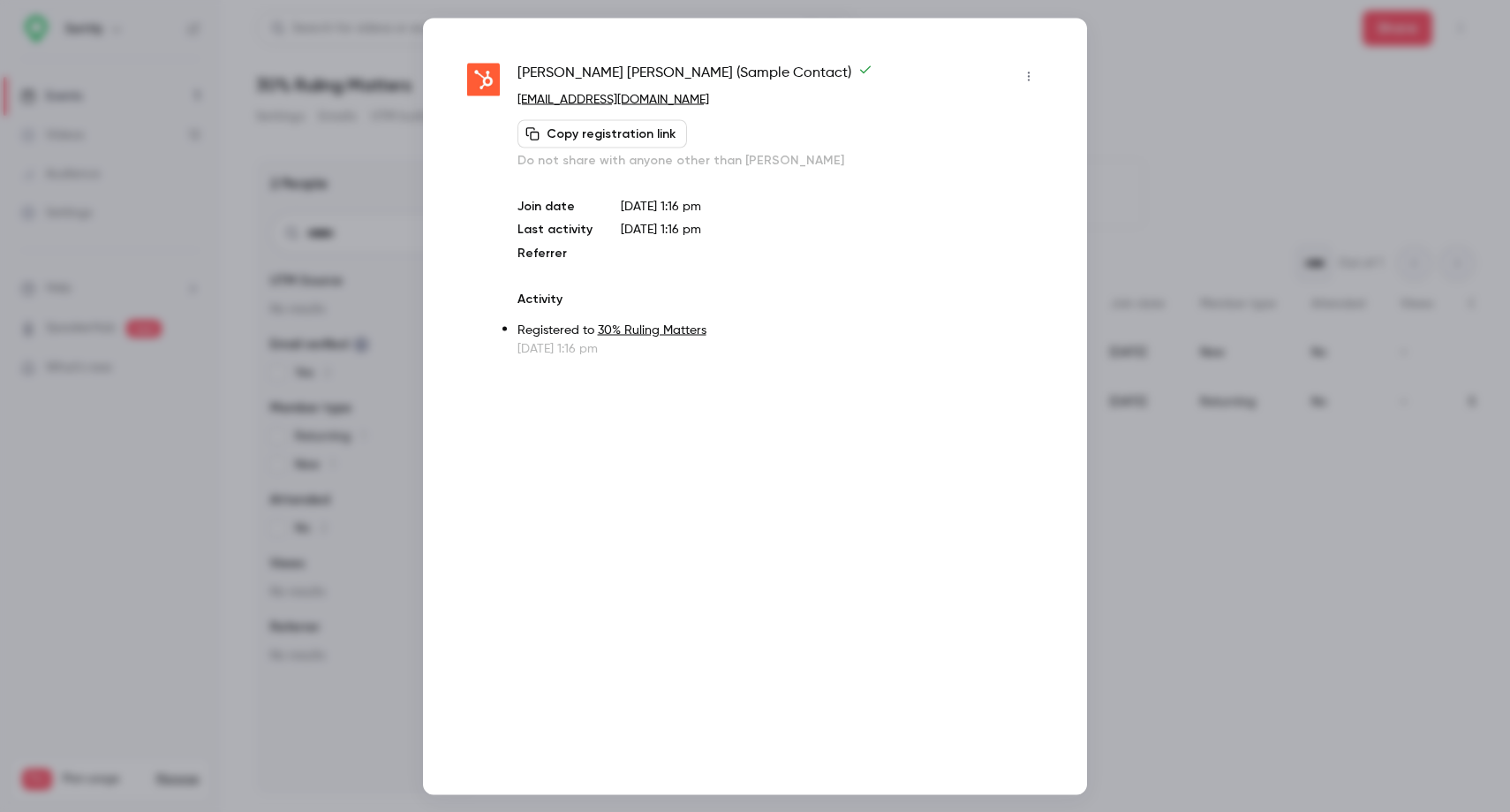
click at [1029, 75] on icon "button" at bounding box center [1029, 76] width 2 height 10
click at [996, 161] on div "Remove registration" at bounding box center [961, 167] width 135 height 18
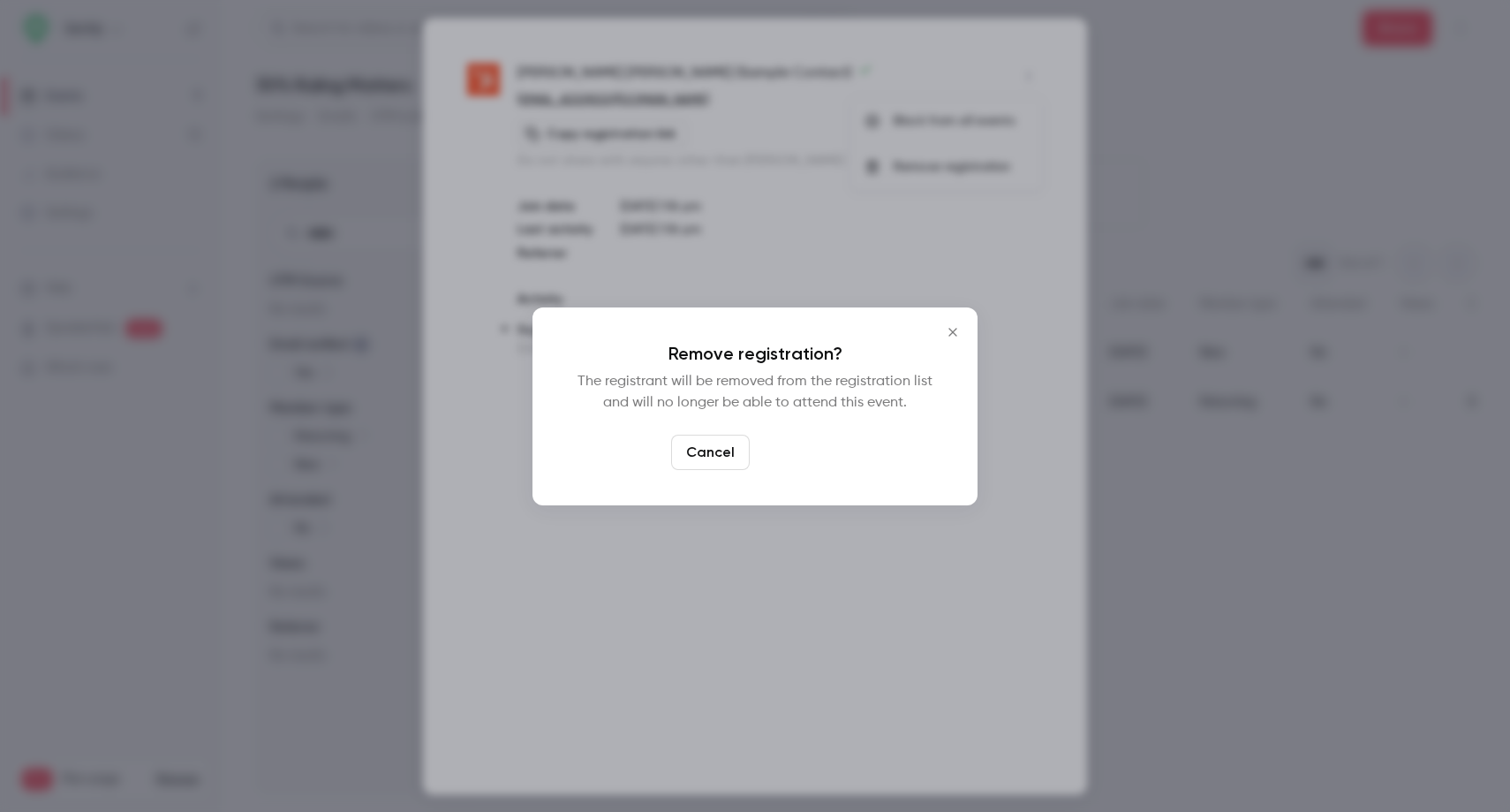
click at [825, 452] on button "Confirm" at bounding box center [798, 453] width 83 height 36
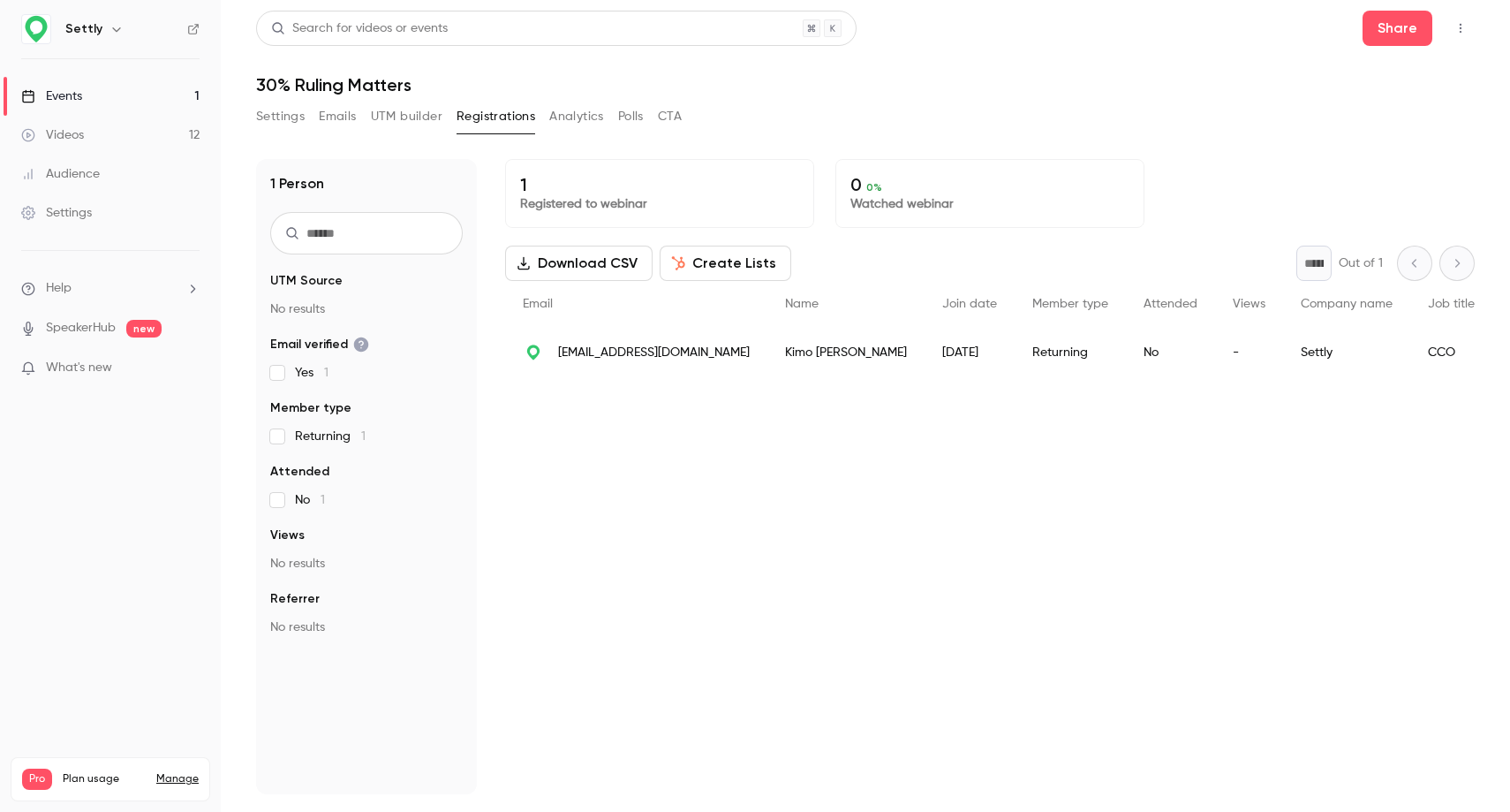
click at [787, 383] on div "1 Registered to webinar 0 0 % Watched webinar Download CSV Create Lists * Out o…" at bounding box center [990, 476] width 970 height 635
click at [925, 358] on div "[DATE]" at bounding box center [970, 352] width 90 height 49
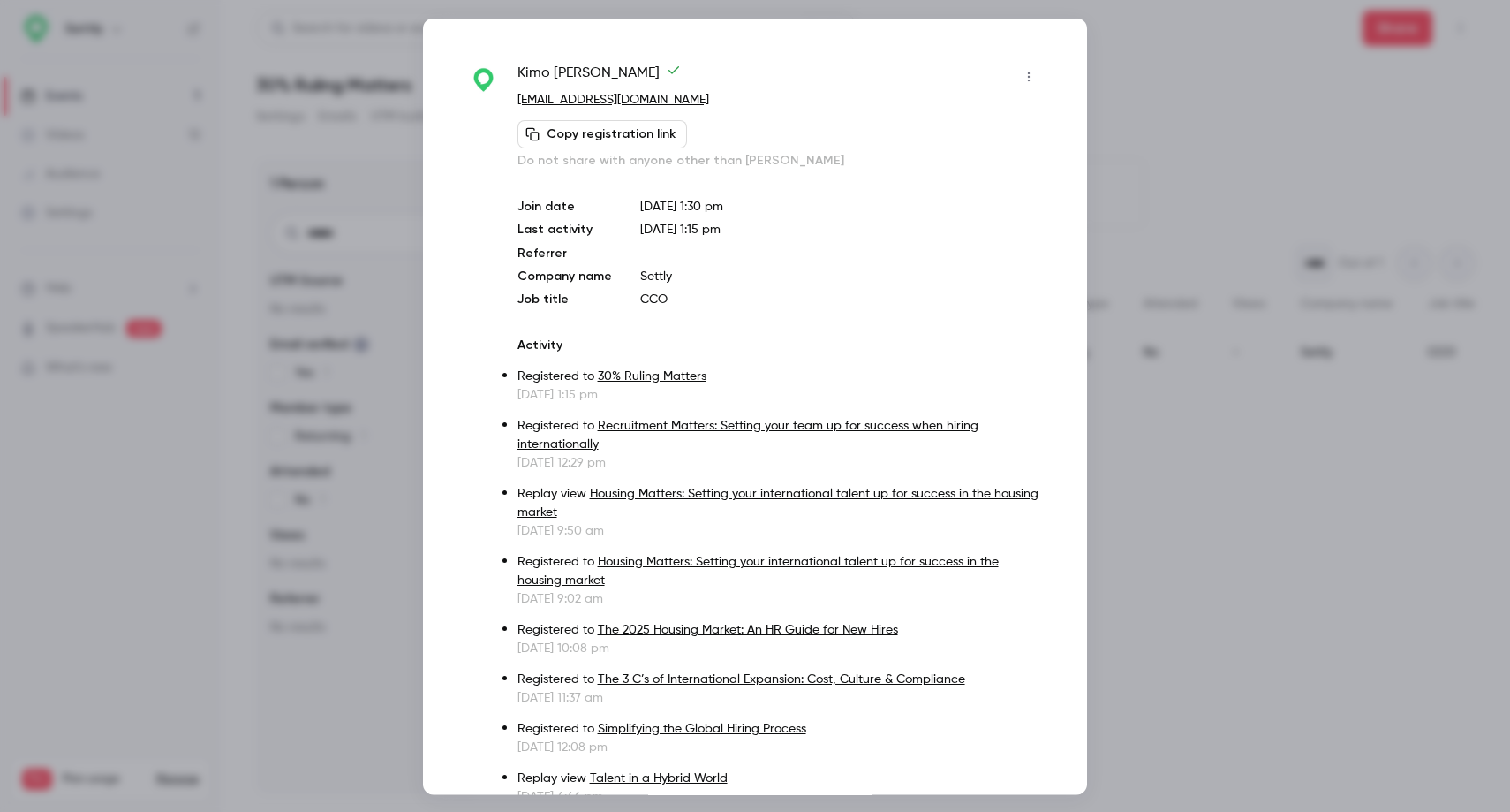
click at [1032, 72] on icon "button" at bounding box center [1030, 76] width 14 height 12
click at [948, 173] on div "Remove registration" at bounding box center [961, 167] width 135 height 18
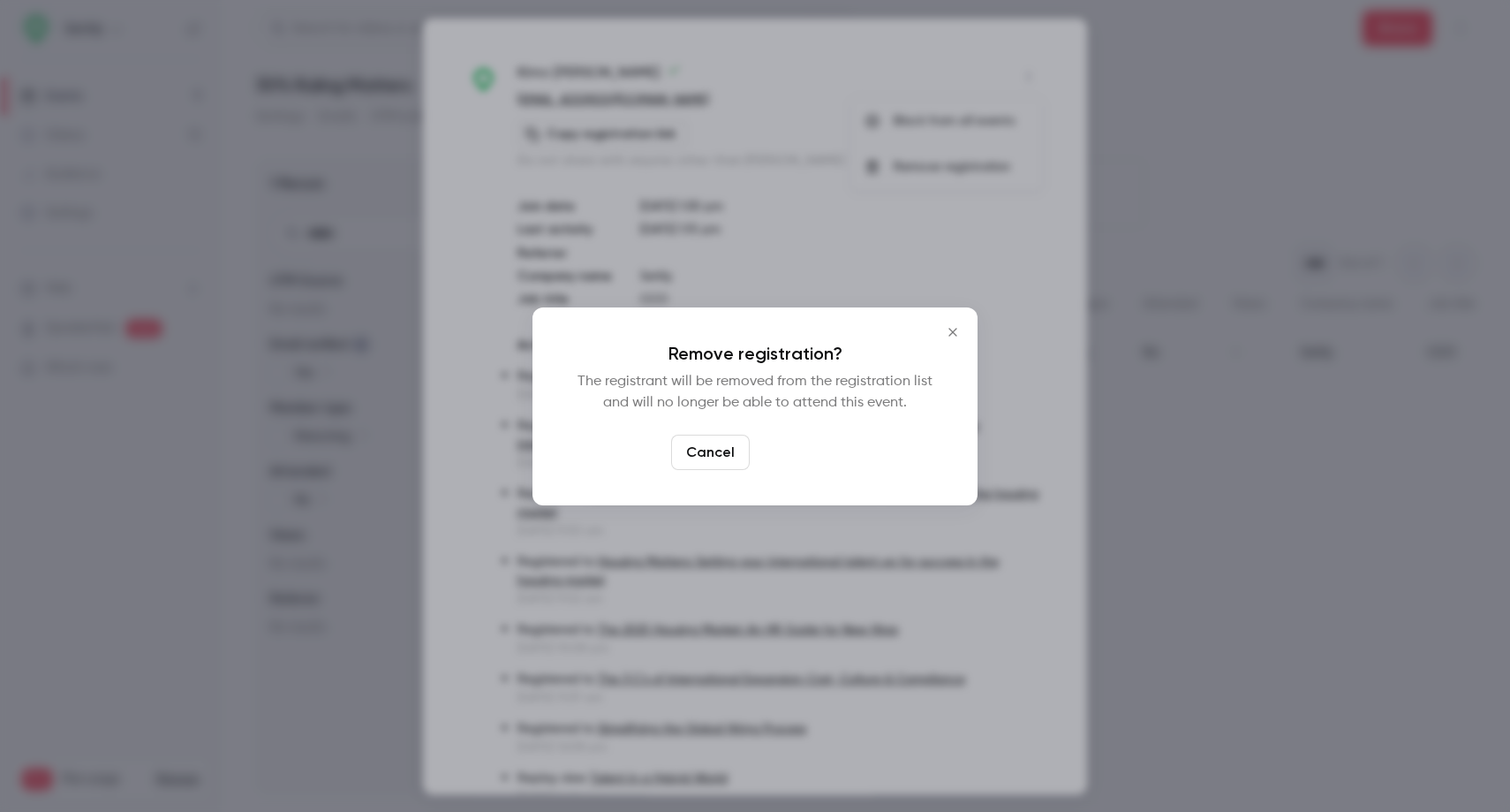
click at [808, 441] on button "Confirm" at bounding box center [798, 453] width 83 height 36
